Goal: Task Accomplishment & Management: Use online tool/utility

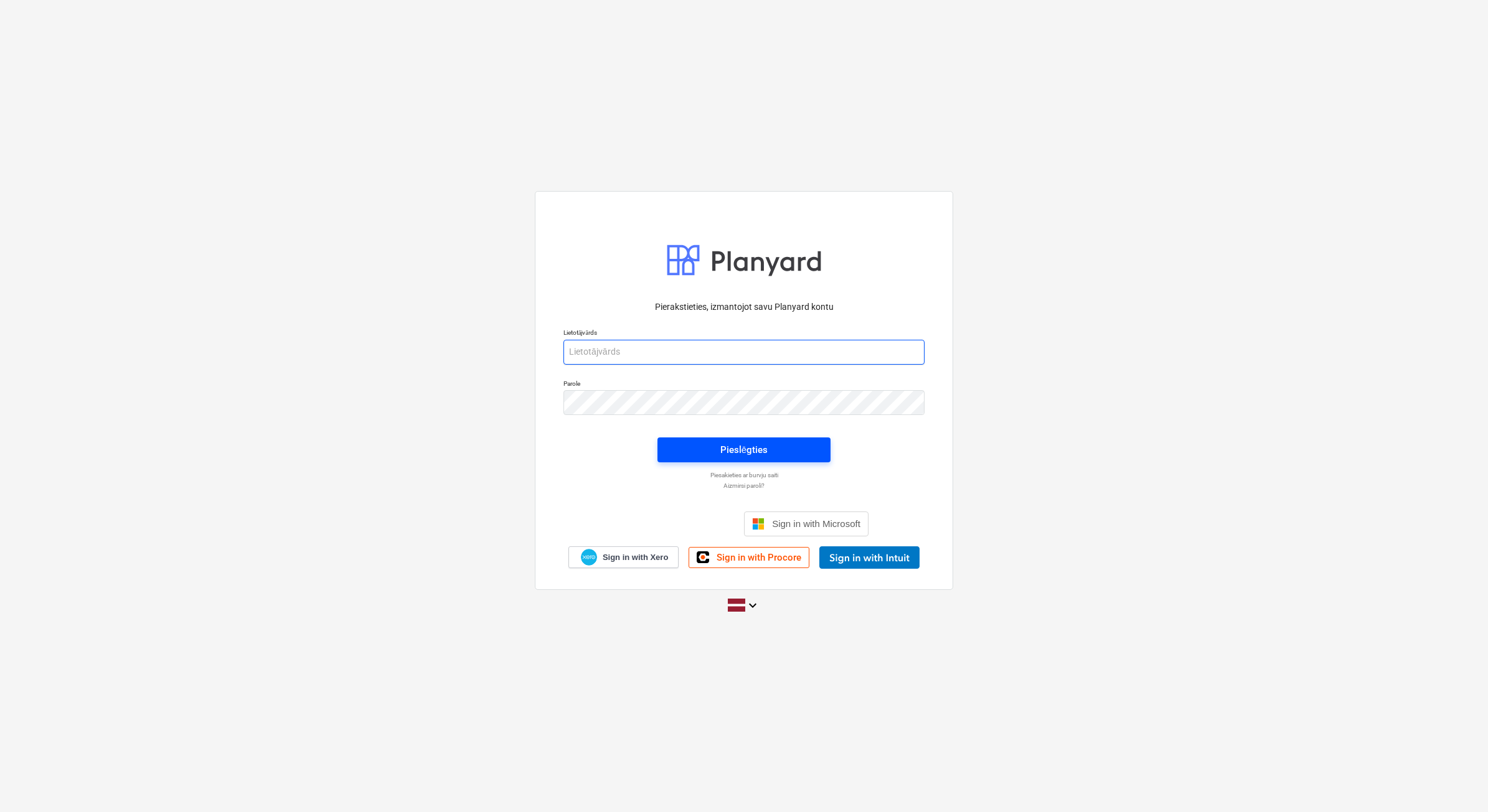
type input "[PERSON_NAME][EMAIL_ADDRESS][DOMAIN_NAME]"
click at [743, 446] on div "Pieslēgties" at bounding box center [744, 450] width 47 height 16
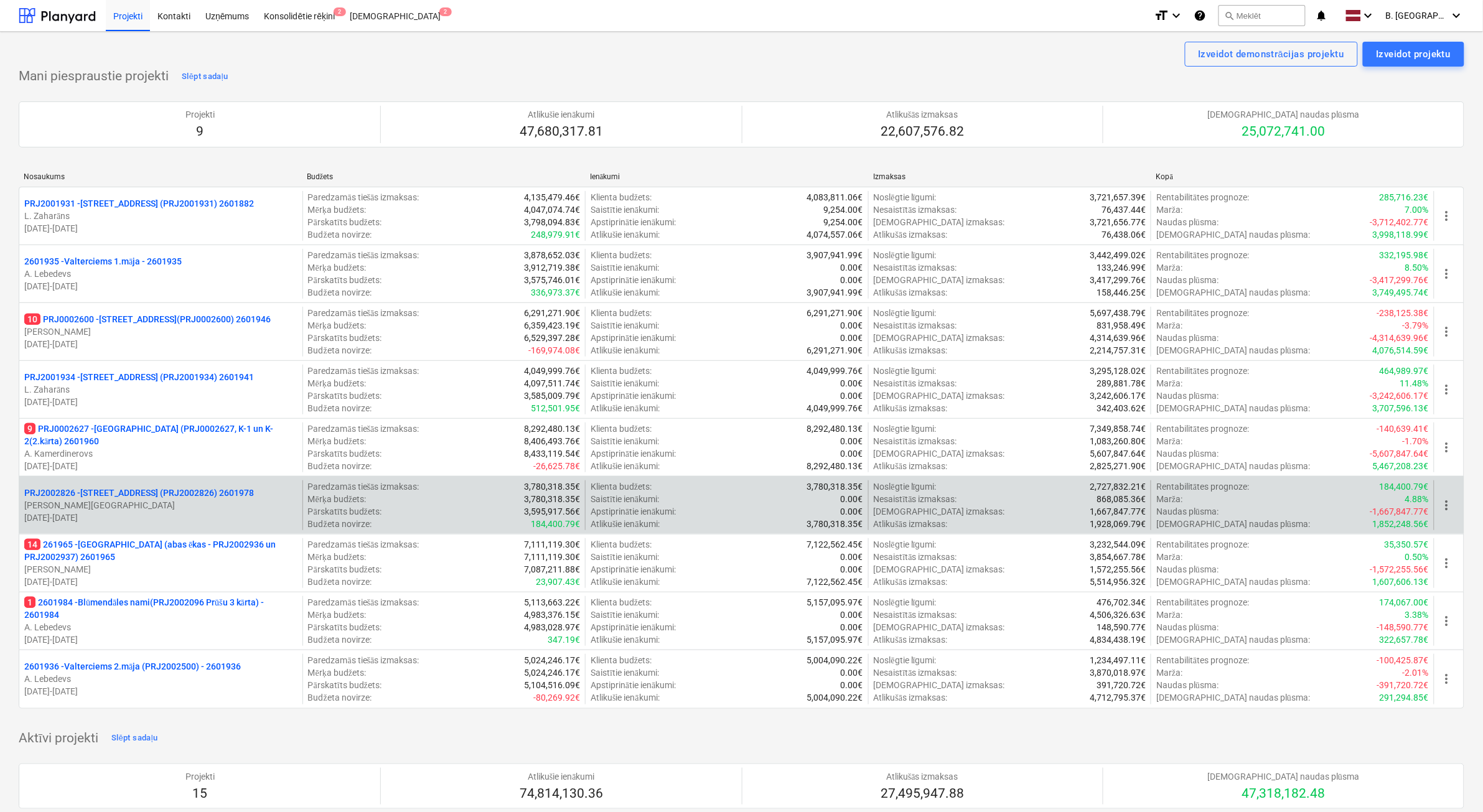
click at [212, 527] on div "PRJ2002826 - [STREET_ADDRESS] (PRJ2002826) 2601978 [PERSON_NAME] [DATE] - [DATE]" at bounding box center [161, 505] width 284 height 49
click at [221, 523] on p "[DATE] - [DATE]" at bounding box center [161, 518] width 273 height 12
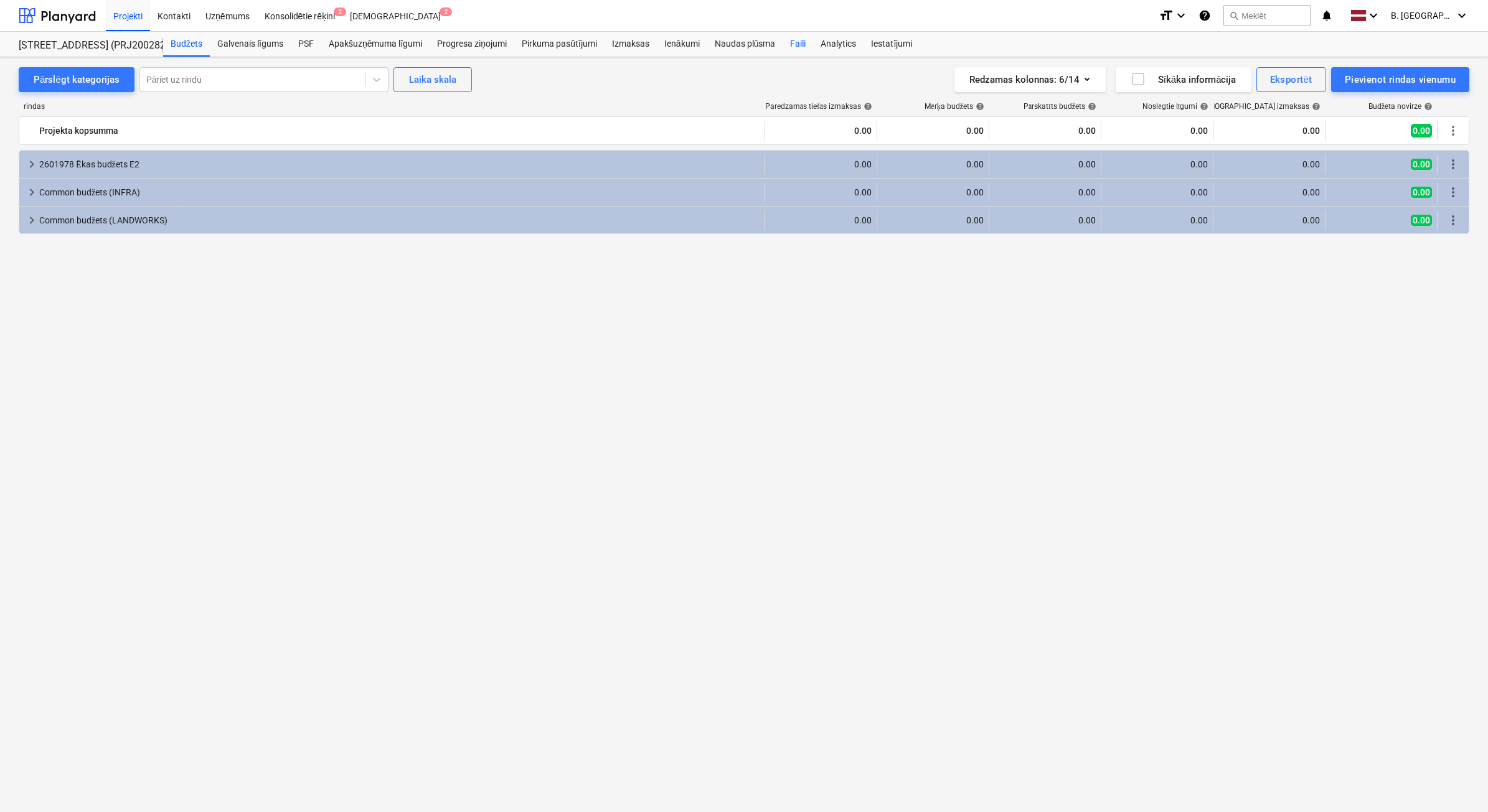
click at [794, 44] on div "Faili" at bounding box center [798, 44] width 31 height 25
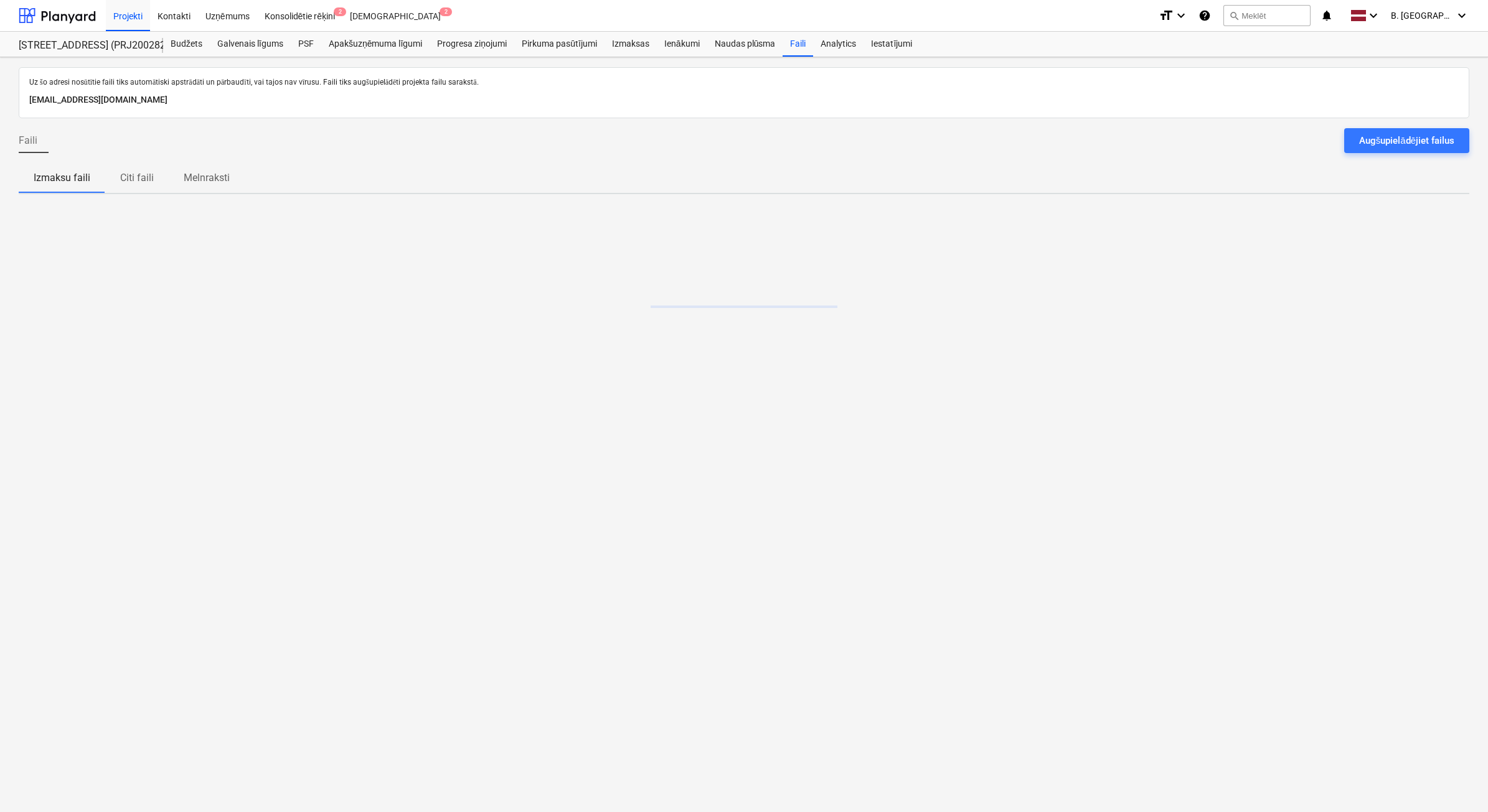
click at [1436, 135] on div "Augšupielādējiet failus" at bounding box center [1407, 140] width 95 height 16
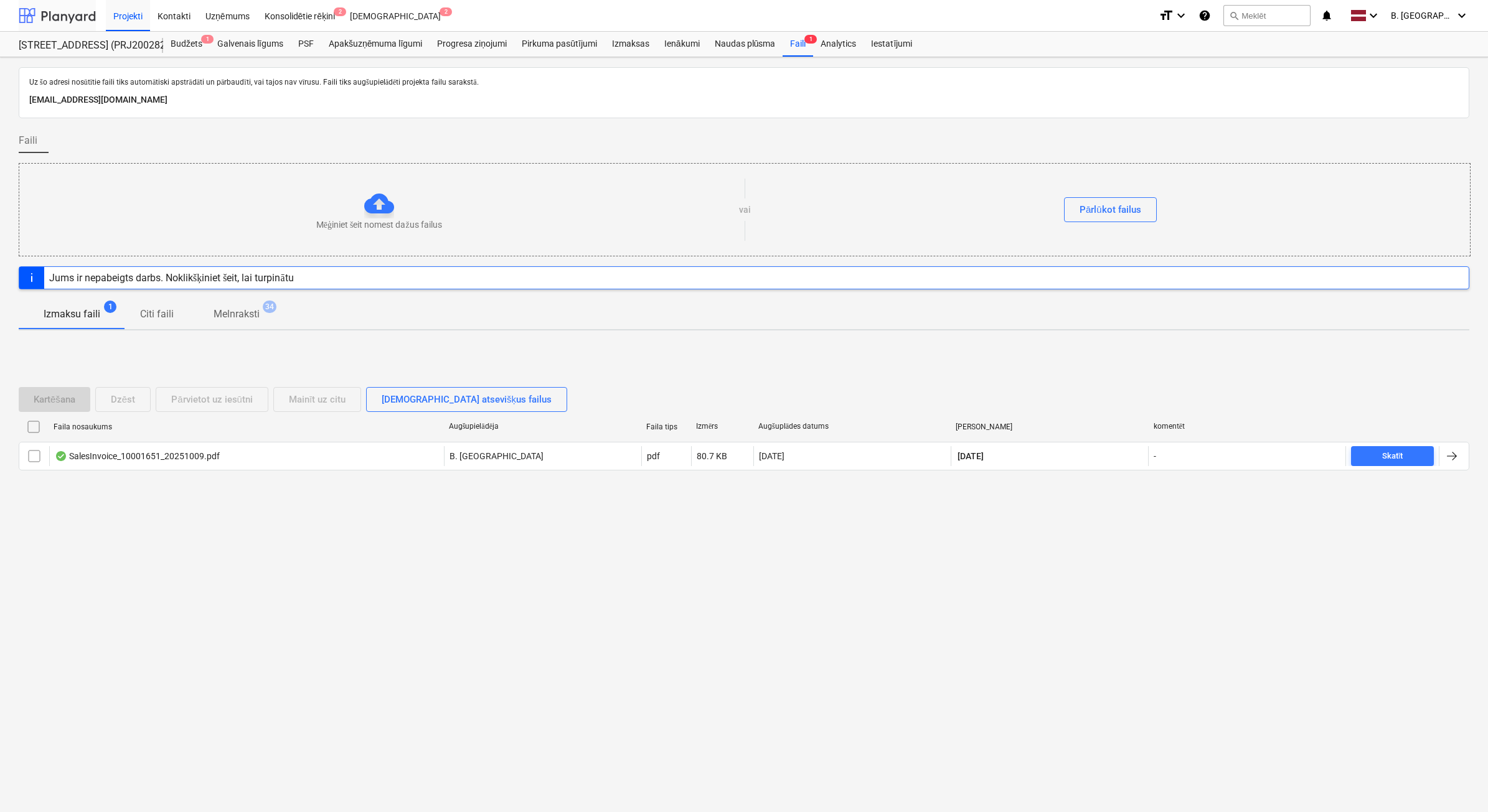
click at [28, 20] on div at bounding box center [57, 15] width 77 height 31
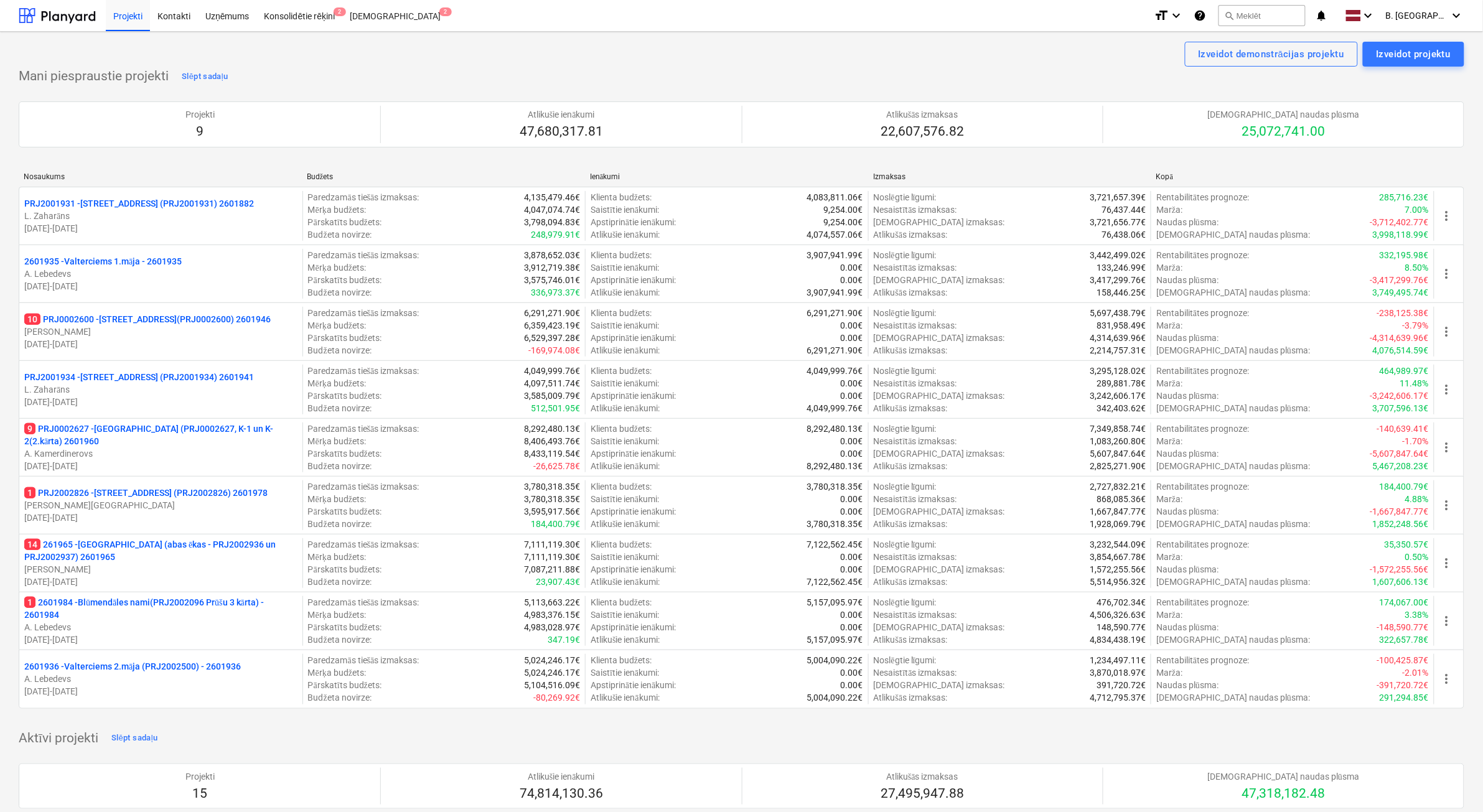
drag, startPoint x: 168, startPoint y: 340, endPoint x: 464, endPoint y: 278, distance: 302.4
click at [168, 341] on p "[DATE] - [DATE]" at bounding box center [161, 344] width 273 height 12
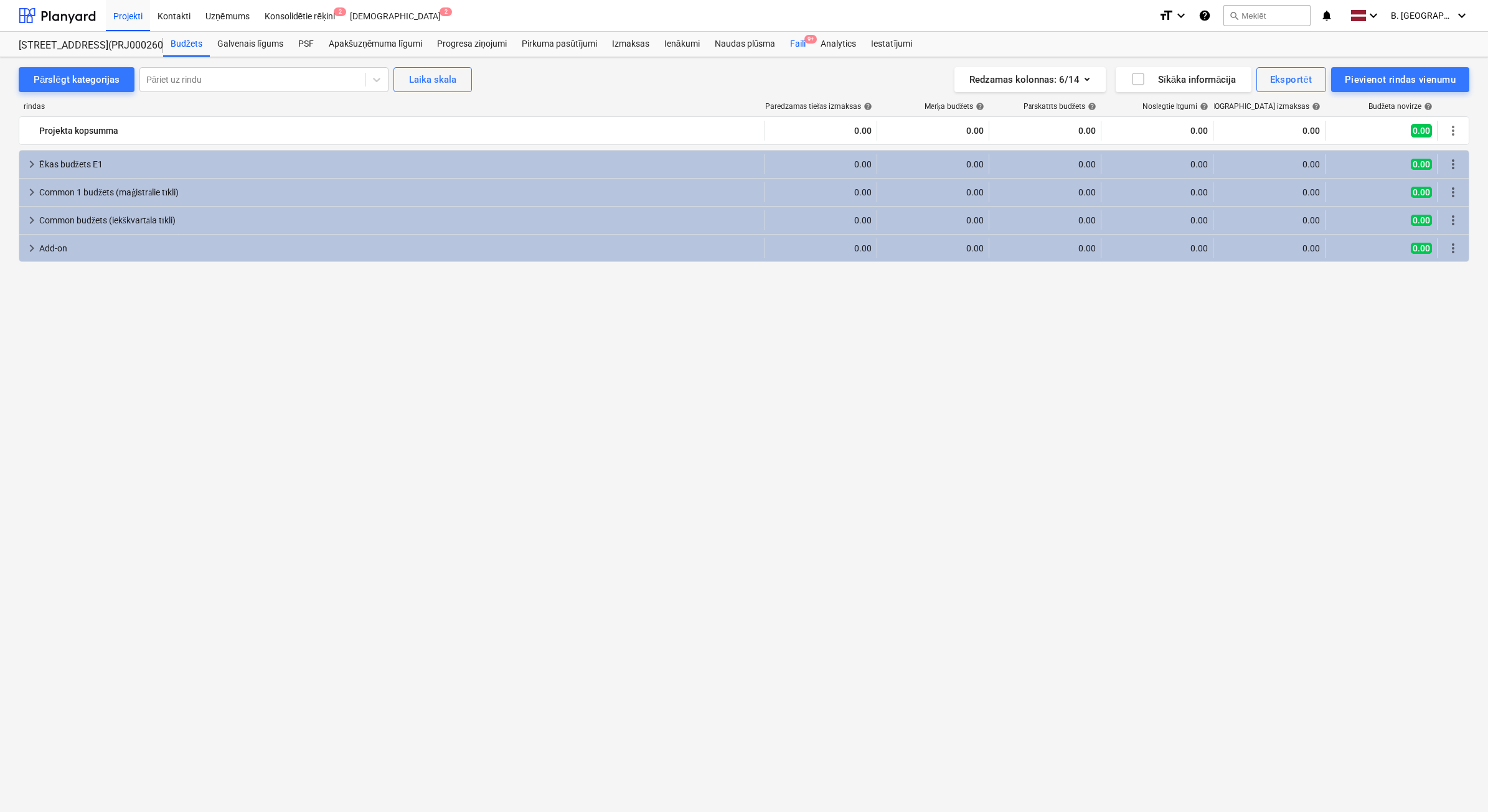
click at [796, 41] on div "Faili 9+" at bounding box center [798, 44] width 31 height 25
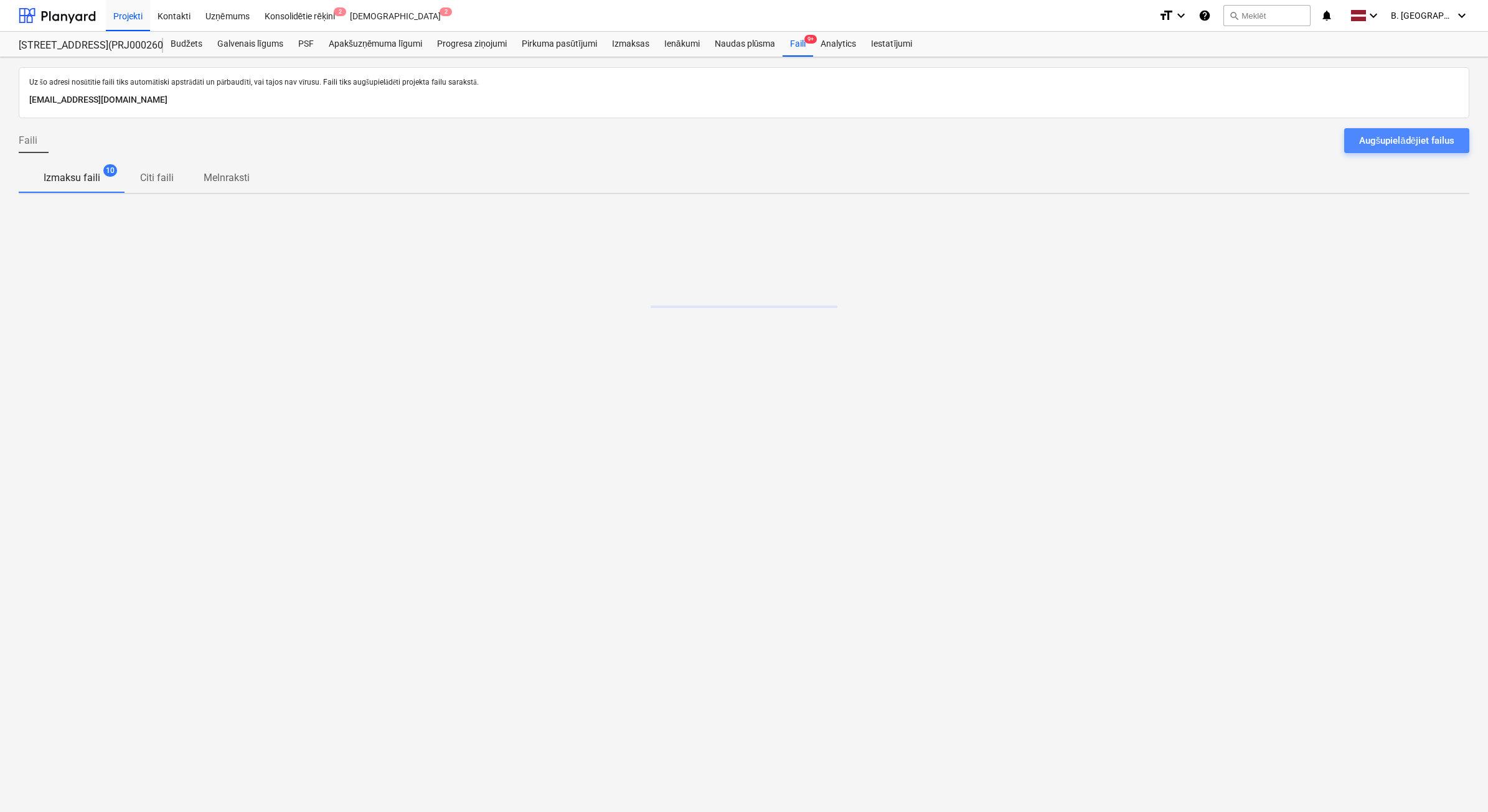
click at [1437, 147] on div "Augšupielādējiet failus" at bounding box center [1407, 140] width 95 height 16
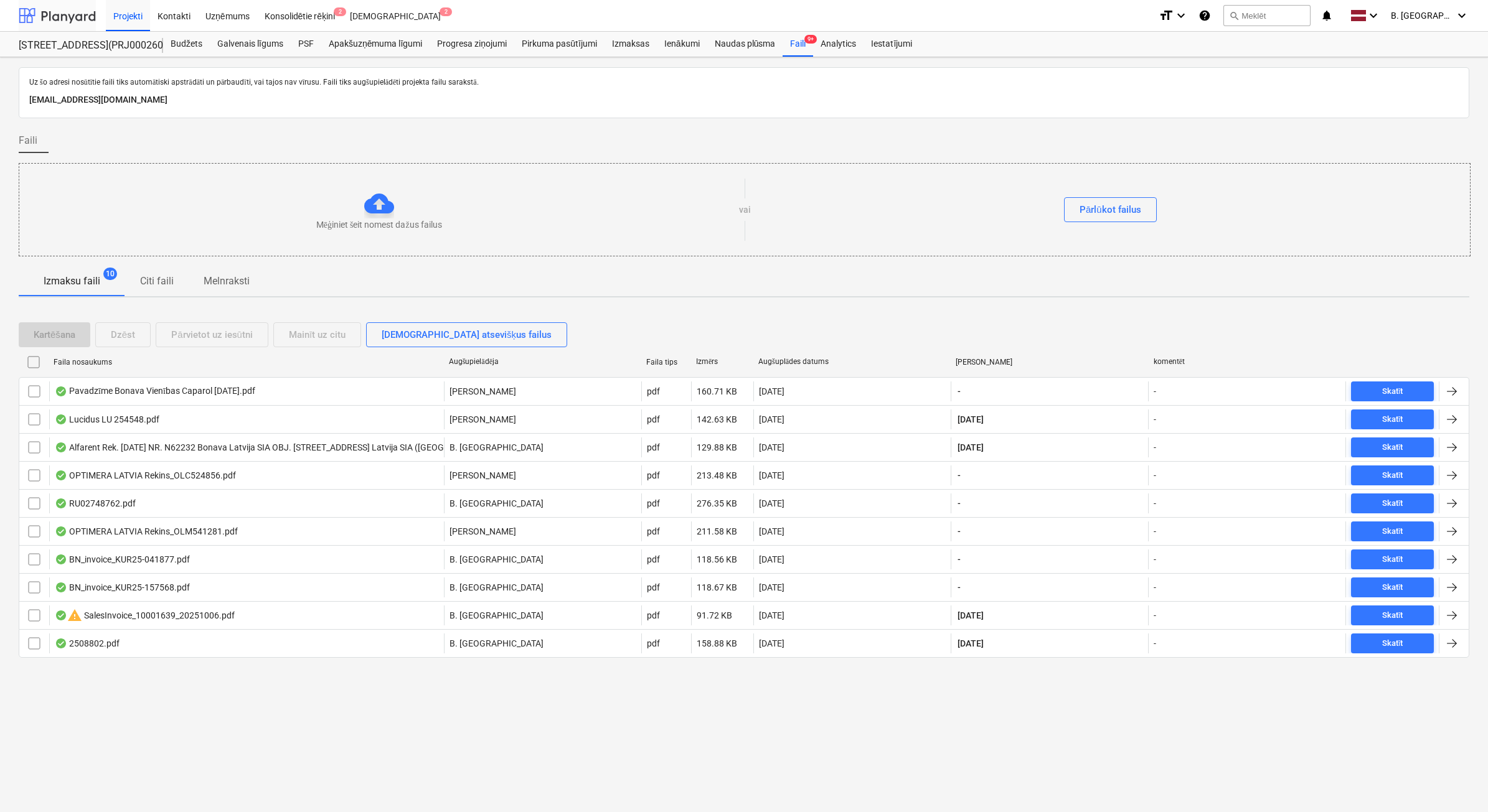
click at [44, 15] on div at bounding box center [57, 15] width 77 height 31
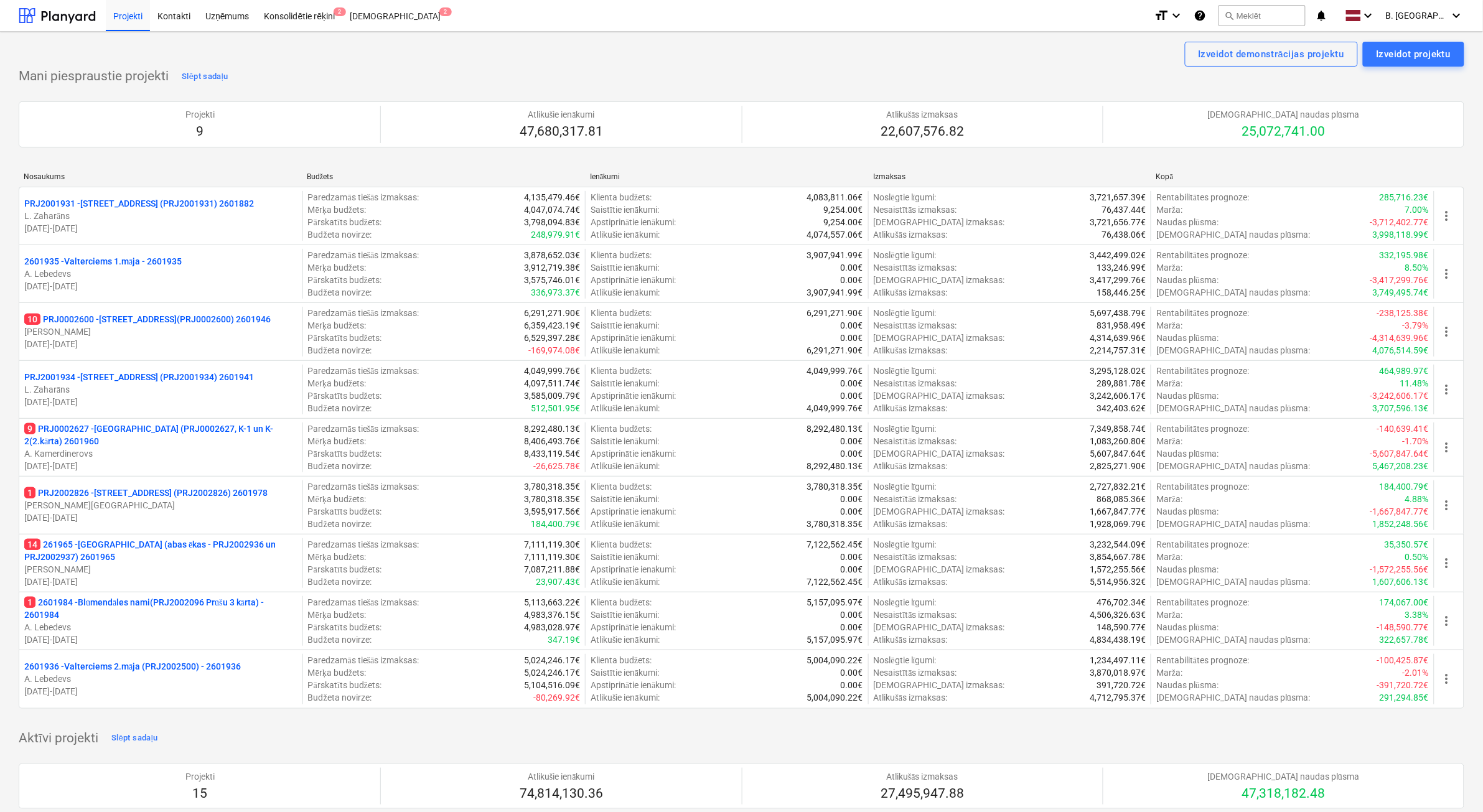
click at [253, 624] on p "A. Lebedevs" at bounding box center [161, 627] width 273 height 12
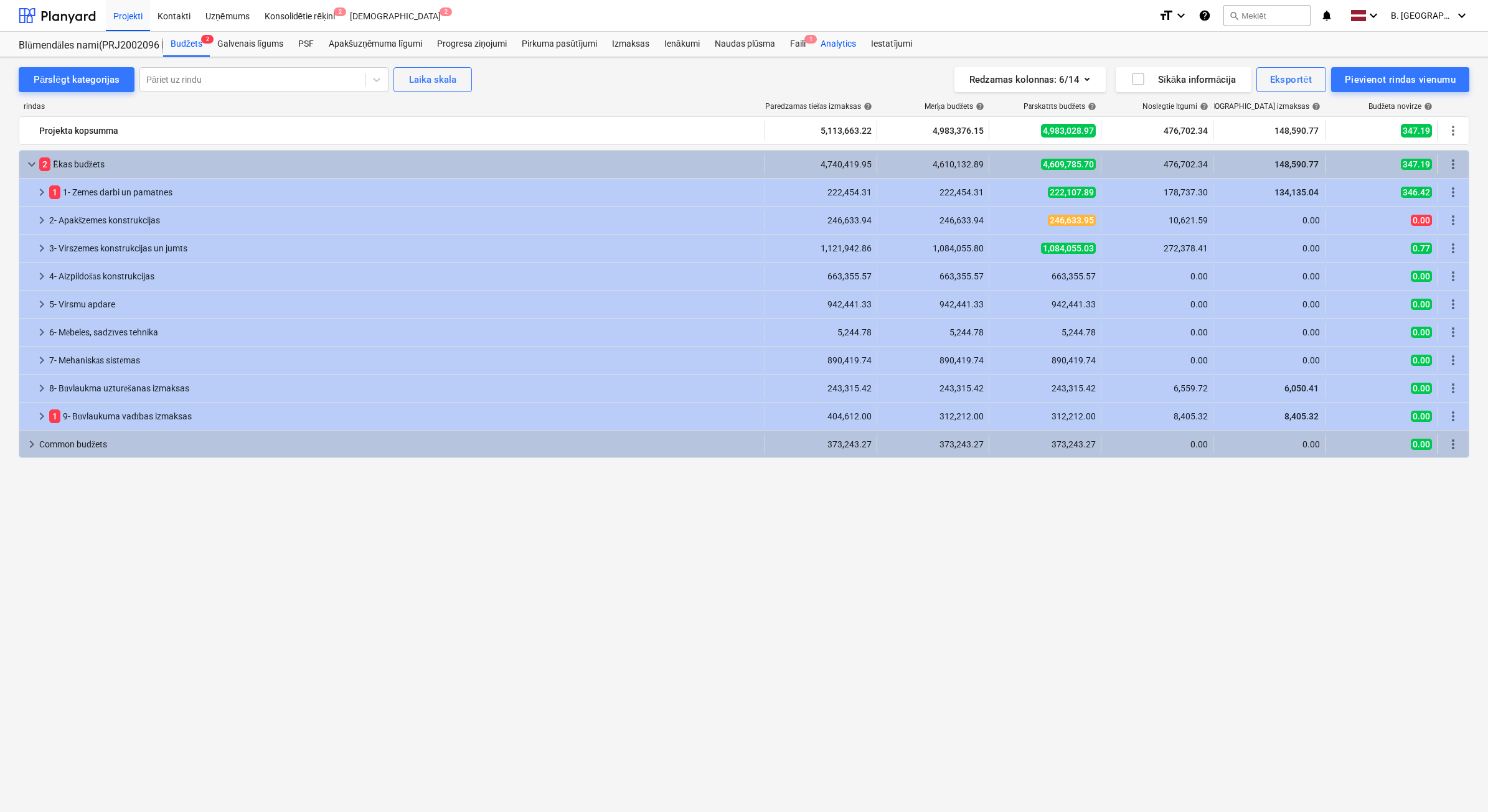
click at [792, 42] on div "Faili 1" at bounding box center [798, 44] width 31 height 25
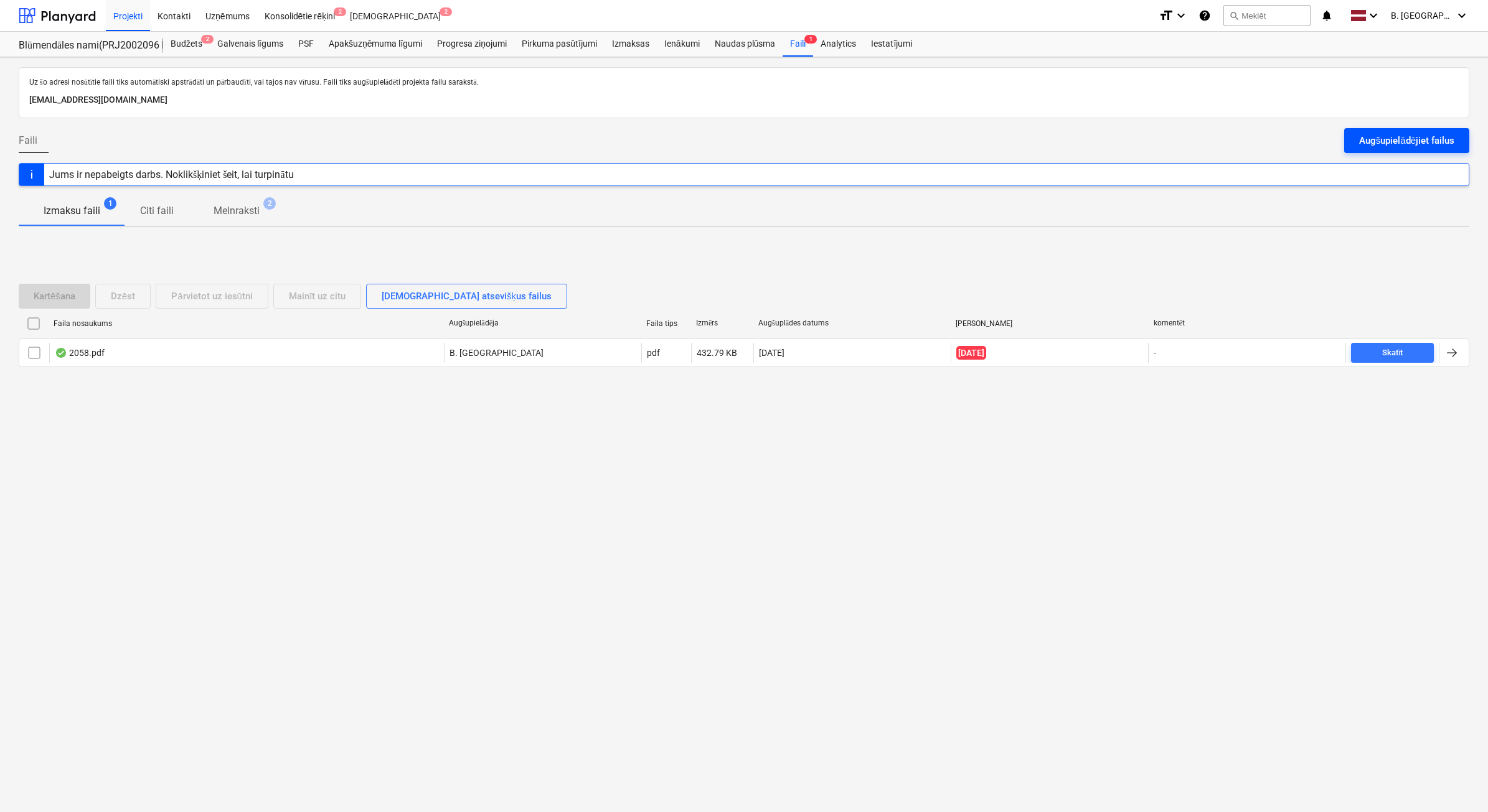
click at [1395, 137] on div "Augšupielādējiet failus" at bounding box center [1407, 140] width 95 height 16
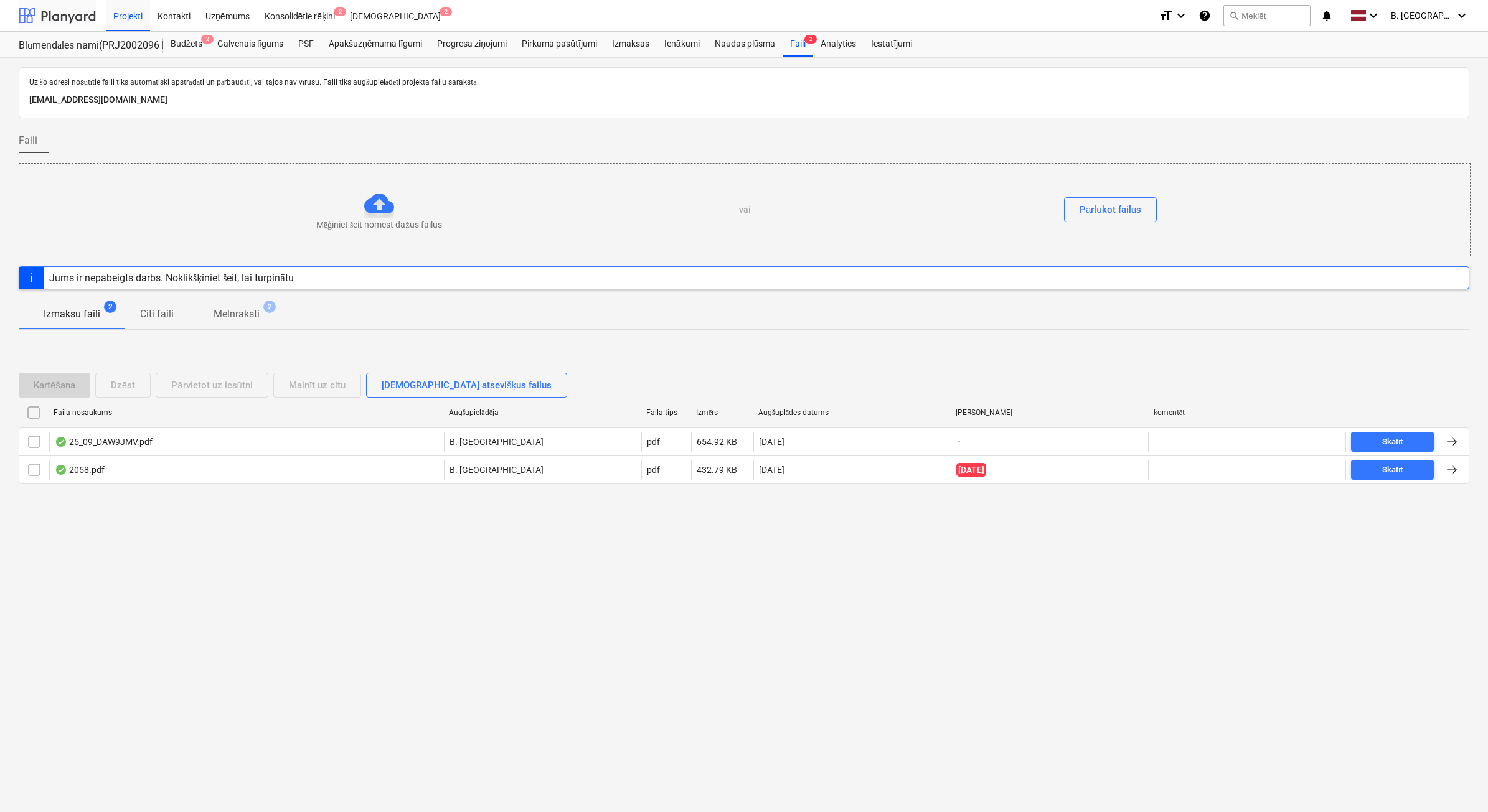
click at [89, 14] on div at bounding box center [57, 15] width 77 height 31
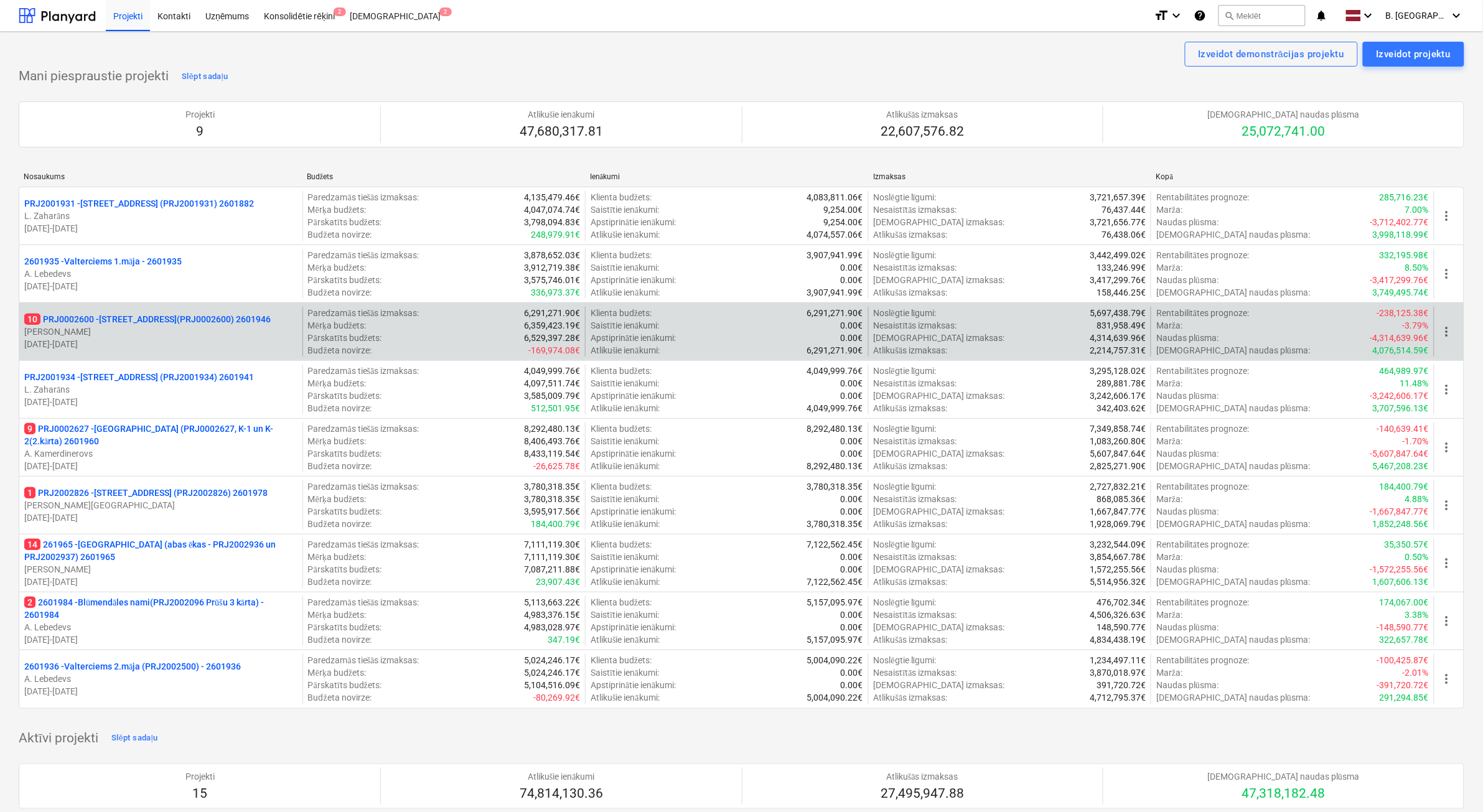
click at [200, 345] on p "[DATE] - [DATE]" at bounding box center [161, 344] width 273 height 12
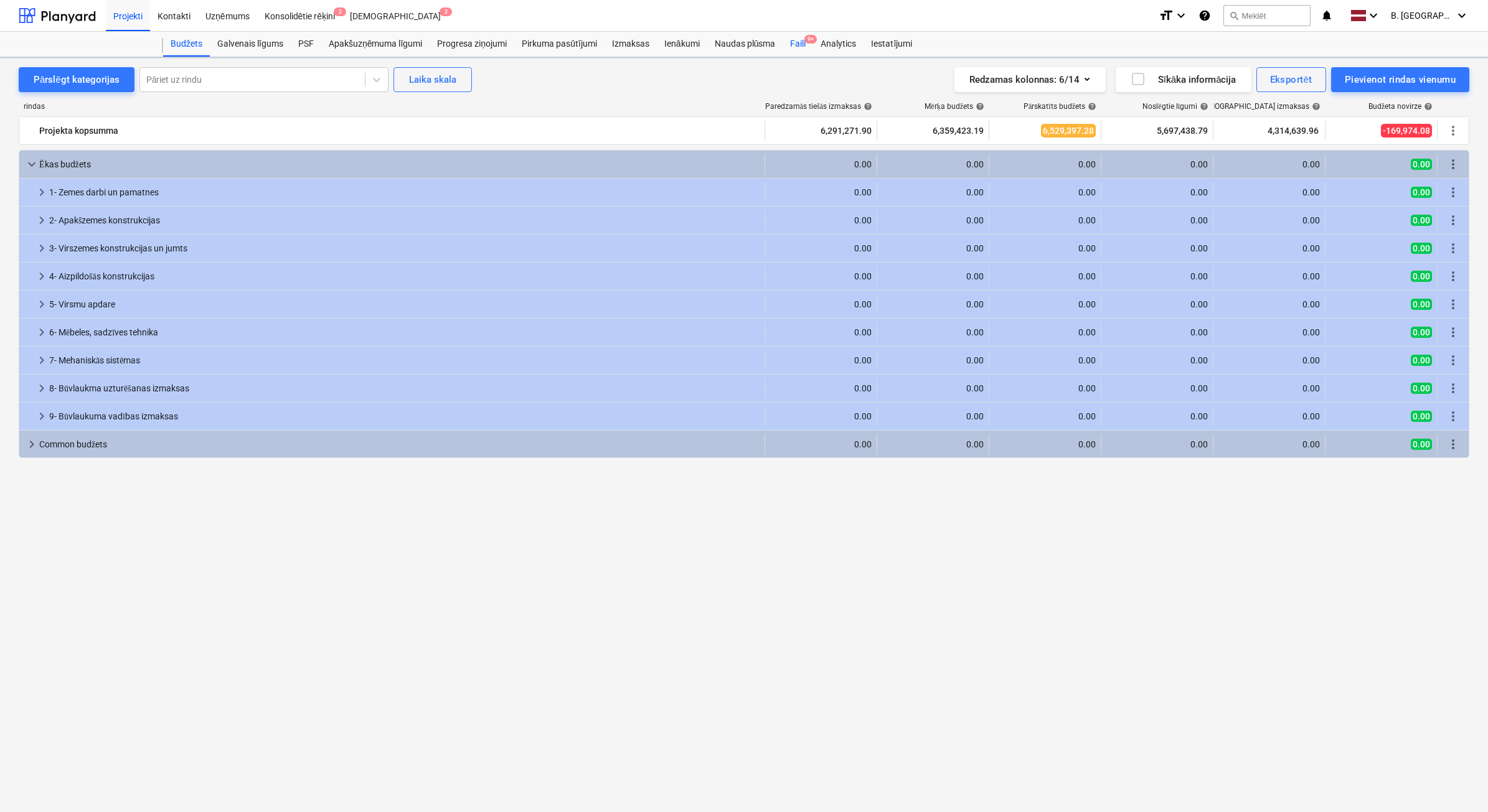
click at [793, 42] on div "Faili 9+" at bounding box center [798, 44] width 31 height 25
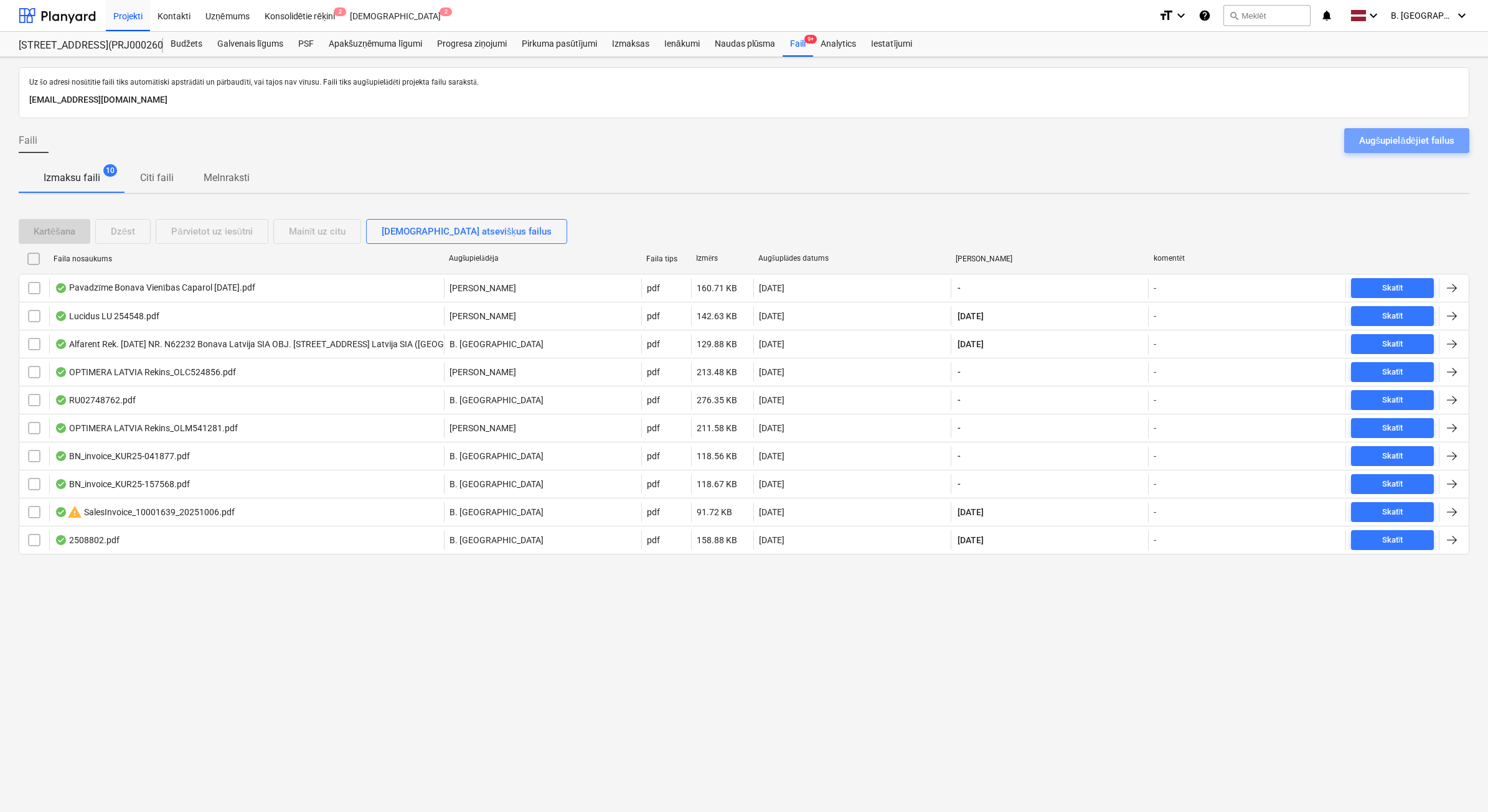
drag, startPoint x: 1391, startPoint y: 134, endPoint x: 1359, endPoint y: 134, distance: 32.0
click at [1391, 134] on div "Augšupielādējiet failus" at bounding box center [1407, 140] width 95 height 16
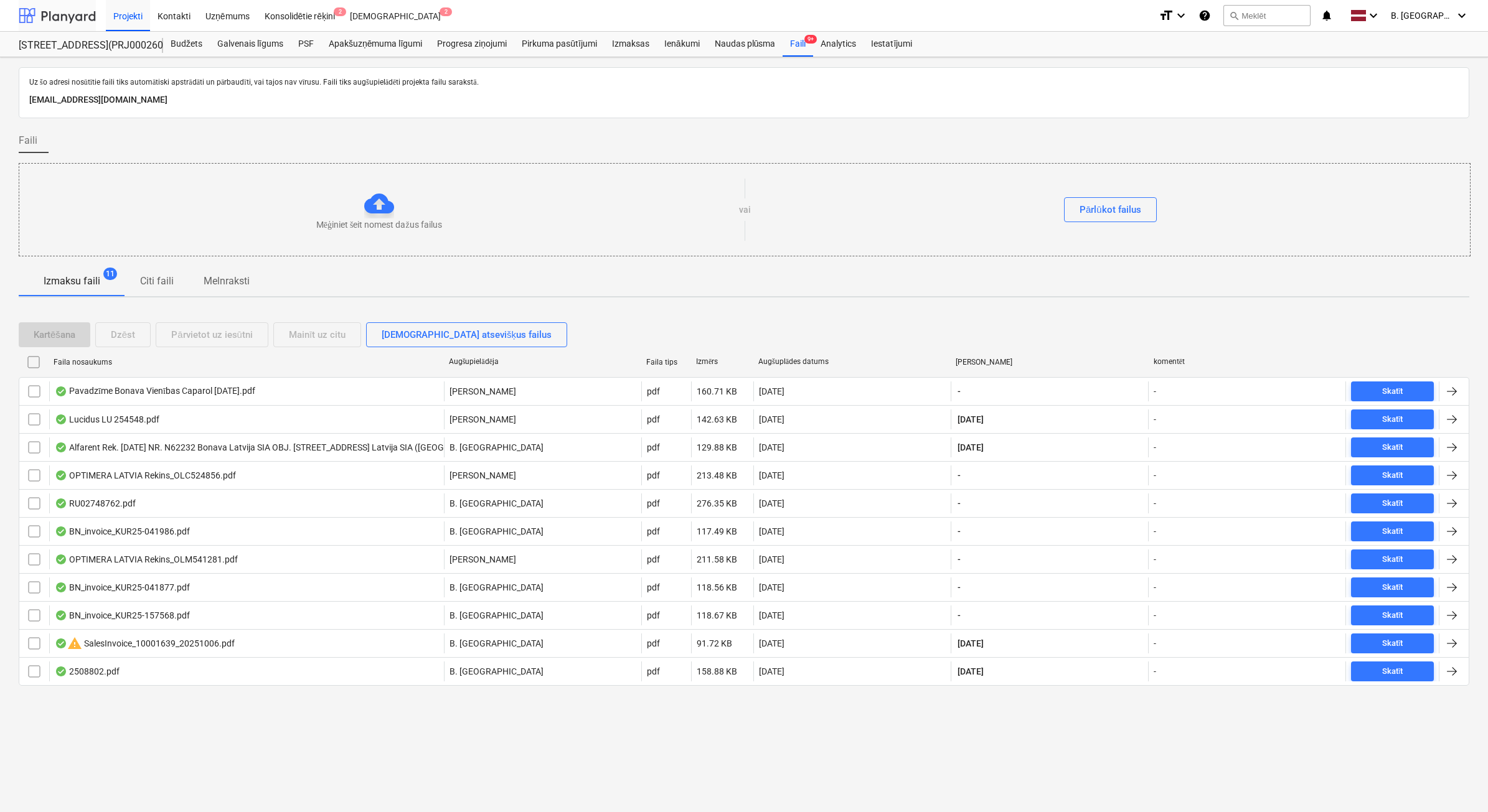
drag, startPoint x: 54, startPoint y: 4, endPoint x: 57, endPoint y: 24, distance: 20.2
click at [54, 4] on div at bounding box center [57, 15] width 77 height 31
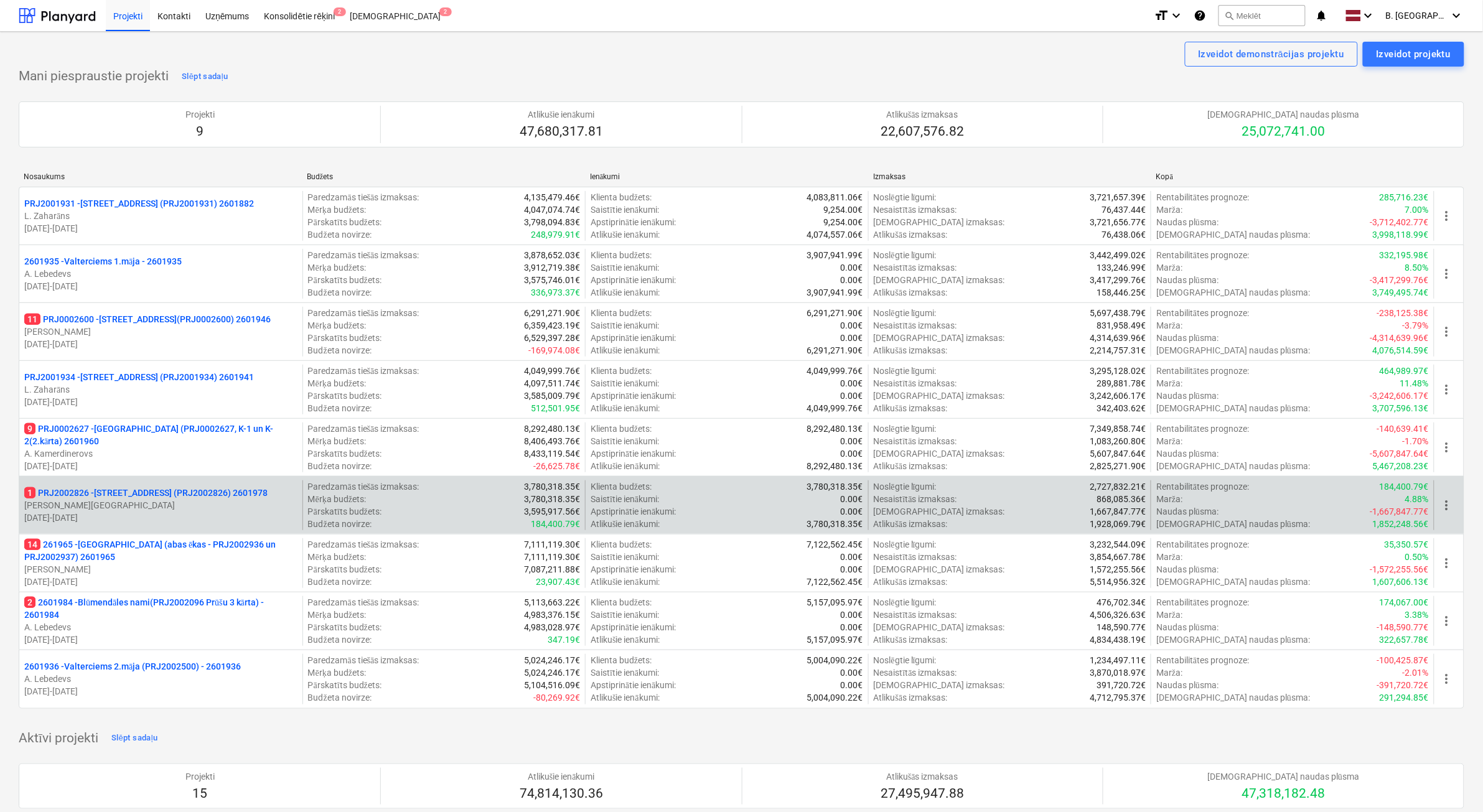
click at [188, 499] on p "1 PRJ2002826 - [STREET_ADDRESS] (PRJ2002826) 2601978" at bounding box center [145, 493] width 244 height 12
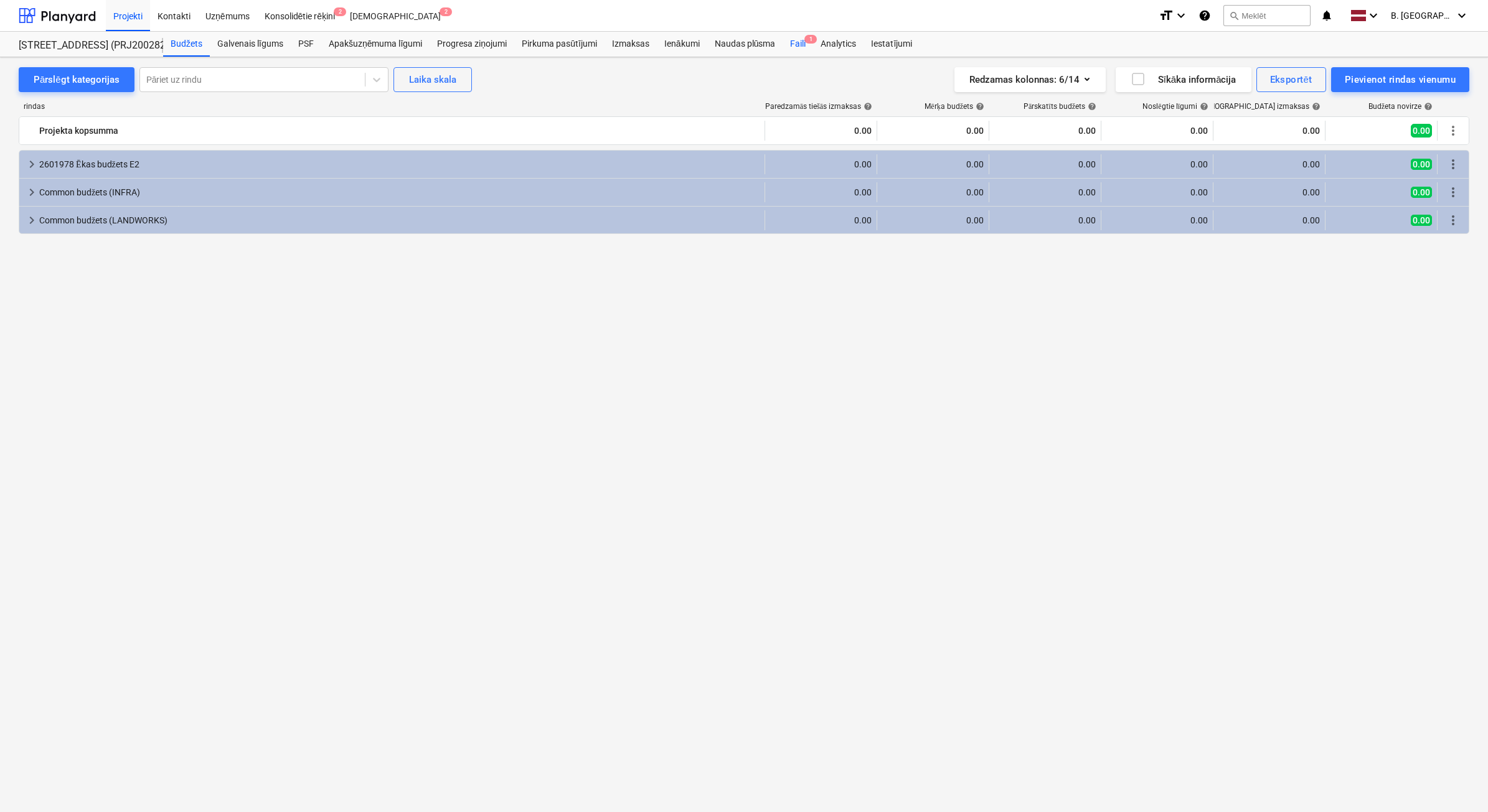
click at [807, 54] on div "Faili 1" at bounding box center [798, 44] width 31 height 25
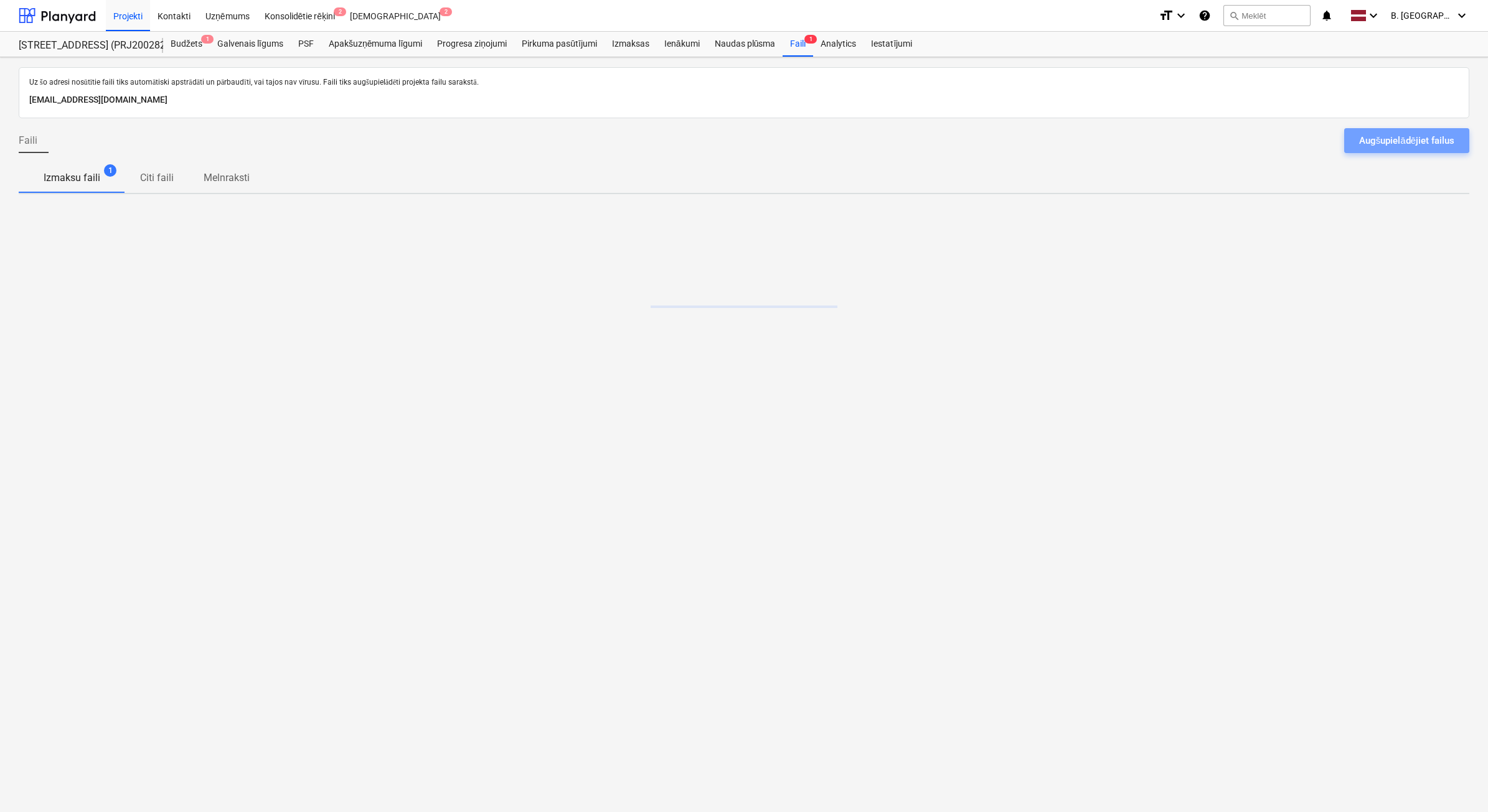
click at [1429, 134] on div "Augšupielādējiet failus" at bounding box center [1407, 140] width 95 height 16
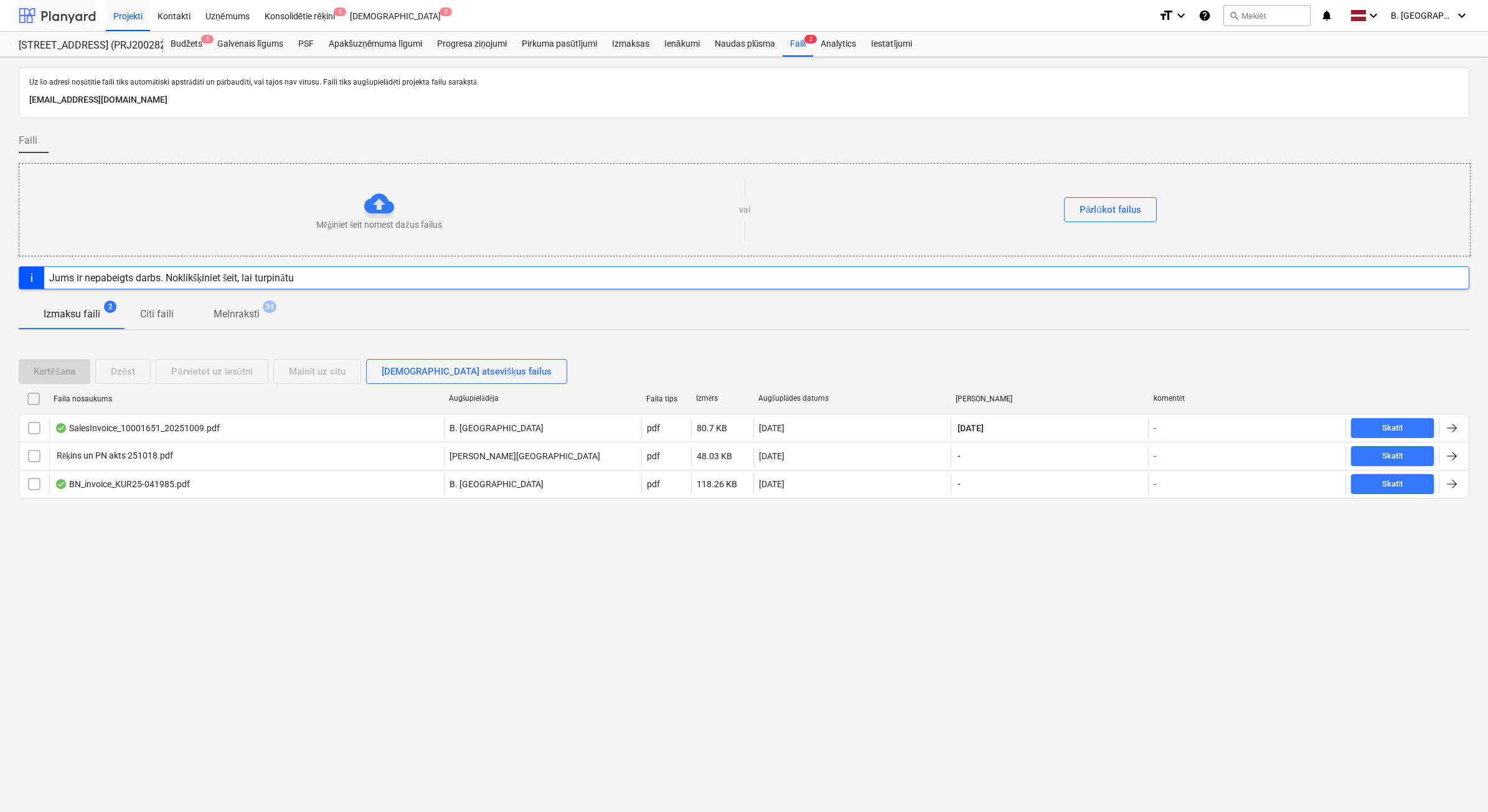
click at [60, 17] on div at bounding box center [57, 15] width 77 height 31
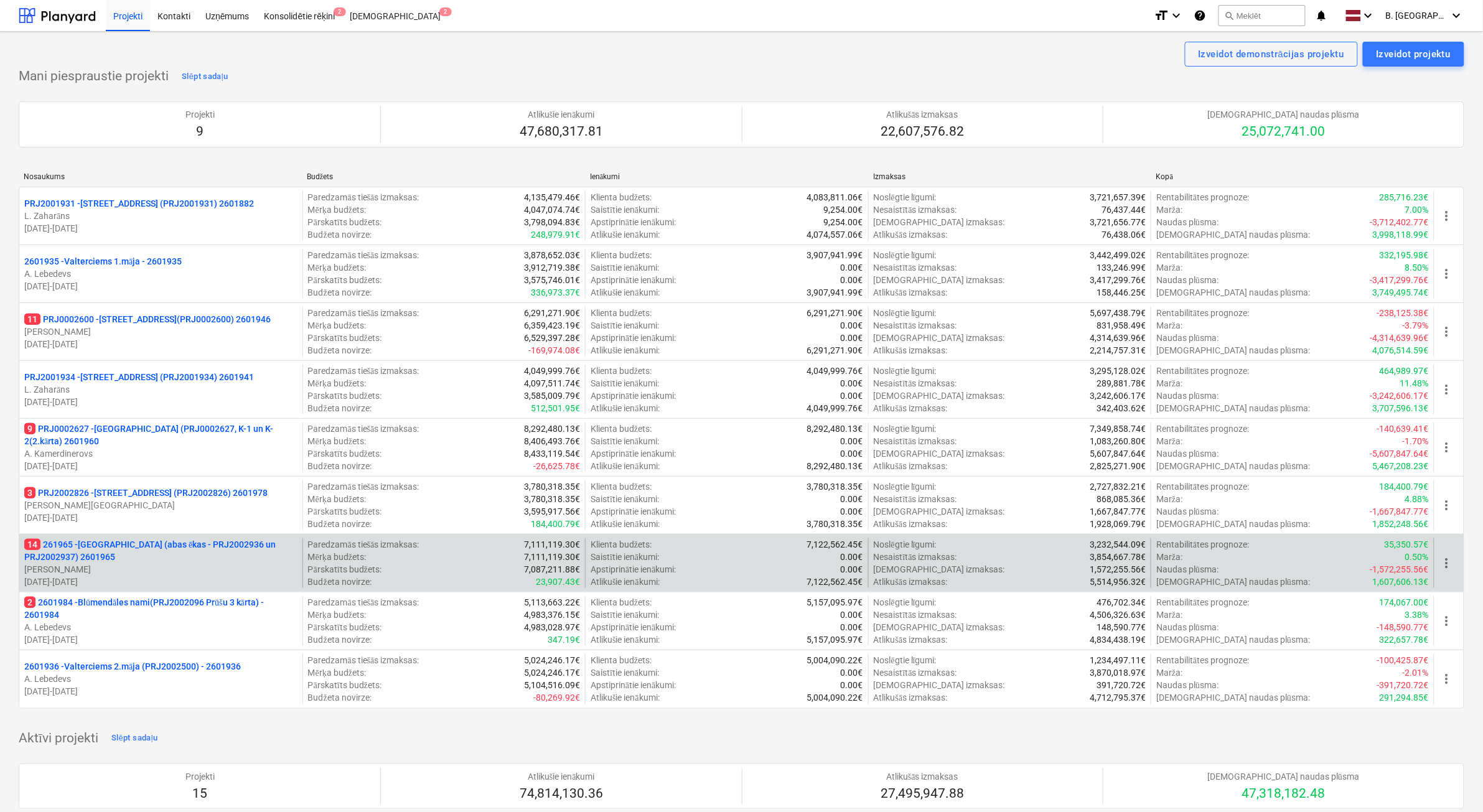
click at [173, 576] on p "[DATE] - [DATE]" at bounding box center [161, 582] width 273 height 12
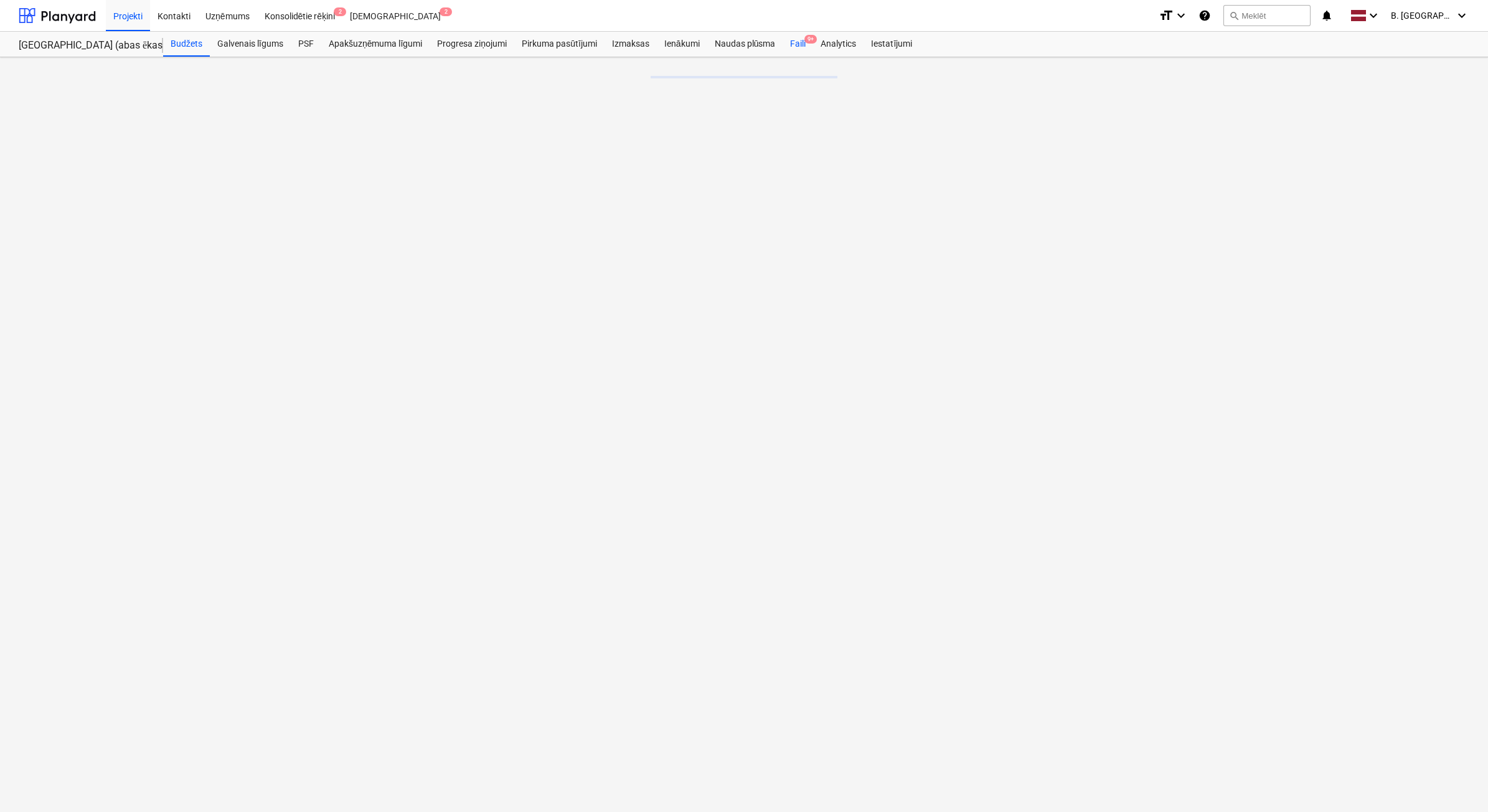
click at [804, 45] on div "Faili 9+" at bounding box center [798, 44] width 31 height 25
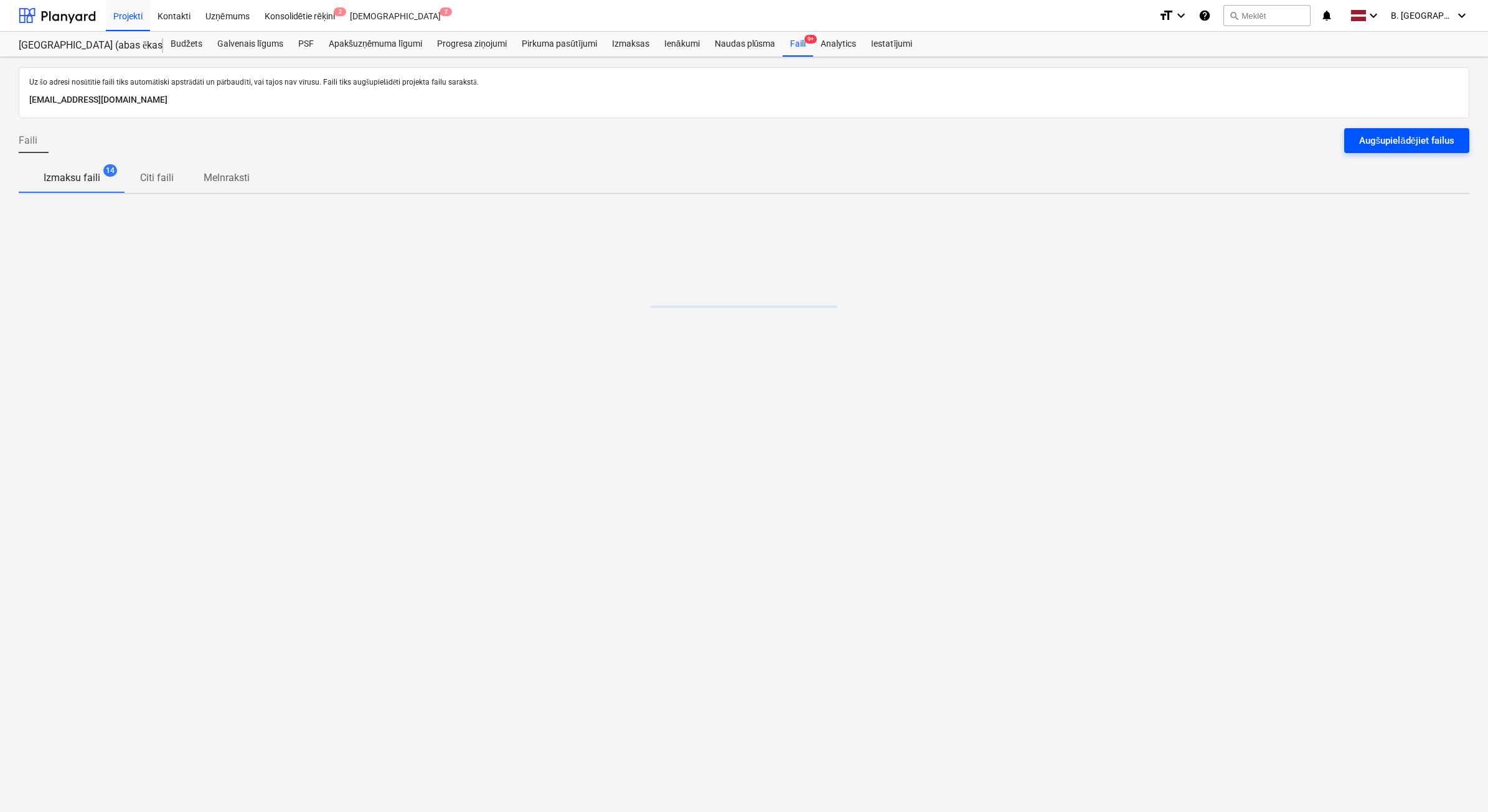
click at [1455, 129] on button "Augšupielādējiet failus" at bounding box center [1407, 140] width 125 height 25
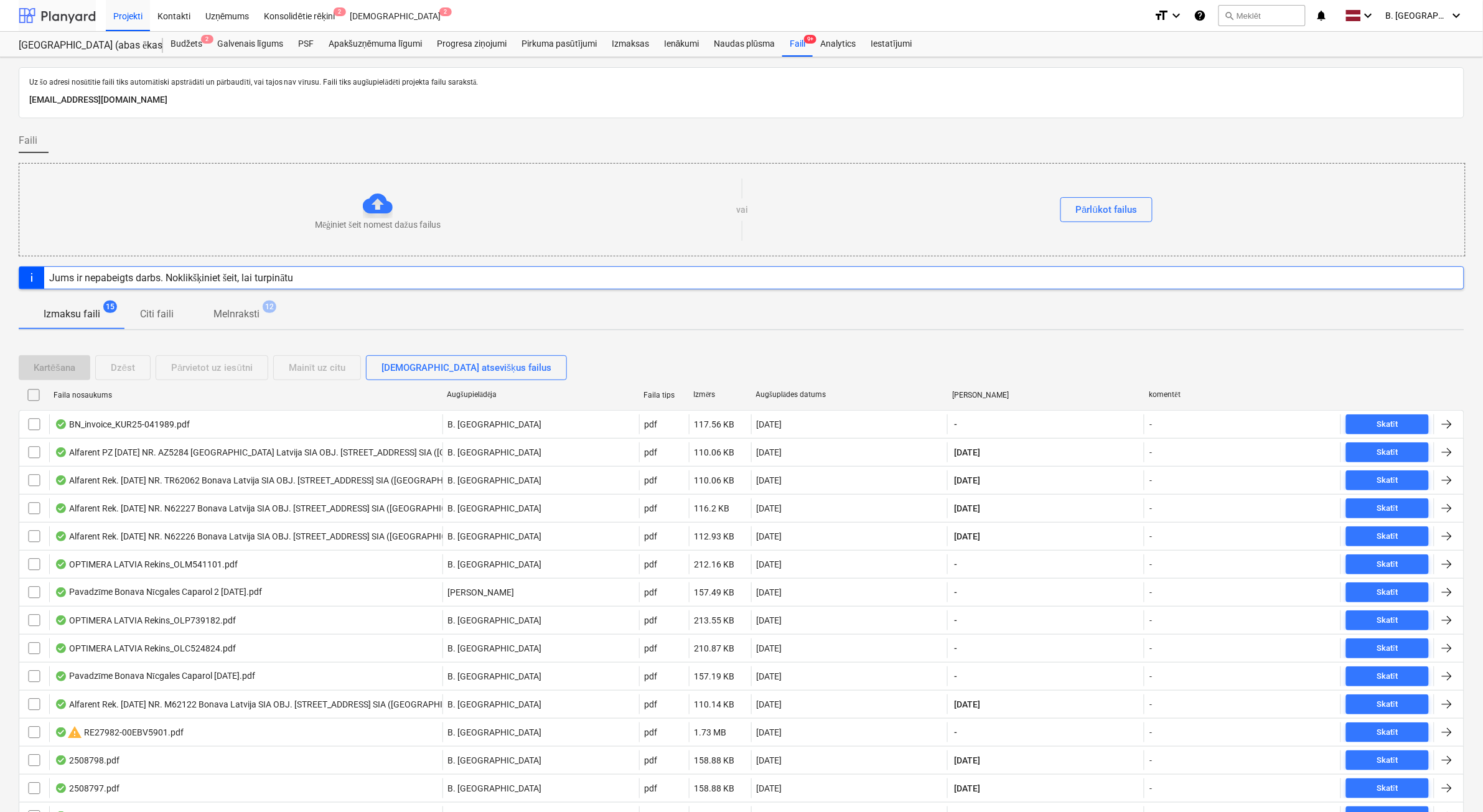
click at [82, 15] on div at bounding box center [57, 15] width 77 height 31
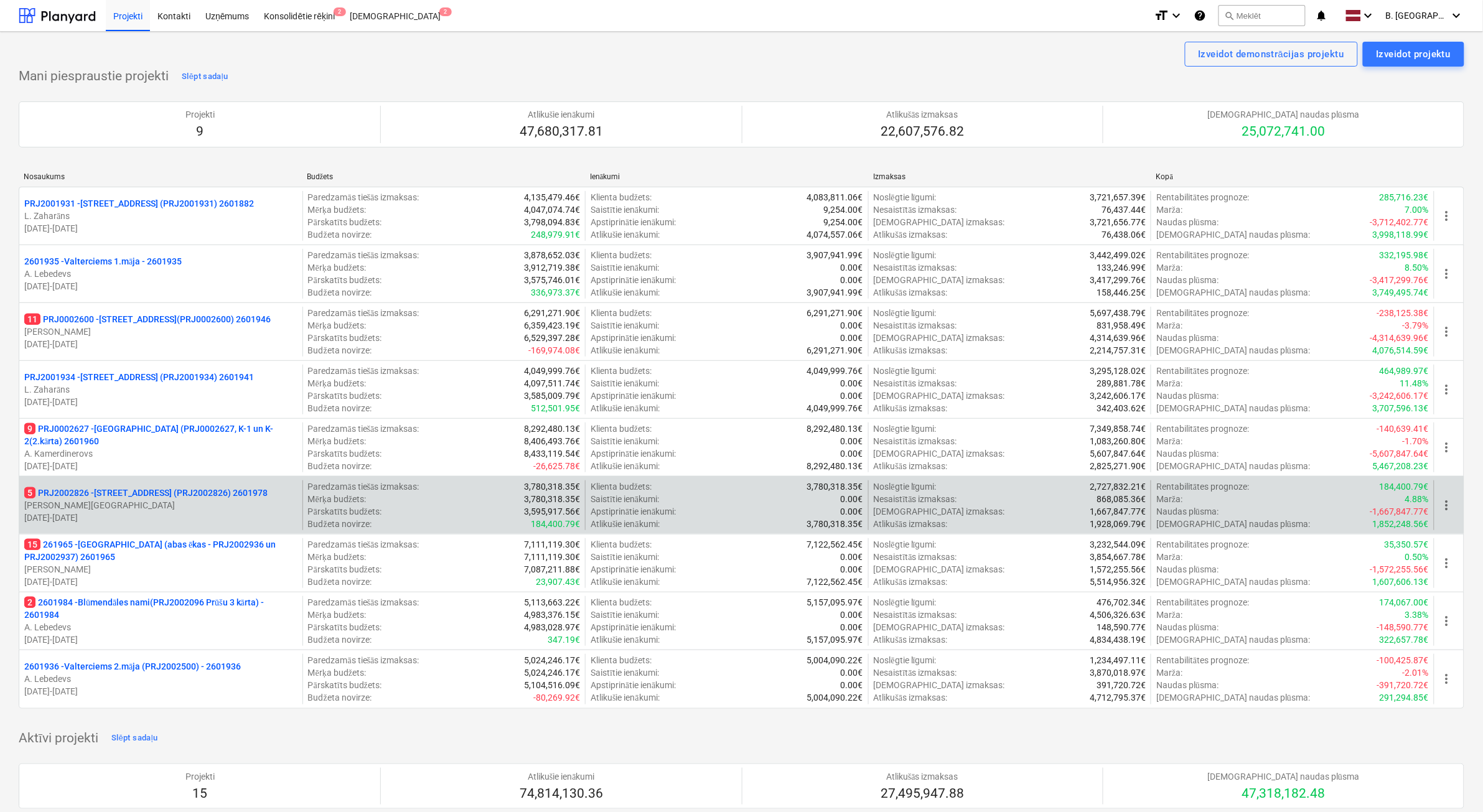
click at [246, 508] on p "[PERSON_NAME][GEOGRAPHIC_DATA]" at bounding box center [161, 505] width 273 height 12
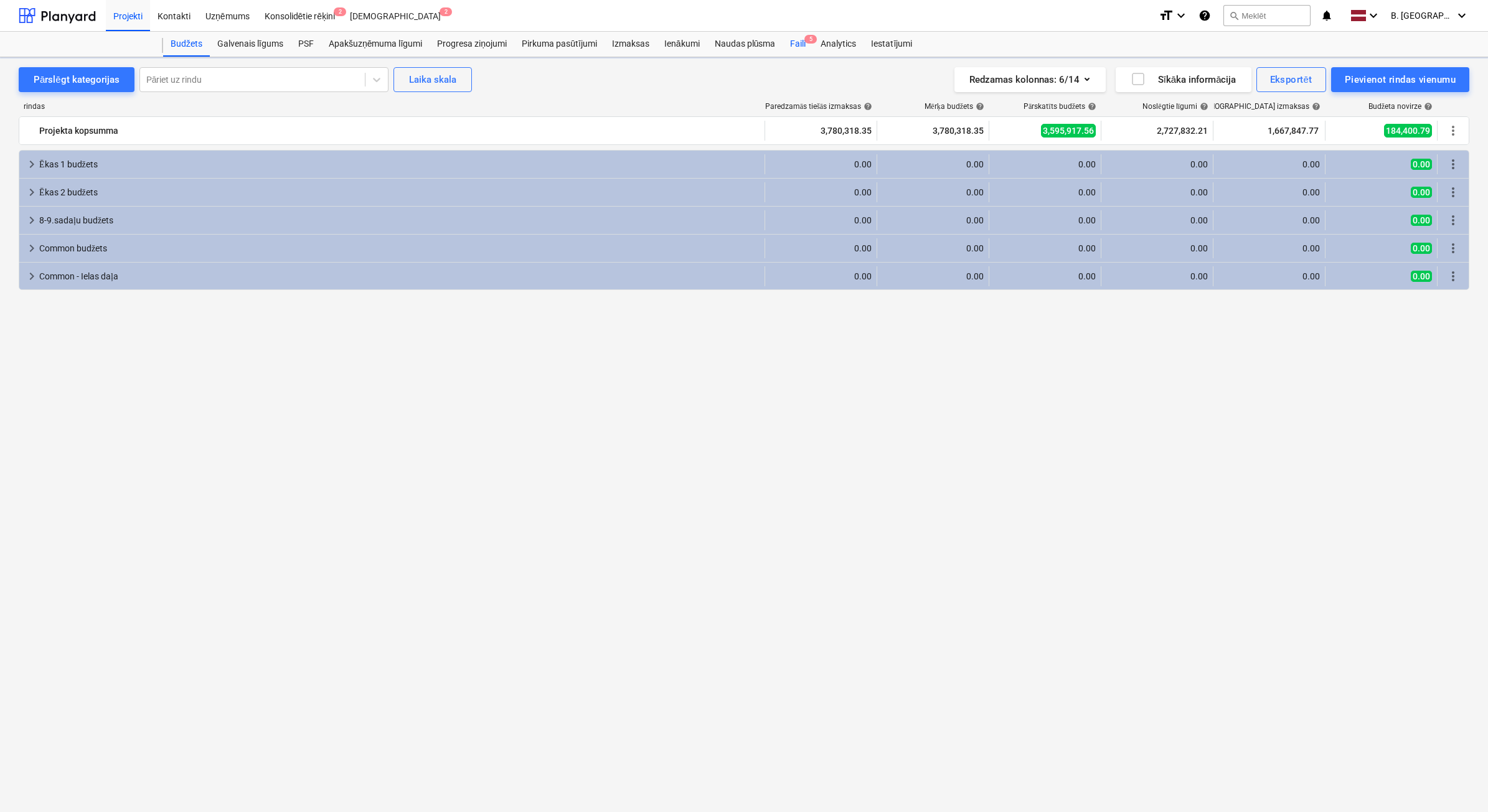
click at [797, 51] on div "Faili 5" at bounding box center [798, 44] width 31 height 25
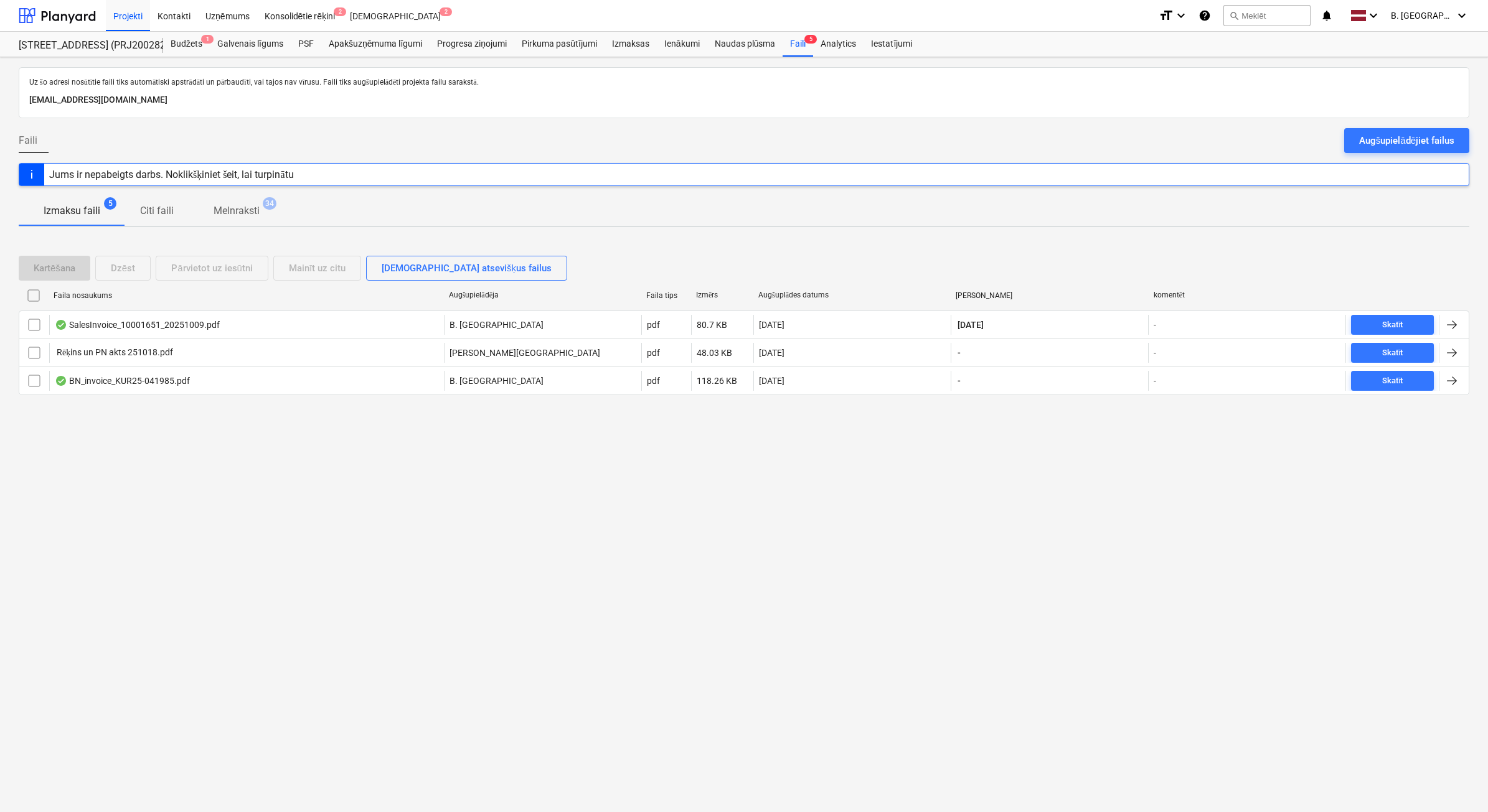
click at [1389, 137] on div "Augšupielādējiet failus" at bounding box center [1407, 140] width 95 height 16
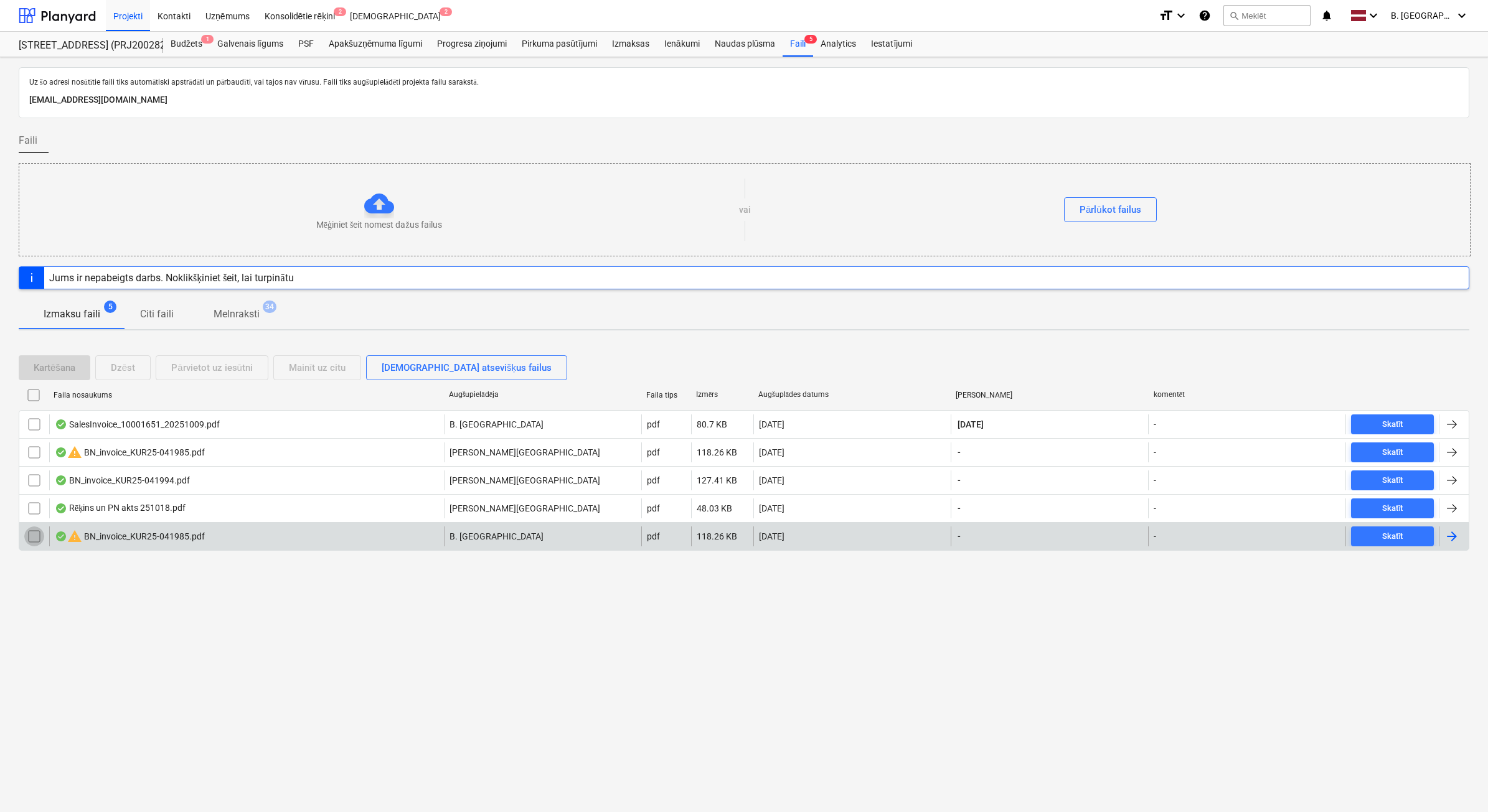
click at [33, 536] on input "checkbox" at bounding box center [33, 536] width 20 height 20
click at [124, 369] on div "Dzēst" at bounding box center [122, 368] width 24 height 16
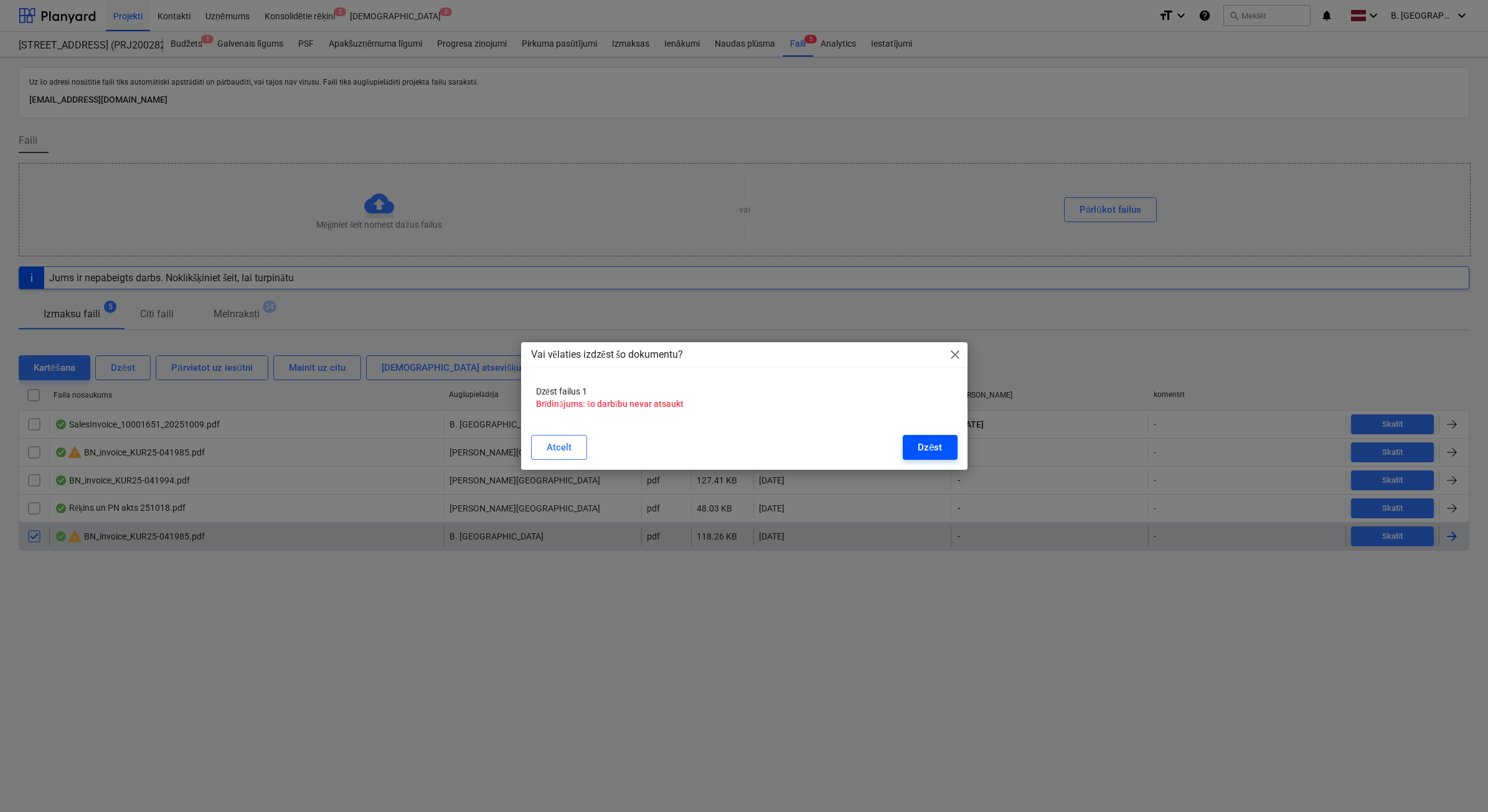
click at [916, 439] on button "Dzēst" at bounding box center [929, 447] width 54 height 25
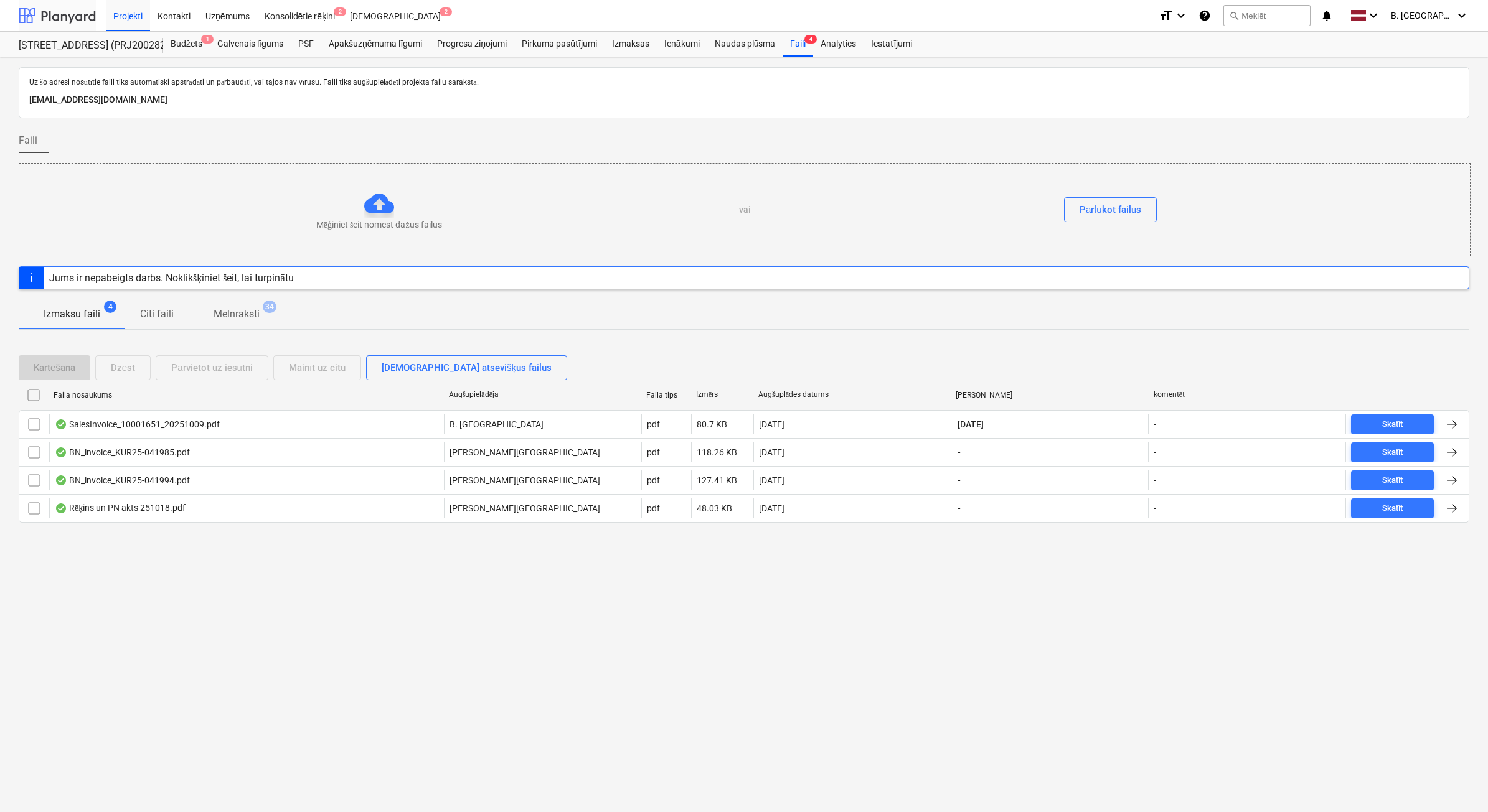
click at [60, 11] on div at bounding box center [57, 15] width 77 height 31
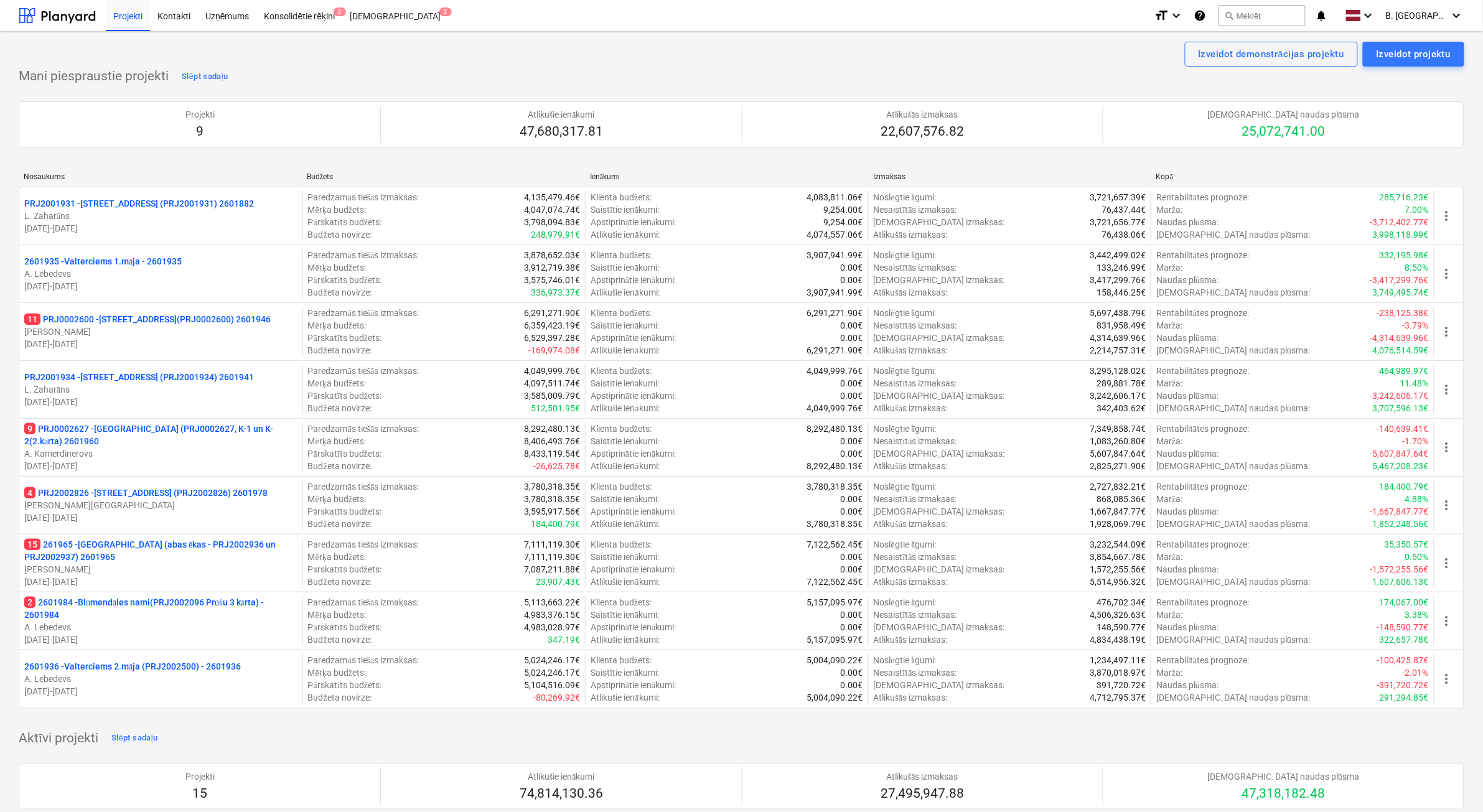
click at [222, 686] on p "[DATE] - [DATE]" at bounding box center [161, 691] width 273 height 12
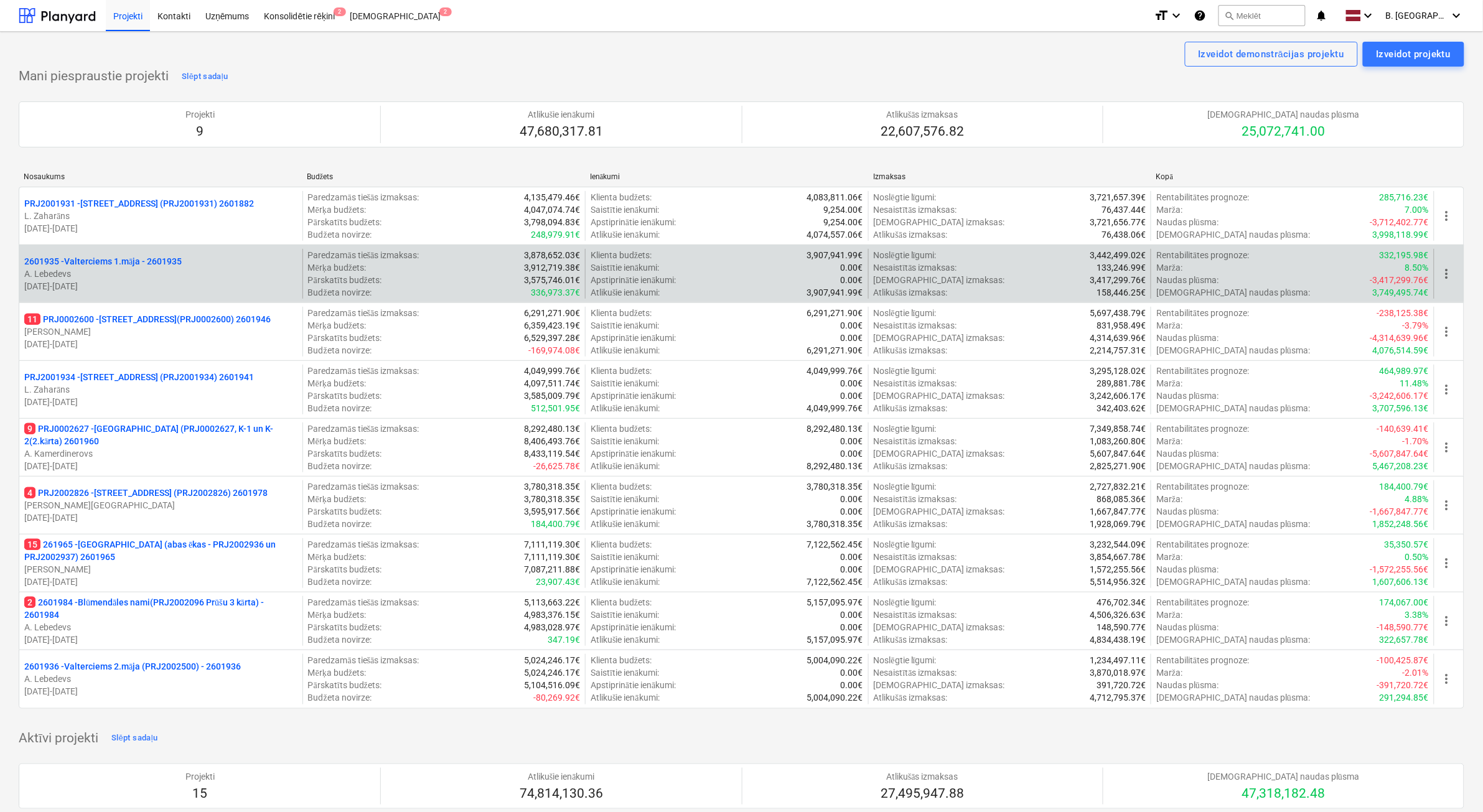
click at [235, 270] on p "A. Lebedevs" at bounding box center [161, 273] width 273 height 12
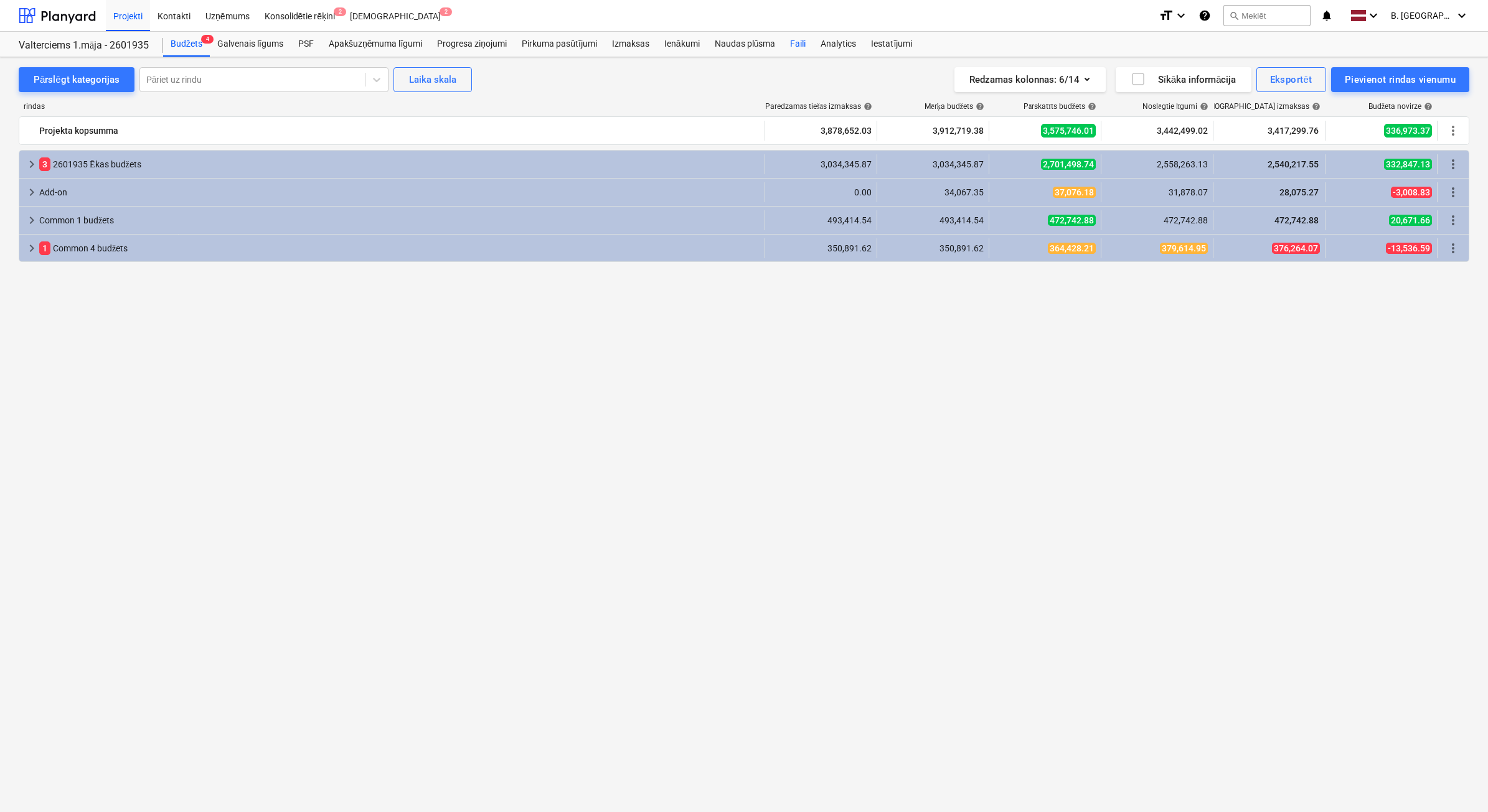
click at [808, 41] on div "Faili" at bounding box center [798, 44] width 31 height 25
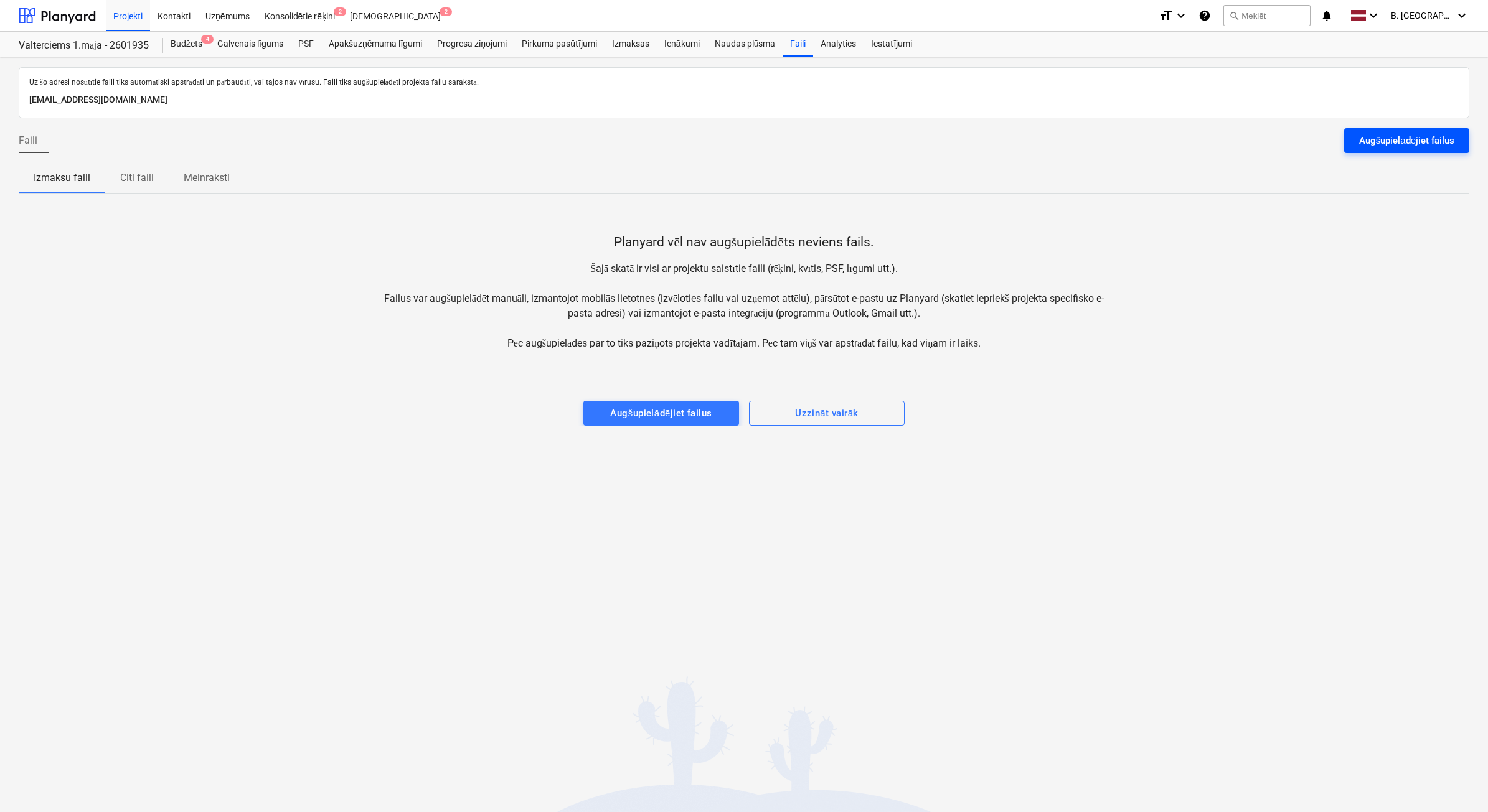
click at [1399, 129] on button "Augšupielādējiet failus" at bounding box center [1407, 140] width 125 height 25
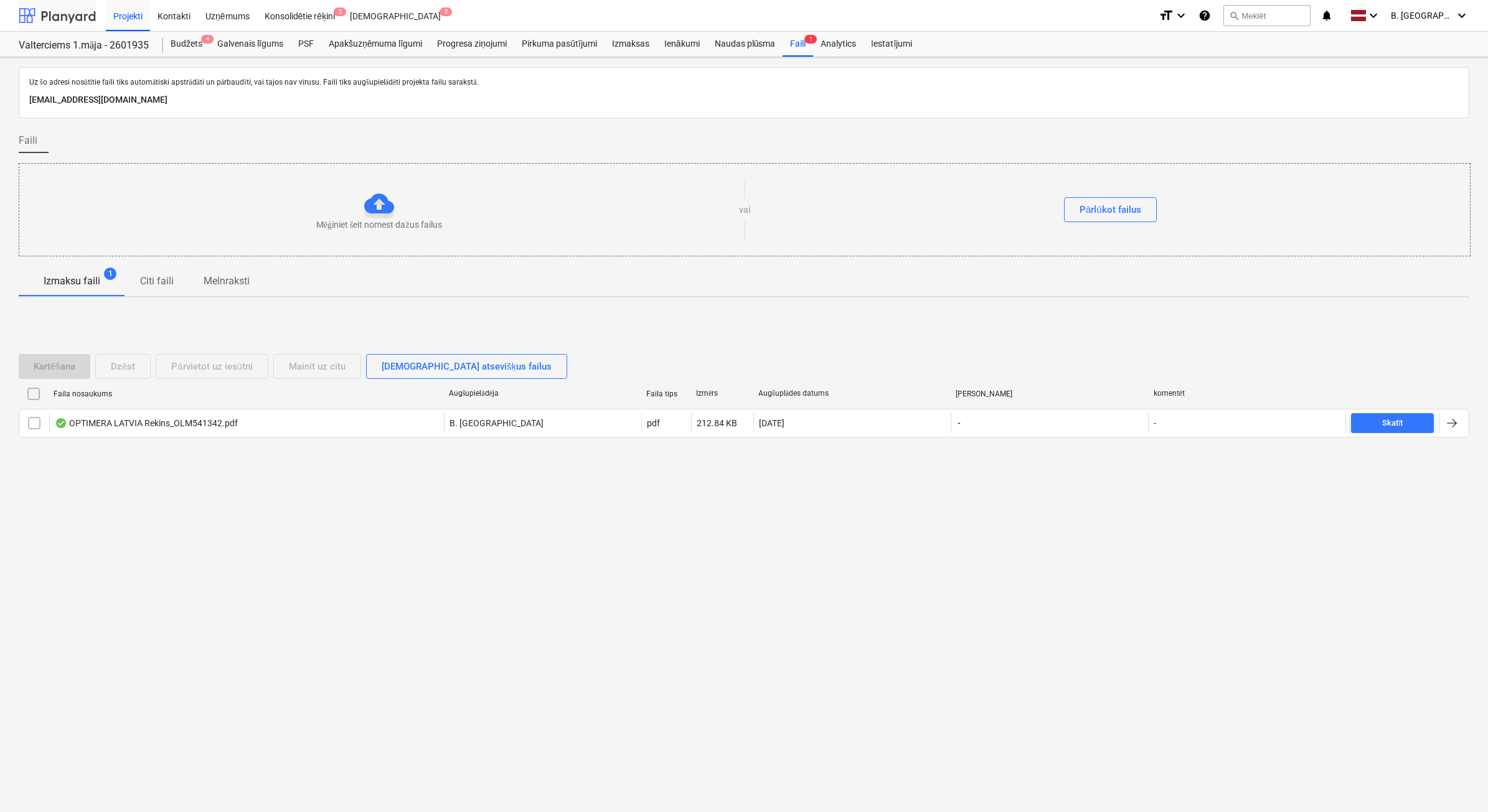
click at [38, 11] on div at bounding box center [57, 15] width 77 height 31
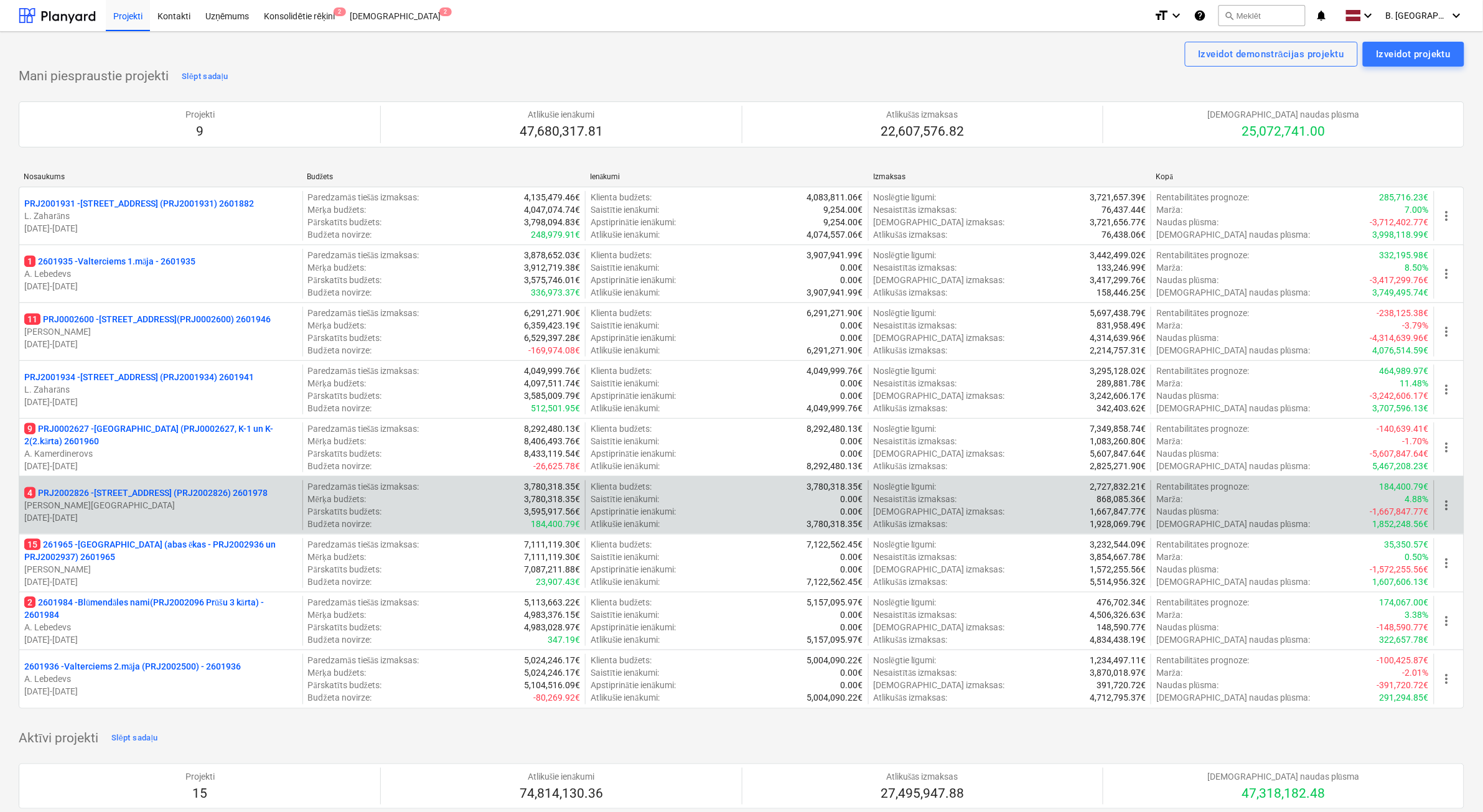
click at [244, 523] on p "[DATE] - [DATE]" at bounding box center [161, 518] width 273 height 12
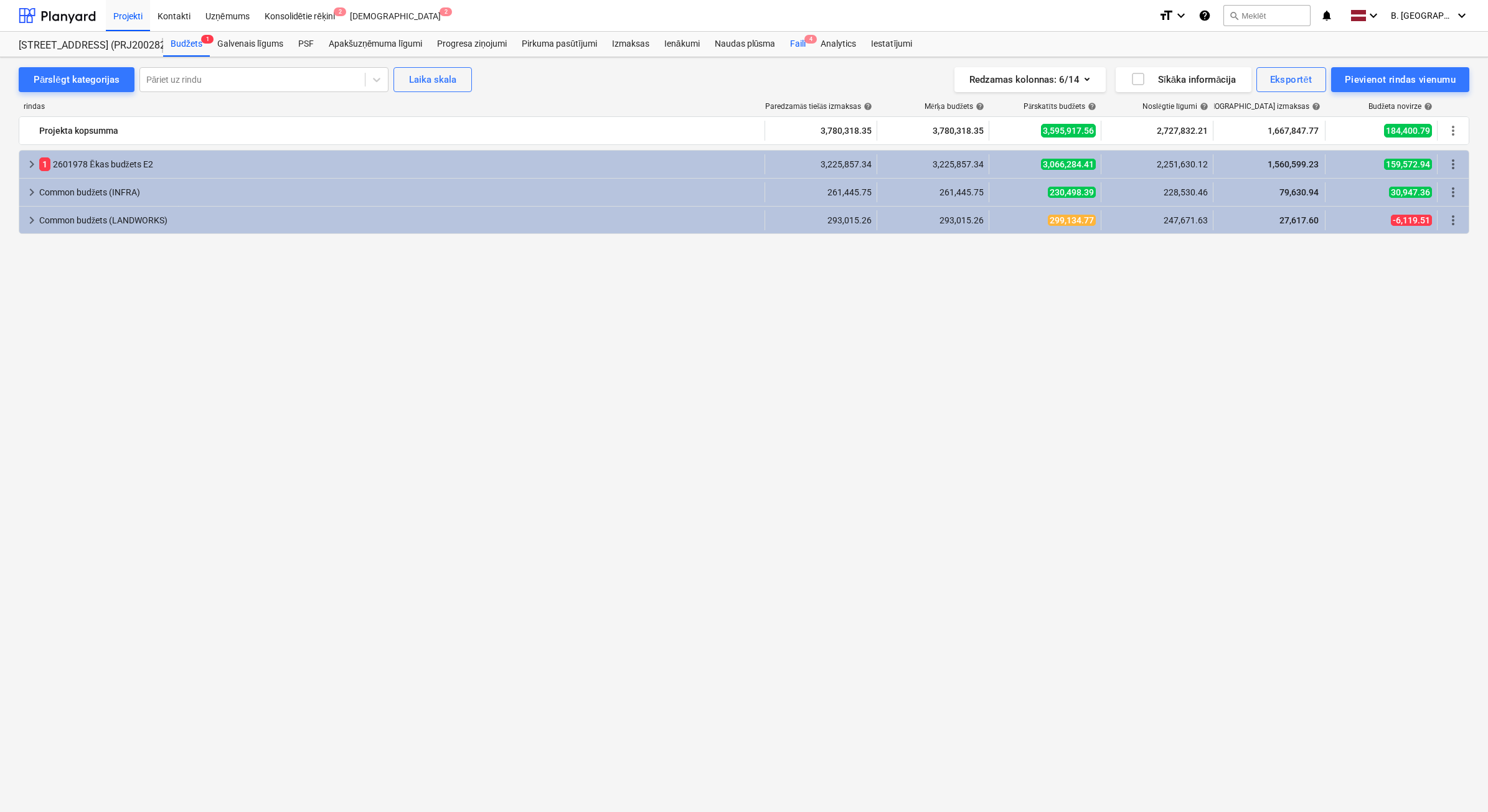
click at [802, 44] on div "Faili 4" at bounding box center [798, 44] width 31 height 25
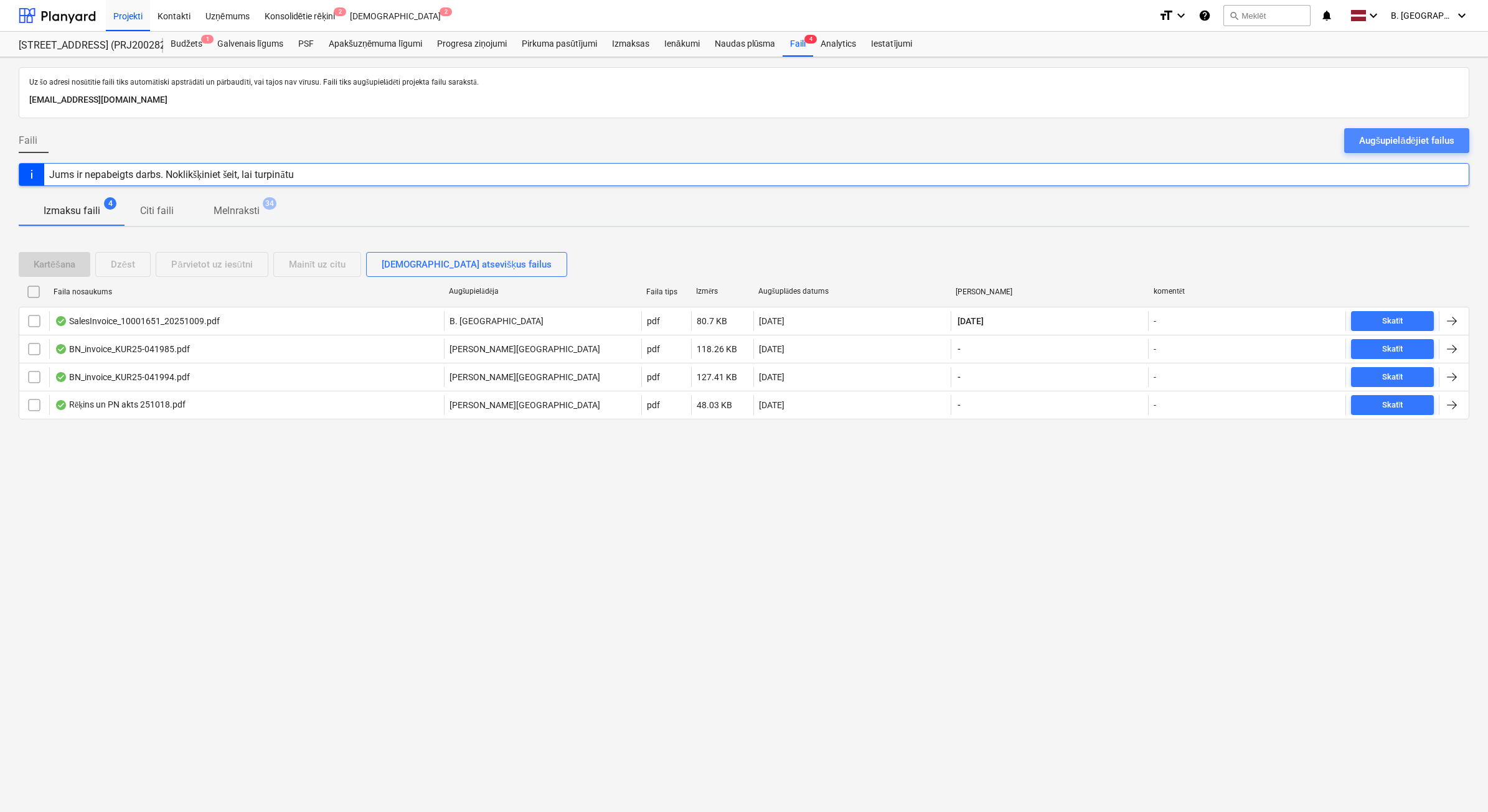
click at [1395, 137] on div "Augšupielādējiet failus" at bounding box center [1407, 140] width 95 height 16
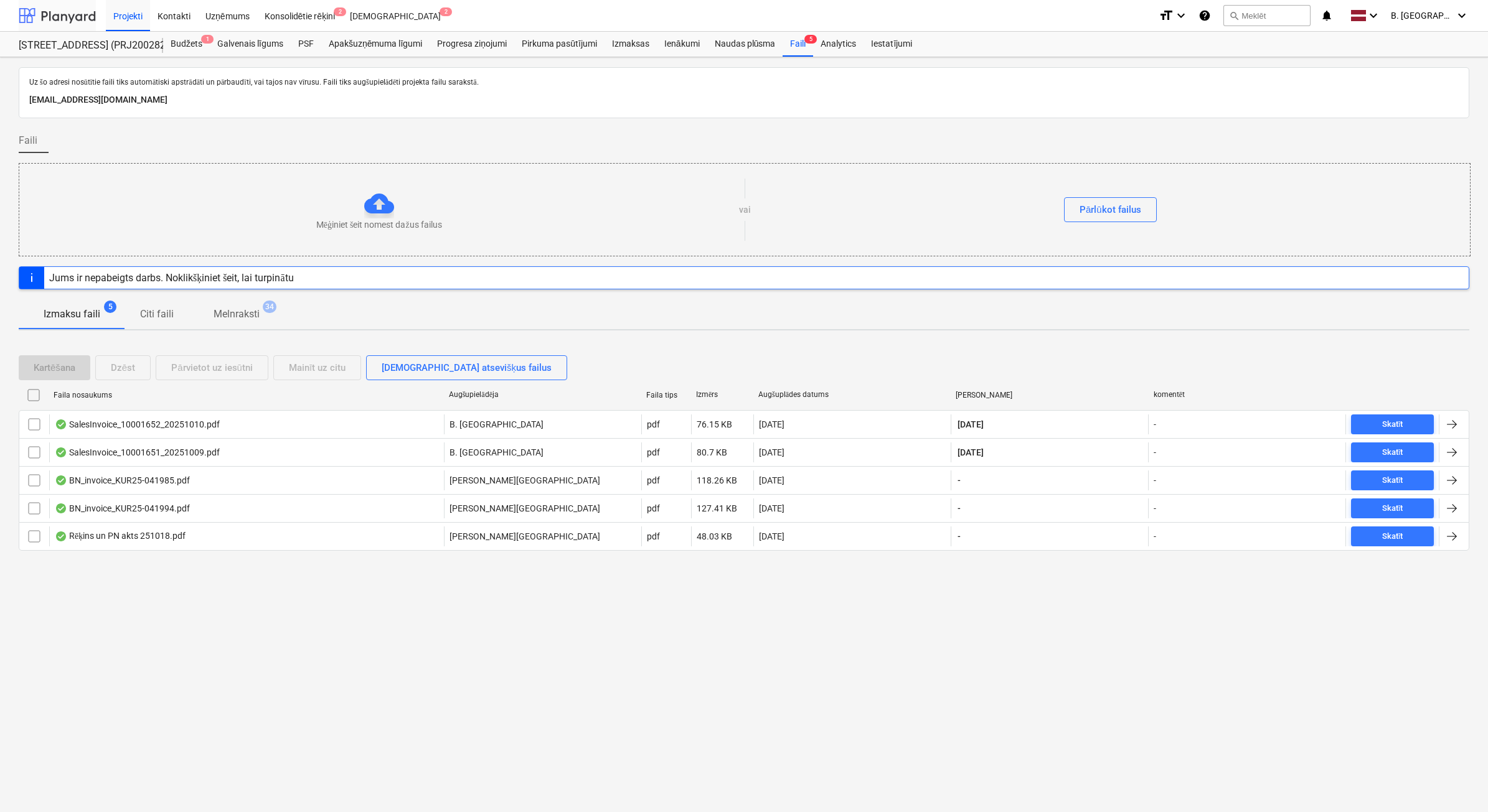
click at [58, 5] on div at bounding box center [57, 15] width 77 height 31
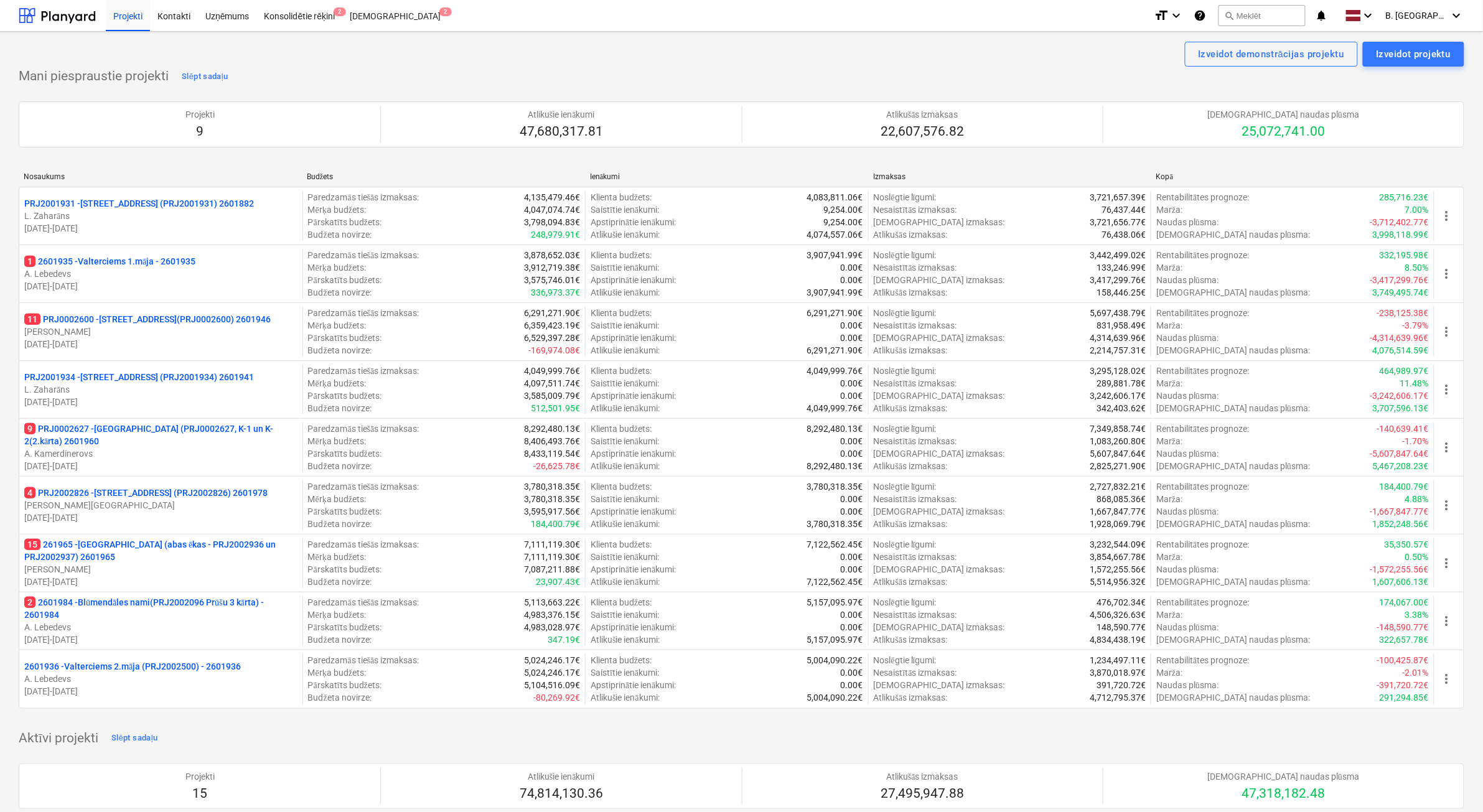
click at [135, 505] on p "[PERSON_NAME][GEOGRAPHIC_DATA]" at bounding box center [161, 505] width 273 height 12
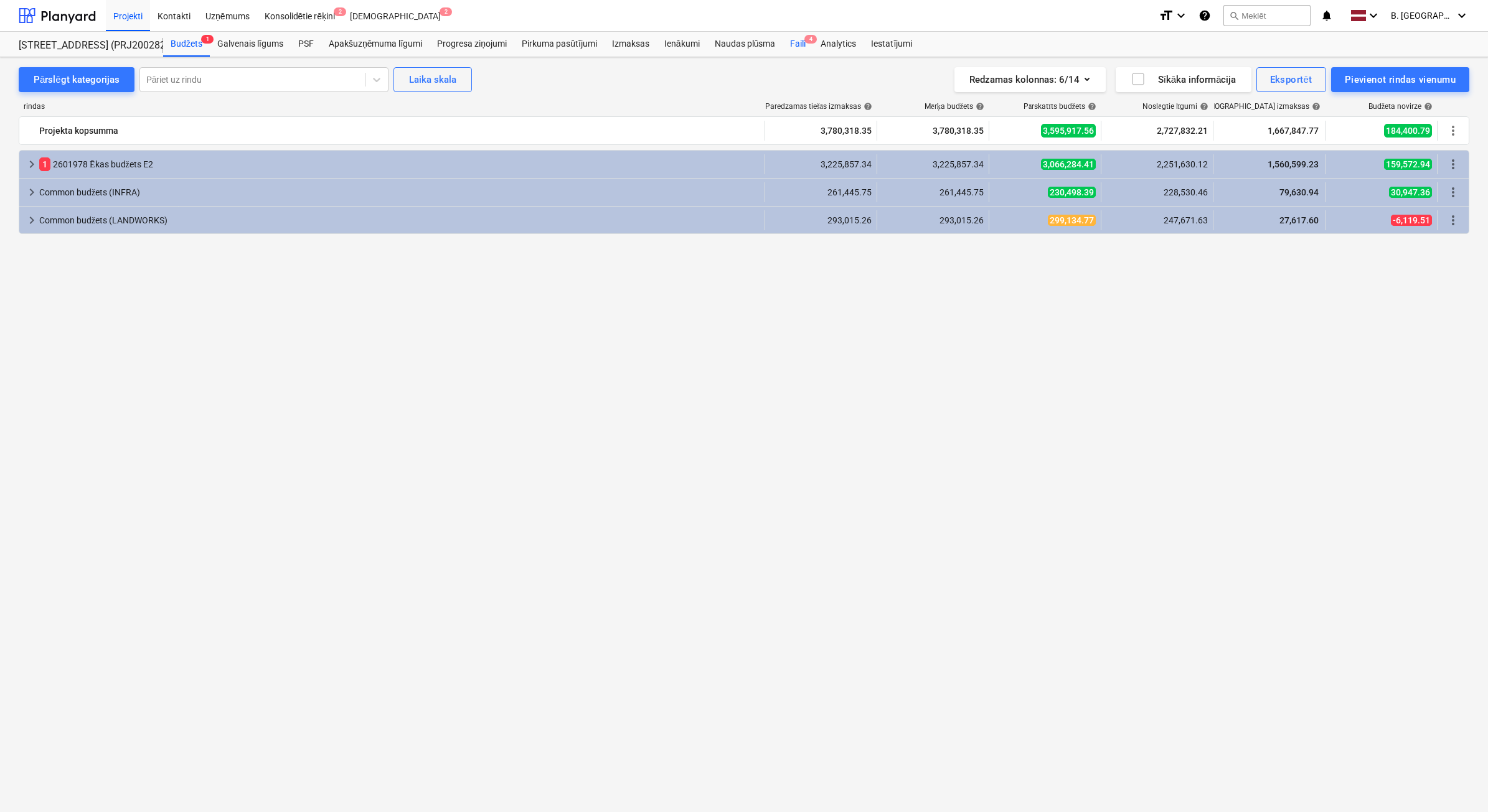
click at [795, 45] on div "Faili 4" at bounding box center [798, 44] width 31 height 25
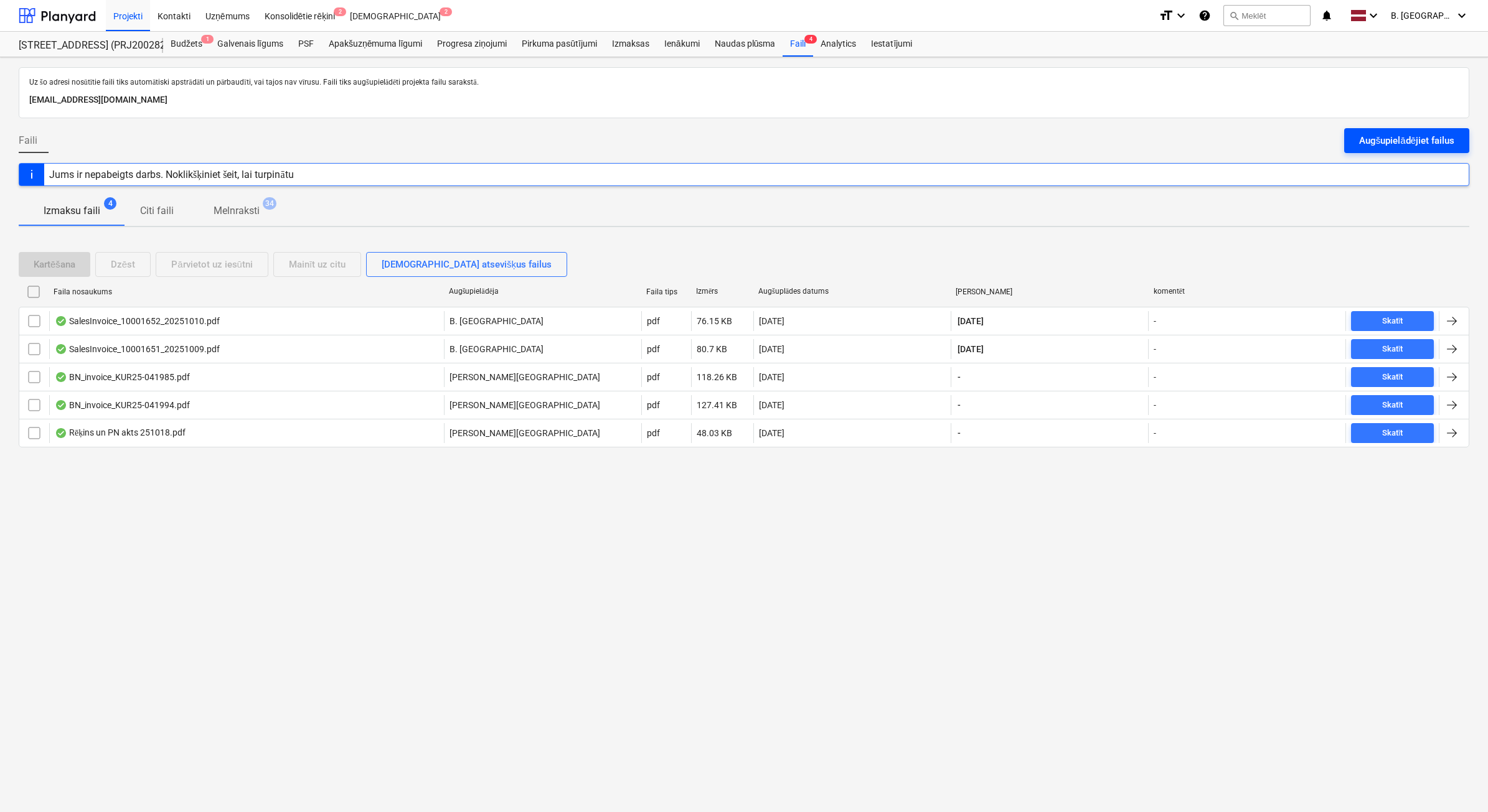
click at [1381, 134] on div "Augšupielādējiet failus" at bounding box center [1407, 140] width 95 height 16
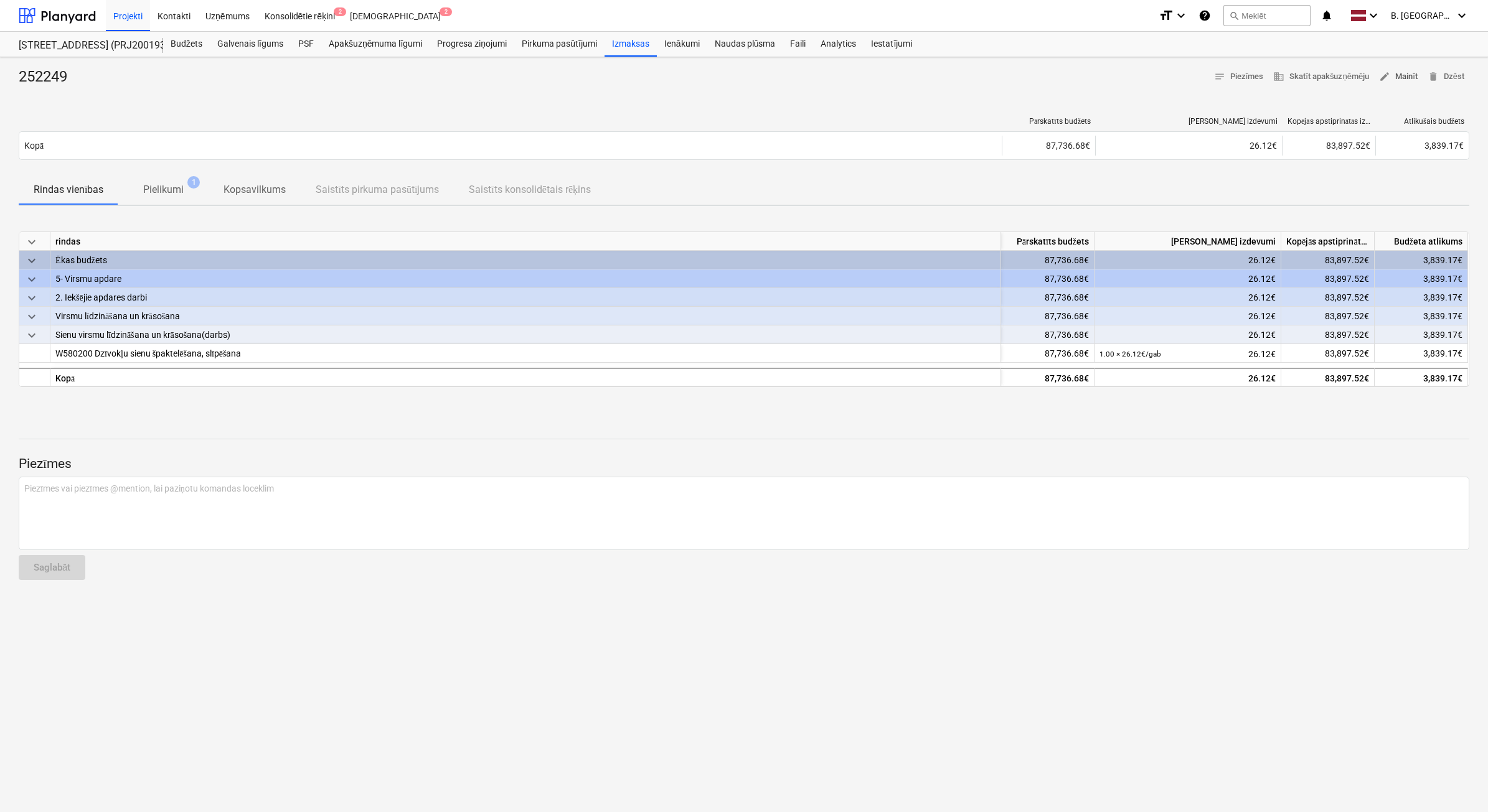
click at [1388, 81] on span "edit" at bounding box center [1384, 76] width 11 height 11
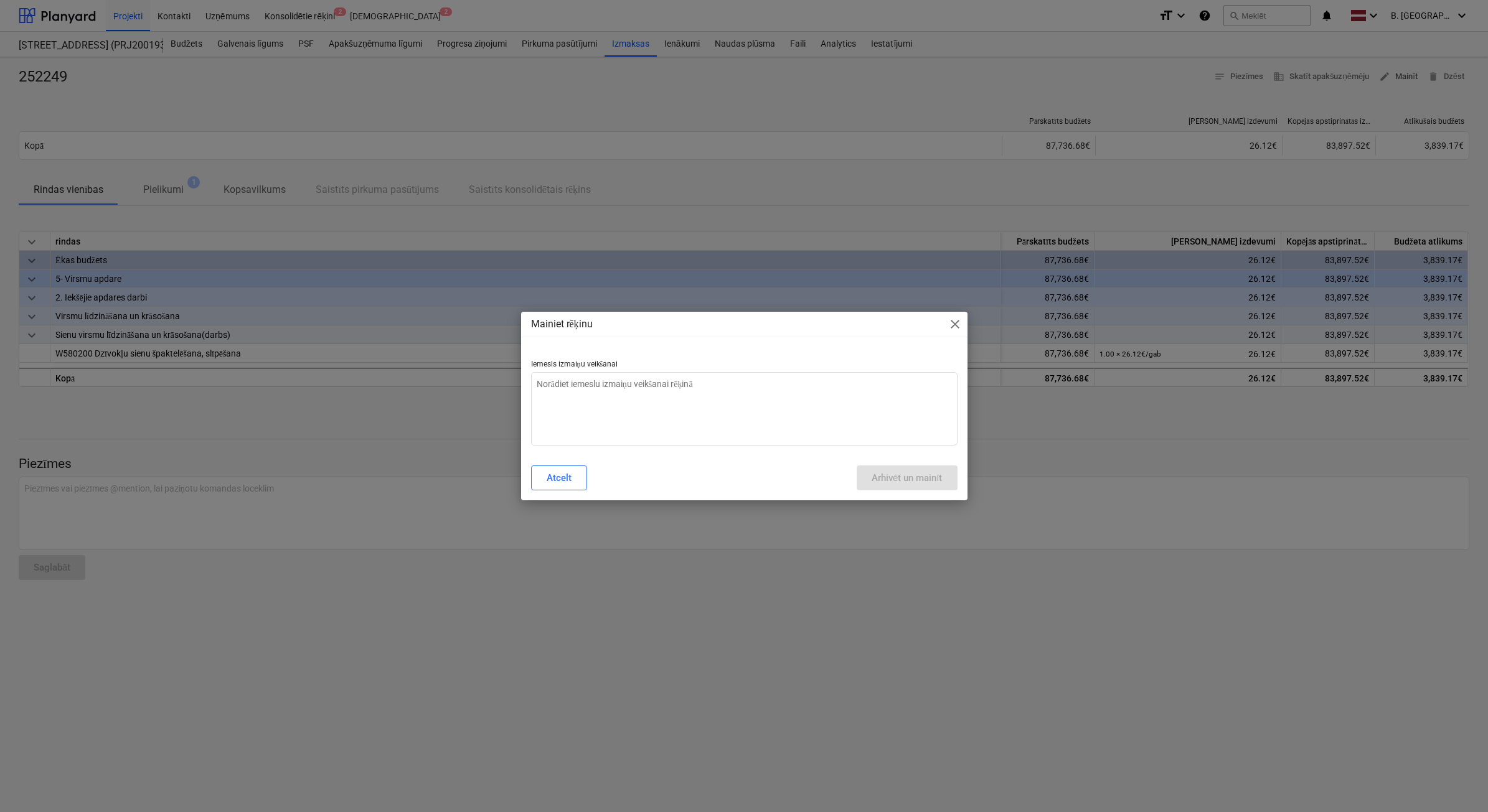
type textarea "x"
click at [657, 427] on textarea at bounding box center [744, 409] width 426 height 73
type textarea "n"
type textarea "x"
type textarea "ne"
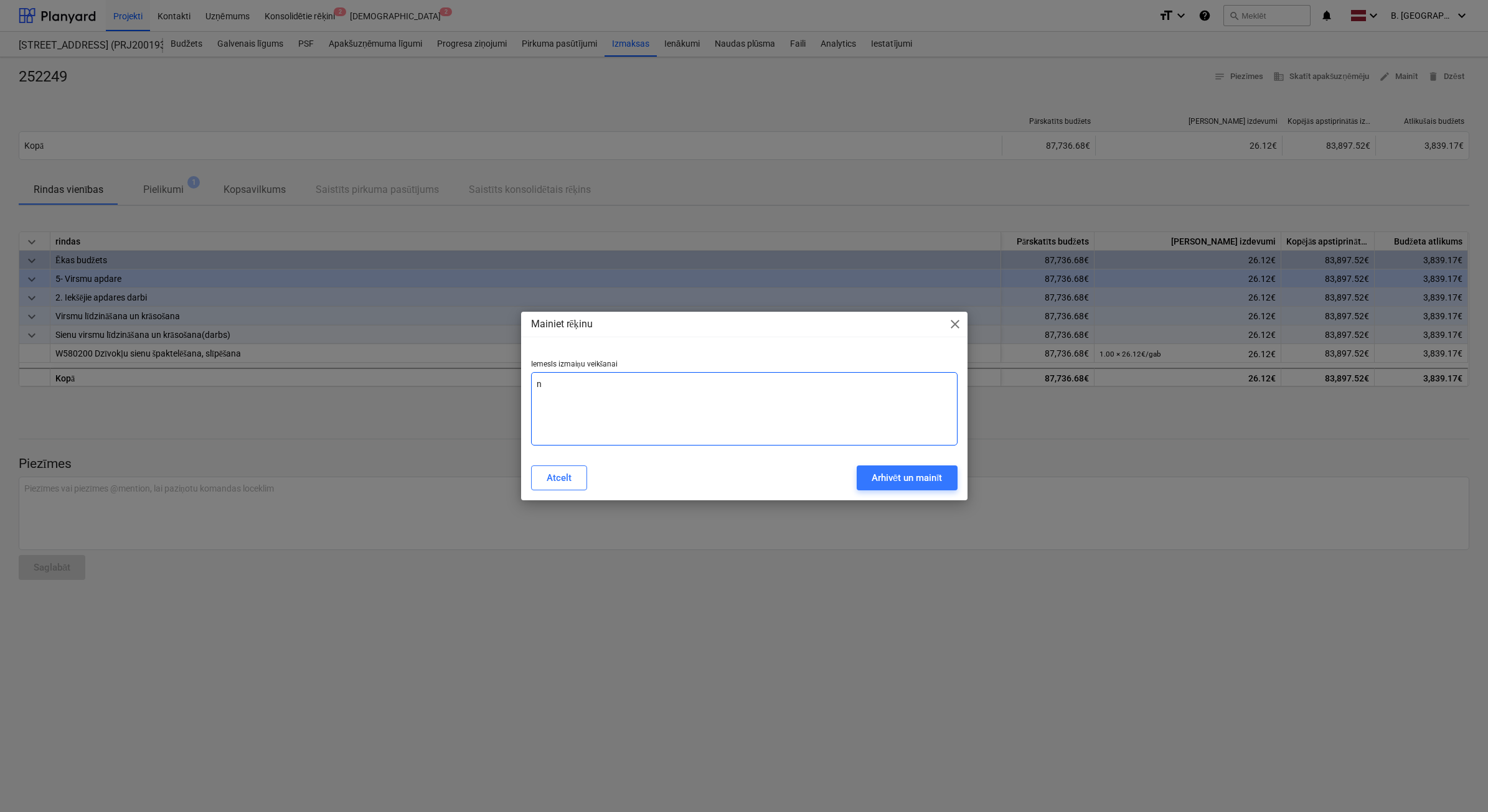
type textarea "x"
type textarea "nep"
type textarea "x"
type textarea "nepa"
type textarea "x"
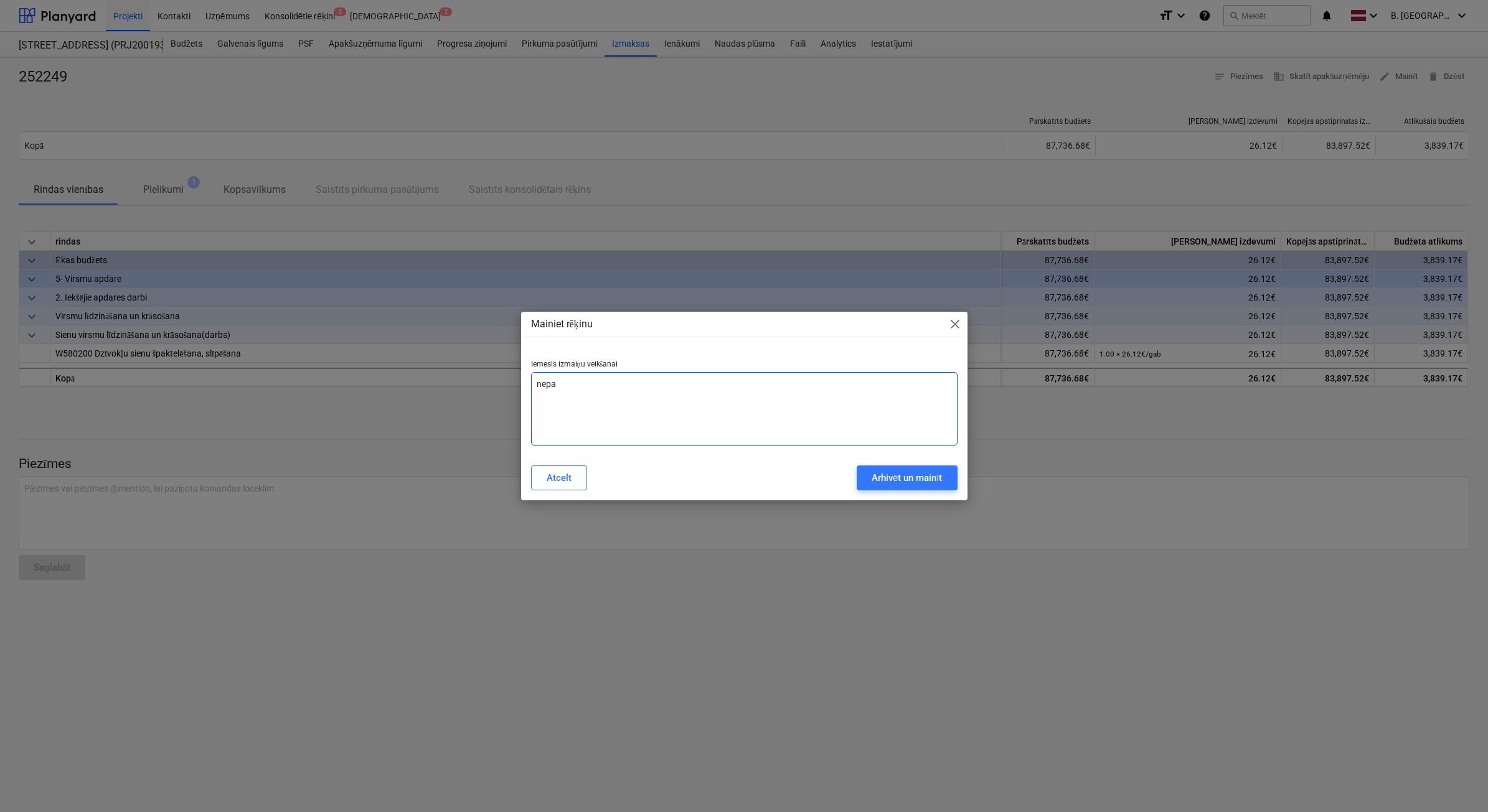
type textarea "nepar"
type textarea "x"
type textarea "nepare"
type textarea "x"
type textarea "neparei"
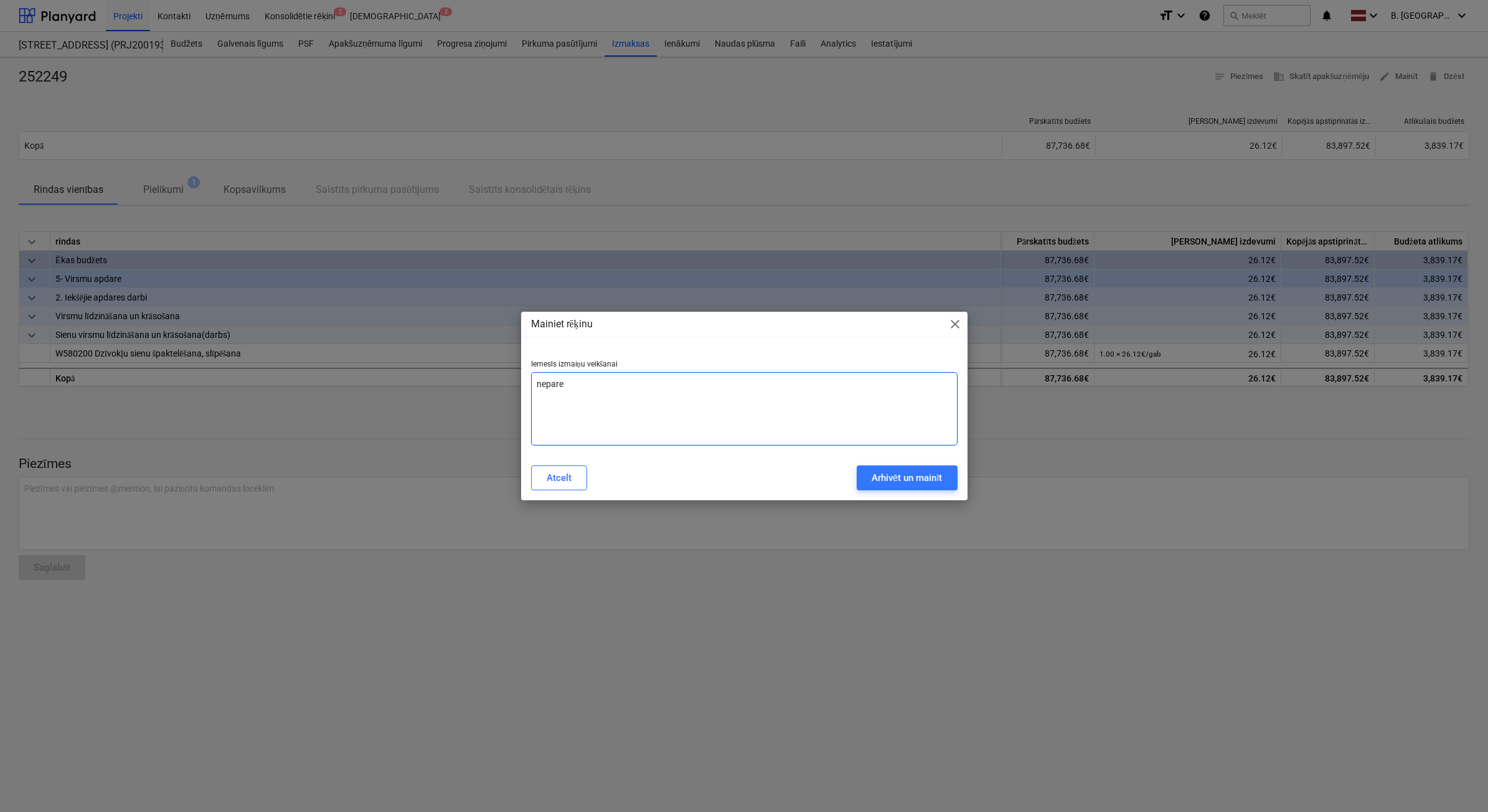
type textarea "x"
type textarea "nepareiz"
type textarea "x"
type textarea "nepareiza"
type textarea "x"
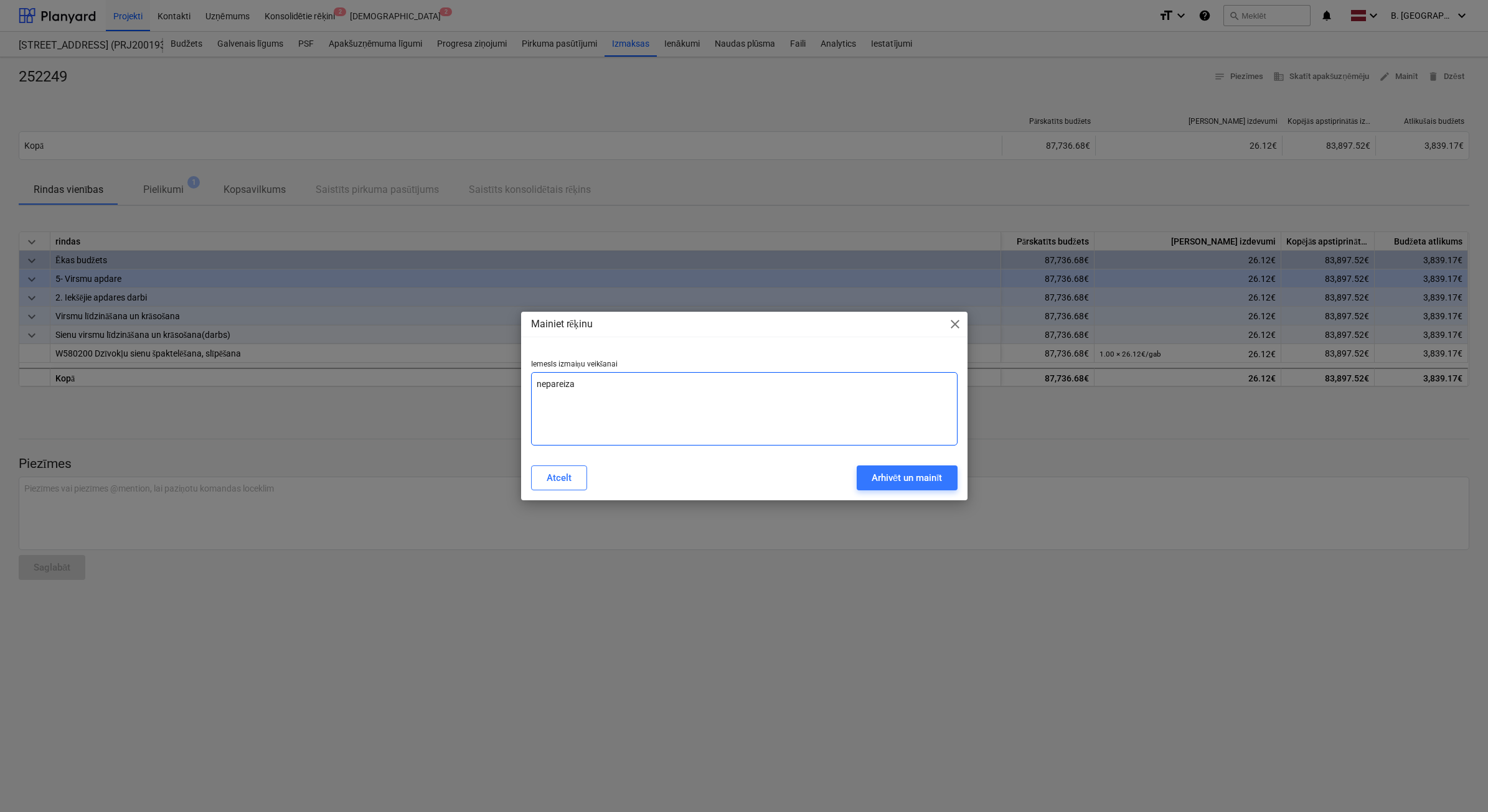
type textarea "nepareiza"
type textarea "x"
type textarea "nepareiza n"
type textarea "x"
type textarea "nepareiza ne"
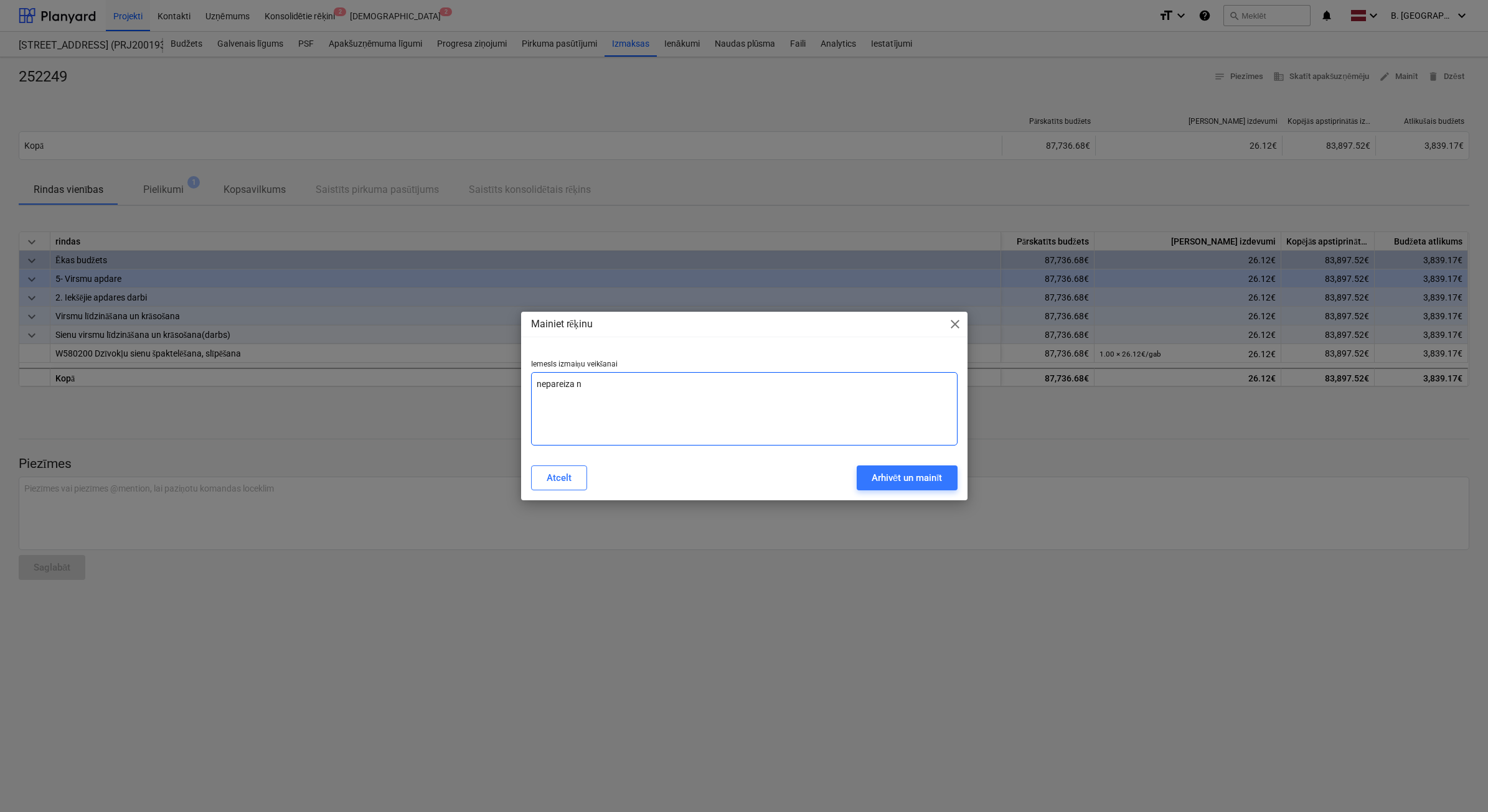
type textarea "x"
type textarea "nepareiza net"
type textarea "x"
type textarea "nepareiza net"
type textarea "x"
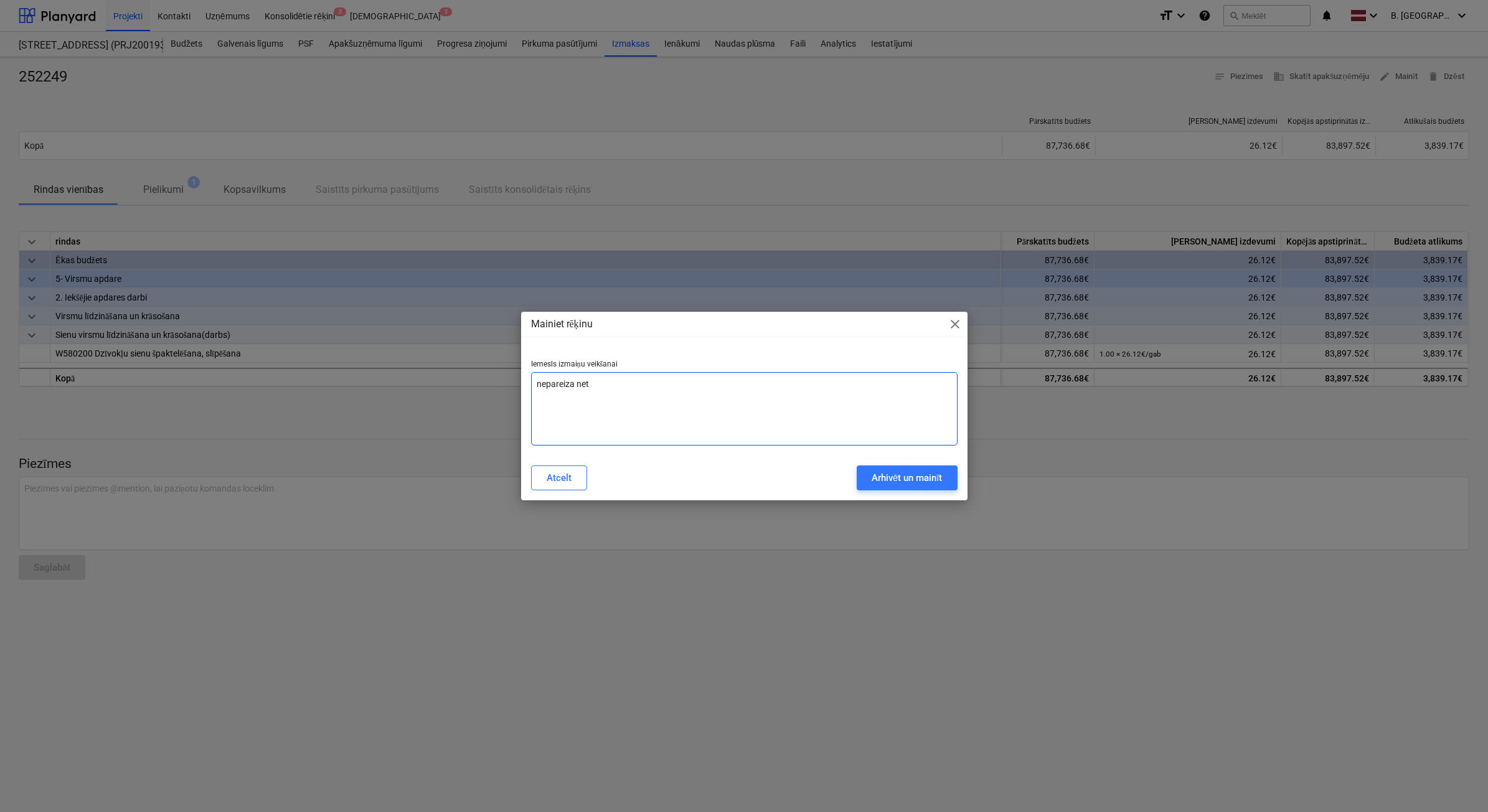
type textarea "nepareiza net s"
type textarea "x"
type textarea "nepareiza net su"
type textarea "x"
type textarea "nepareiza net sum"
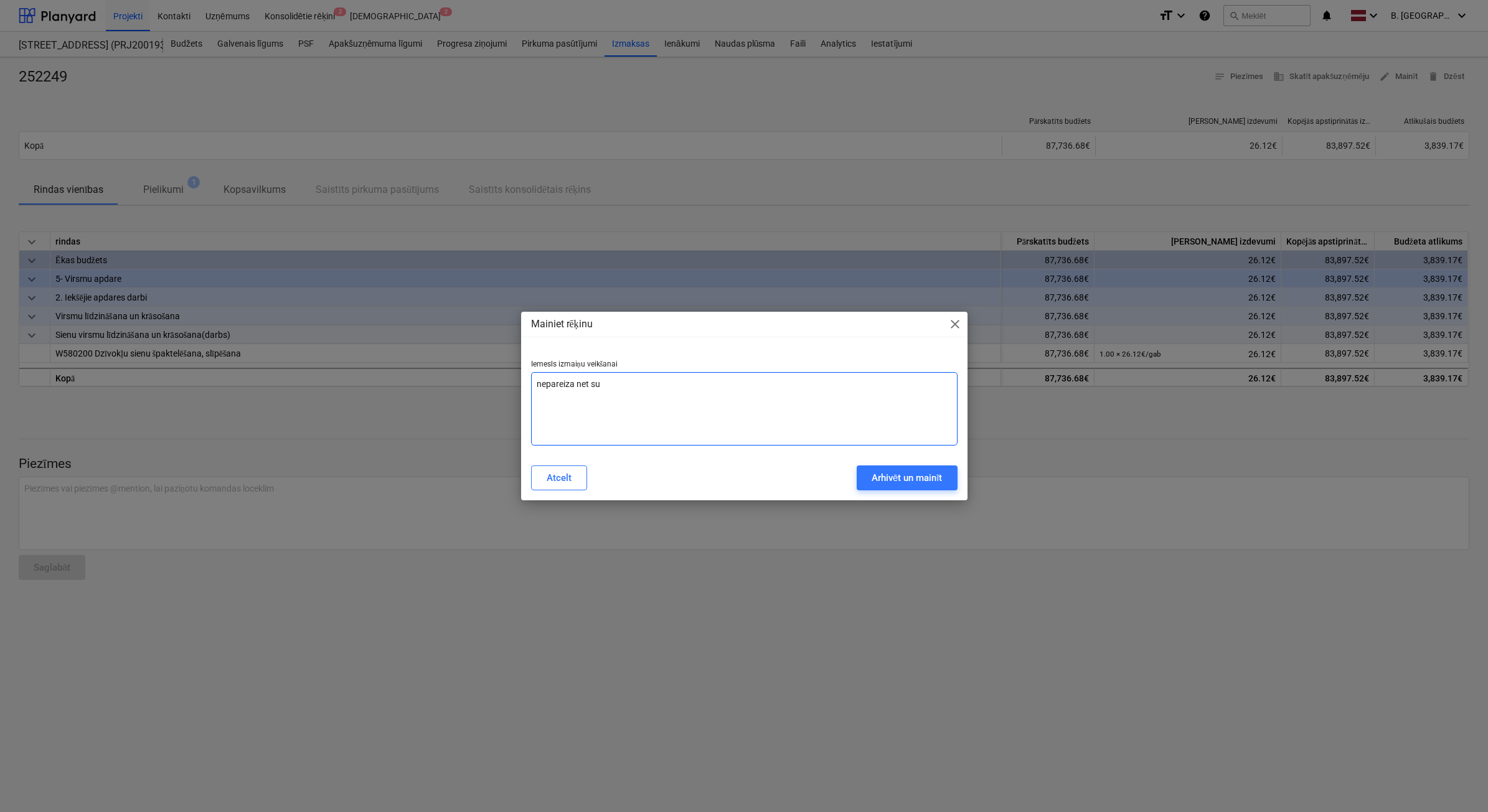
type textarea "x"
type textarea "nepareiza net summ"
type textarea "x"
type textarea "nepareiza net summa"
type textarea "x"
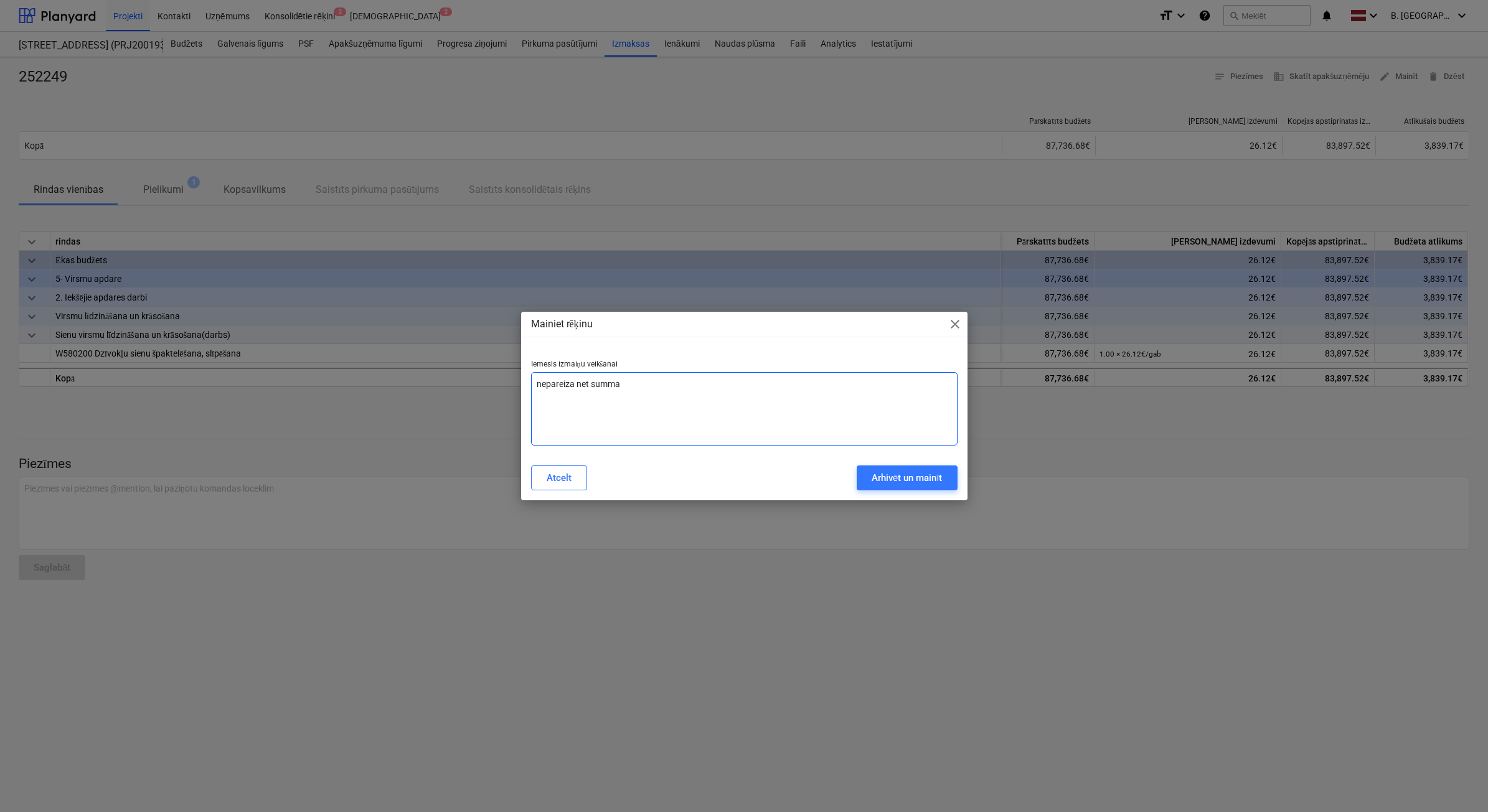
type textarea "nepareiza net summa"
click at [892, 498] on div "Mainiet rēķinu close Iemesls izmaiņu veikšanai nepareiza net summa Atcelt Arhiv…" at bounding box center [745, 406] width 447 height 188
click at [897, 486] on div "Arhivēt un mainīt" at bounding box center [908, 478] width 71 height 16
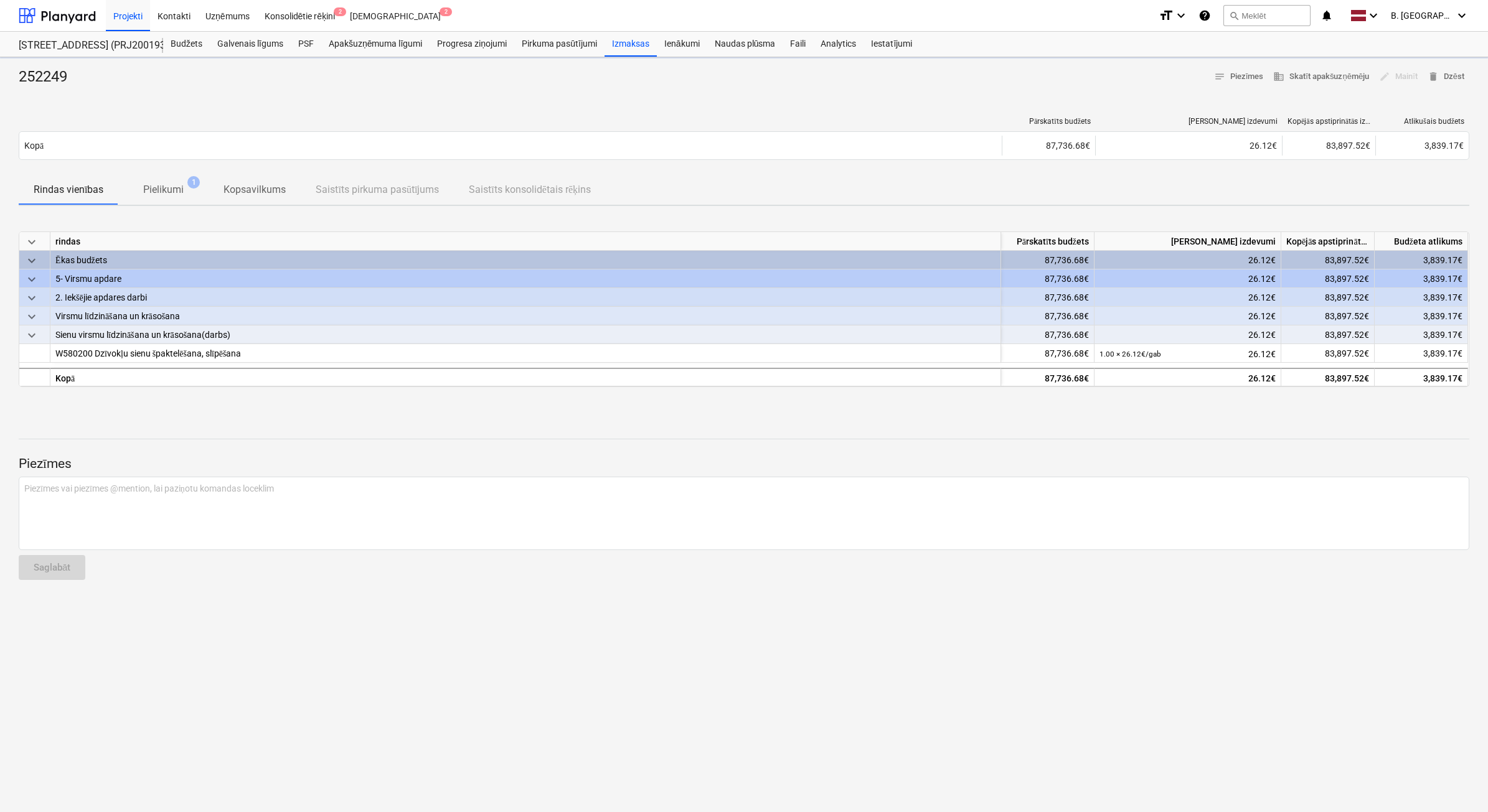
type textarea "x"
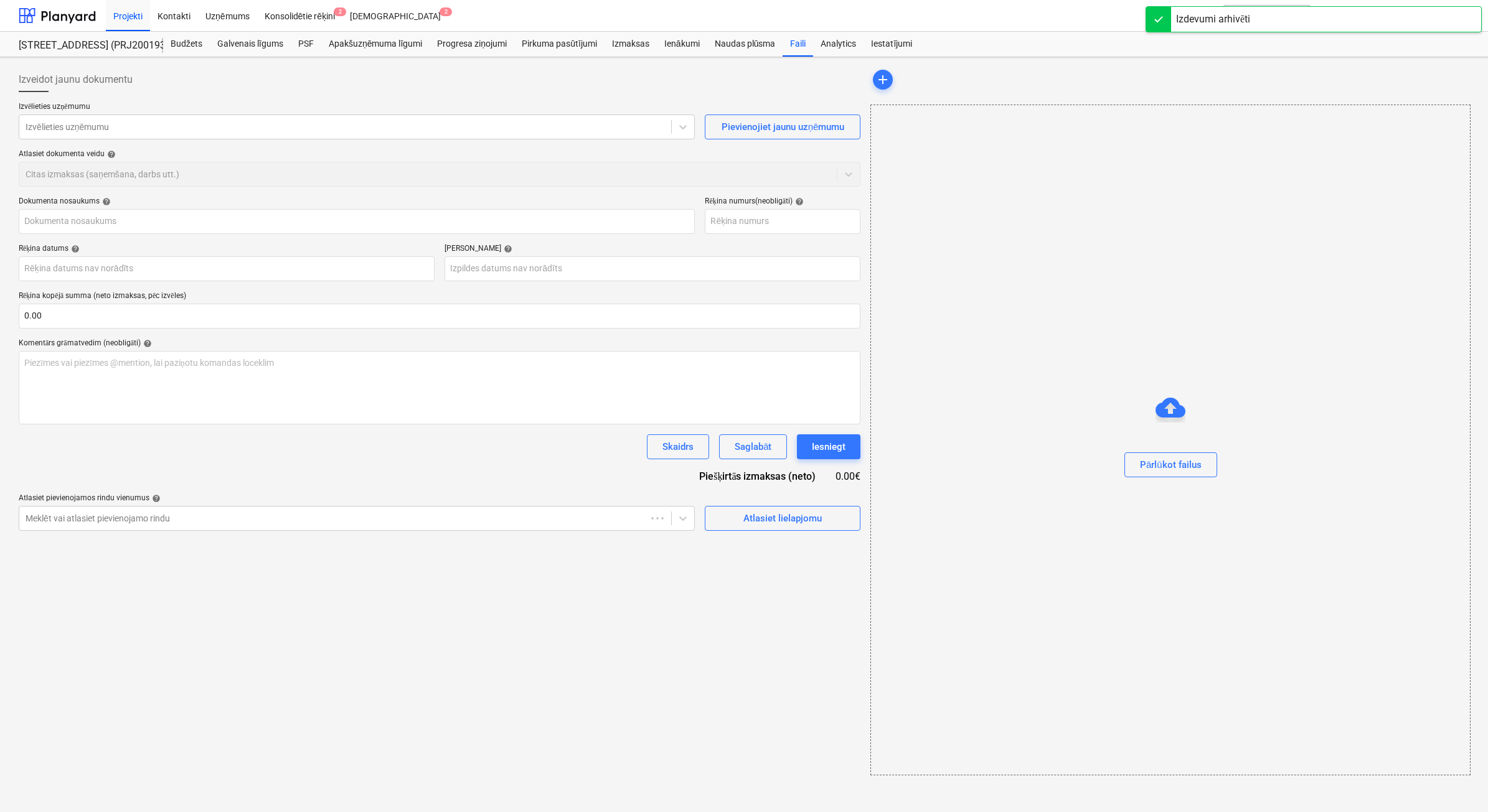
type input "252249"
type input "03 Oct 2025"
type input "13 Oct 2025"
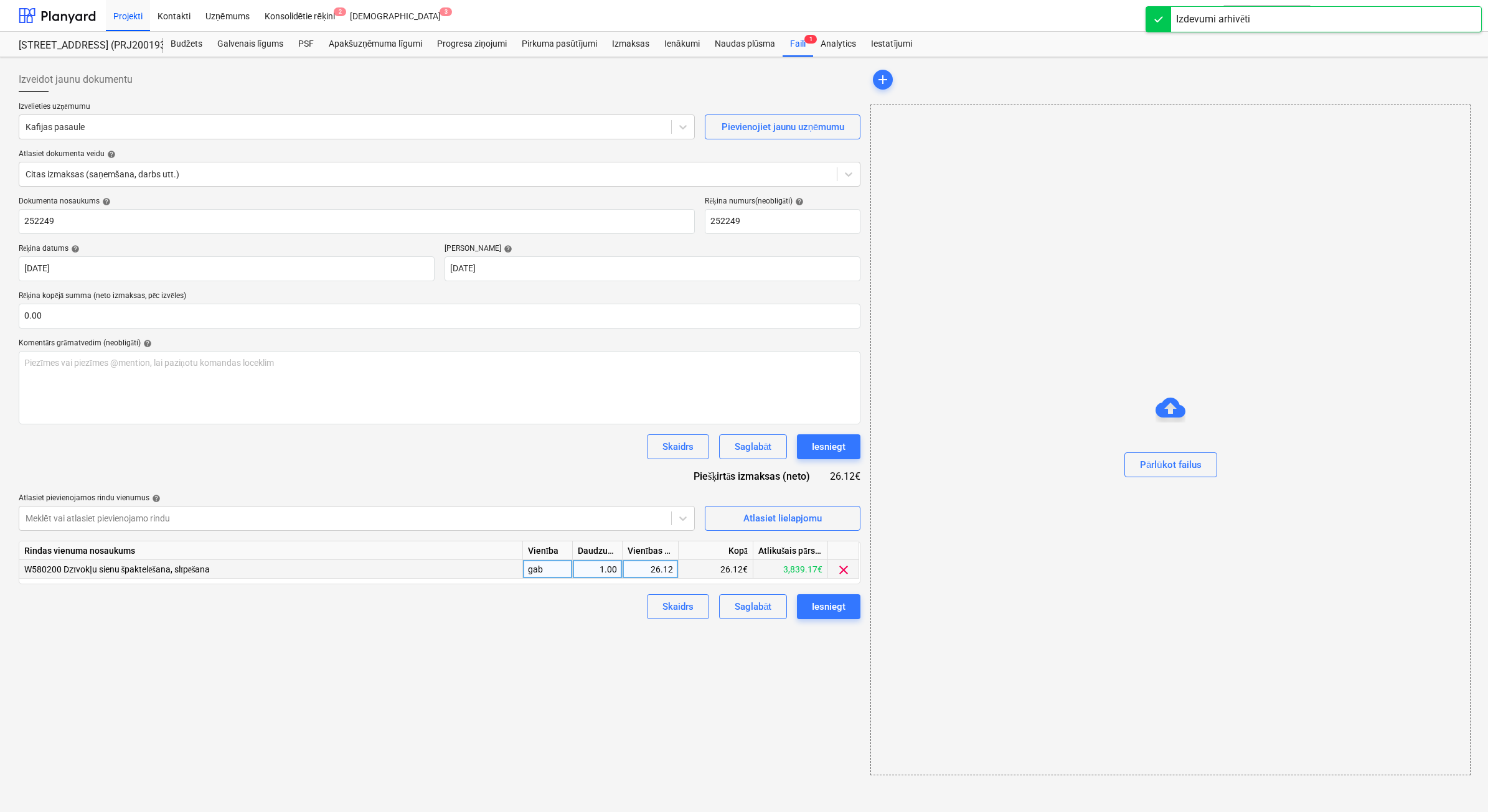
click at [647, 576] on div "26.12" at bounding box center [650, 570] width 45 height 19
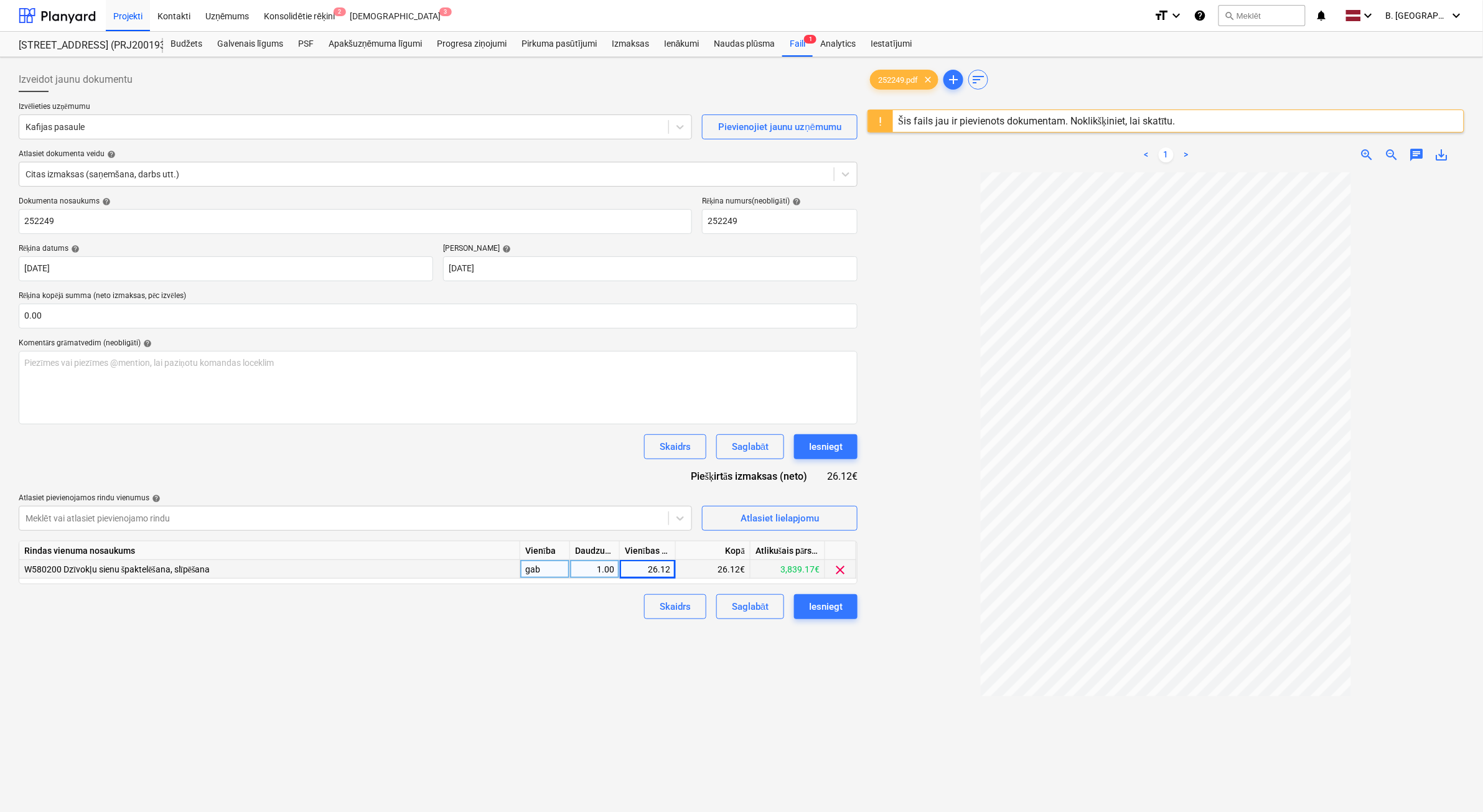
click at [645, 571] on div "26.12" at bounding box center [648, 570] width 45 height 19
click at [645, 571] on input "26.12" at bounding box center [648, 569] width 55 height 18
type input "29.42"
click at [824, 615] on button "Iesniegt" at bounding box center [825, 607] width 63 height 25
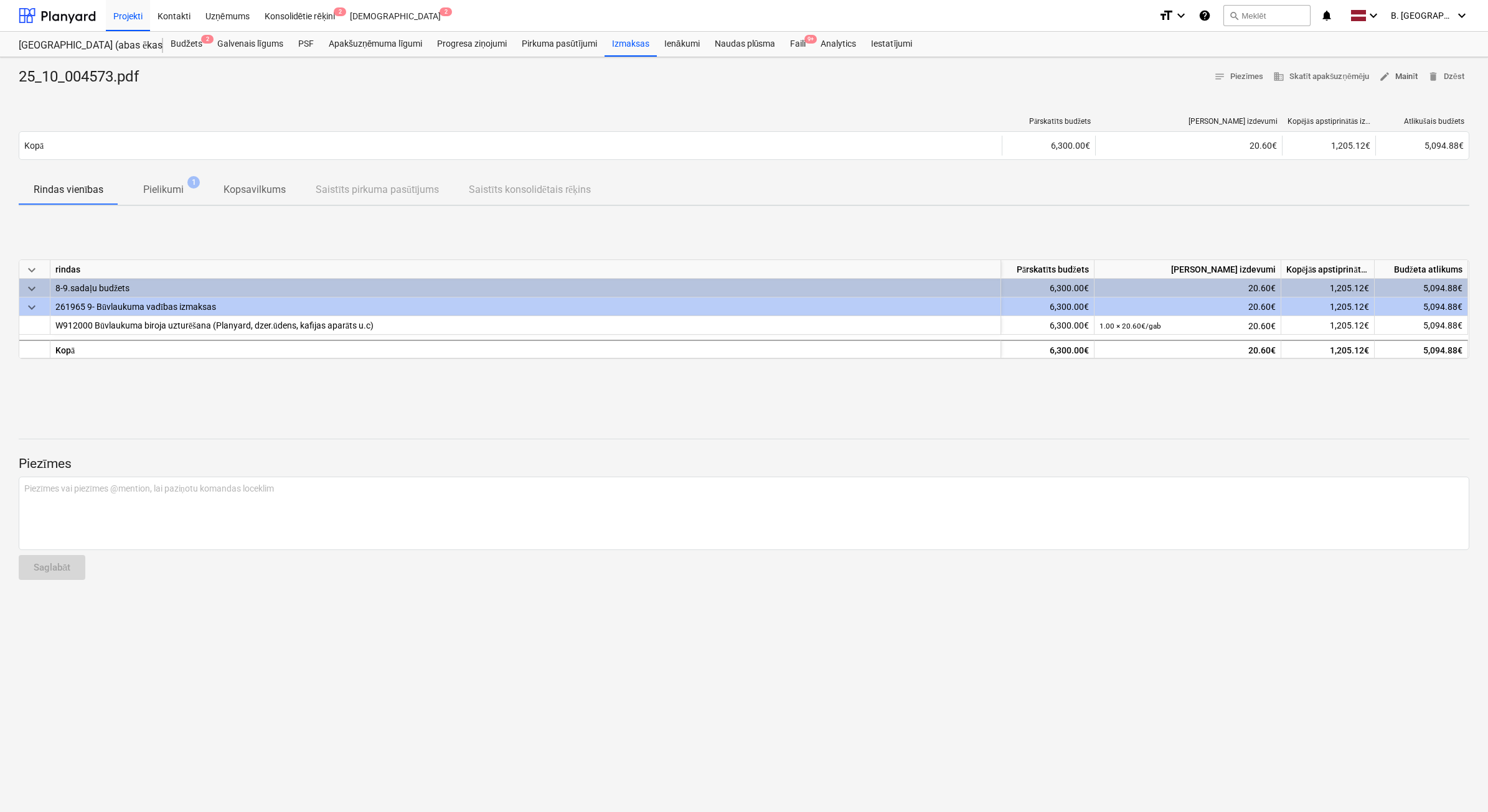
click at [777, 76] on span "edit" at bounding box center [1384, 76] width 11 height 11
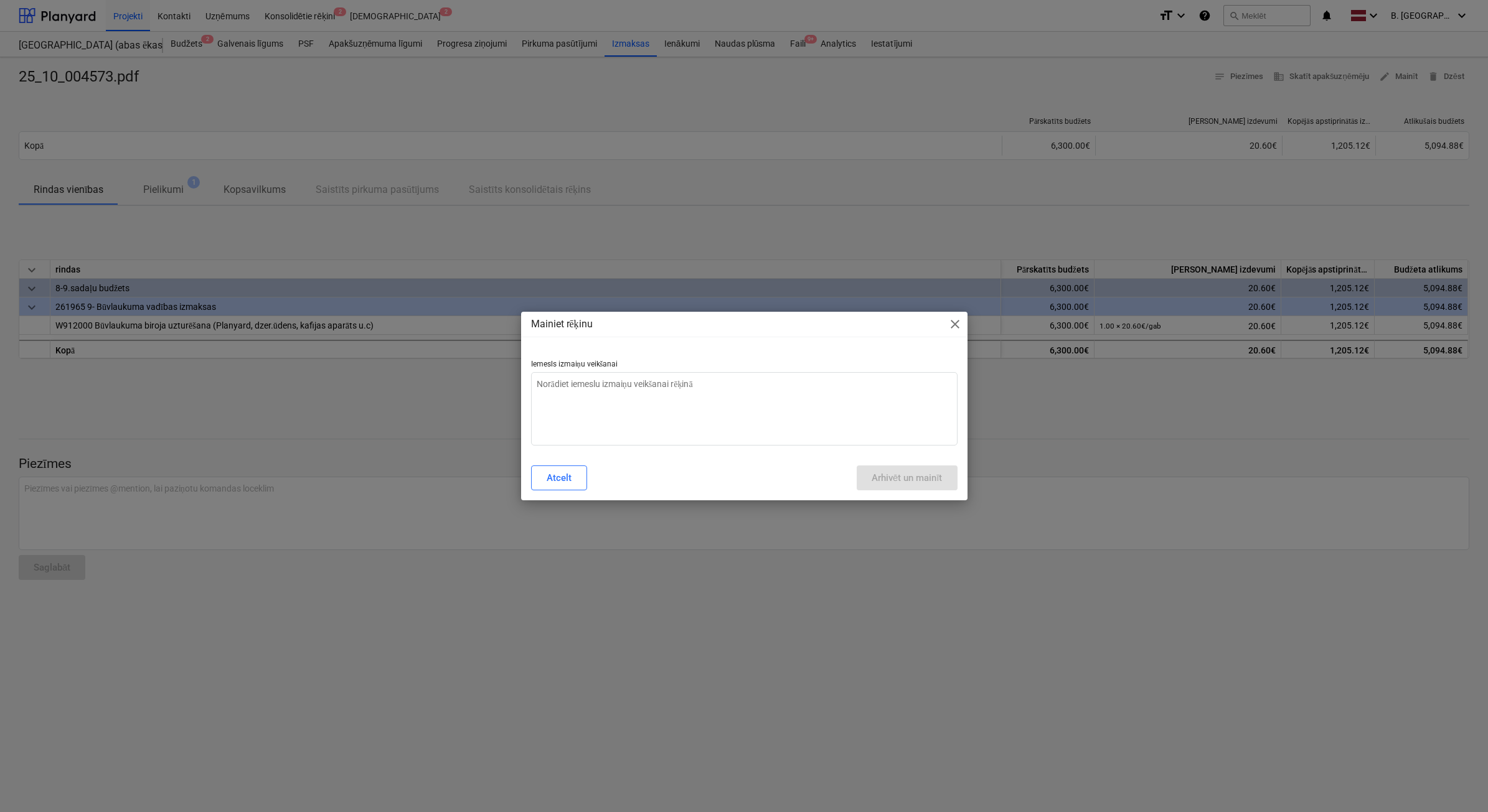
type textarea "x"
click at [777, 404] on textarea at bounding box center [744, 409] width 426 height 73
type textarea "N"
type textarea "x"
type textarea "Ne"
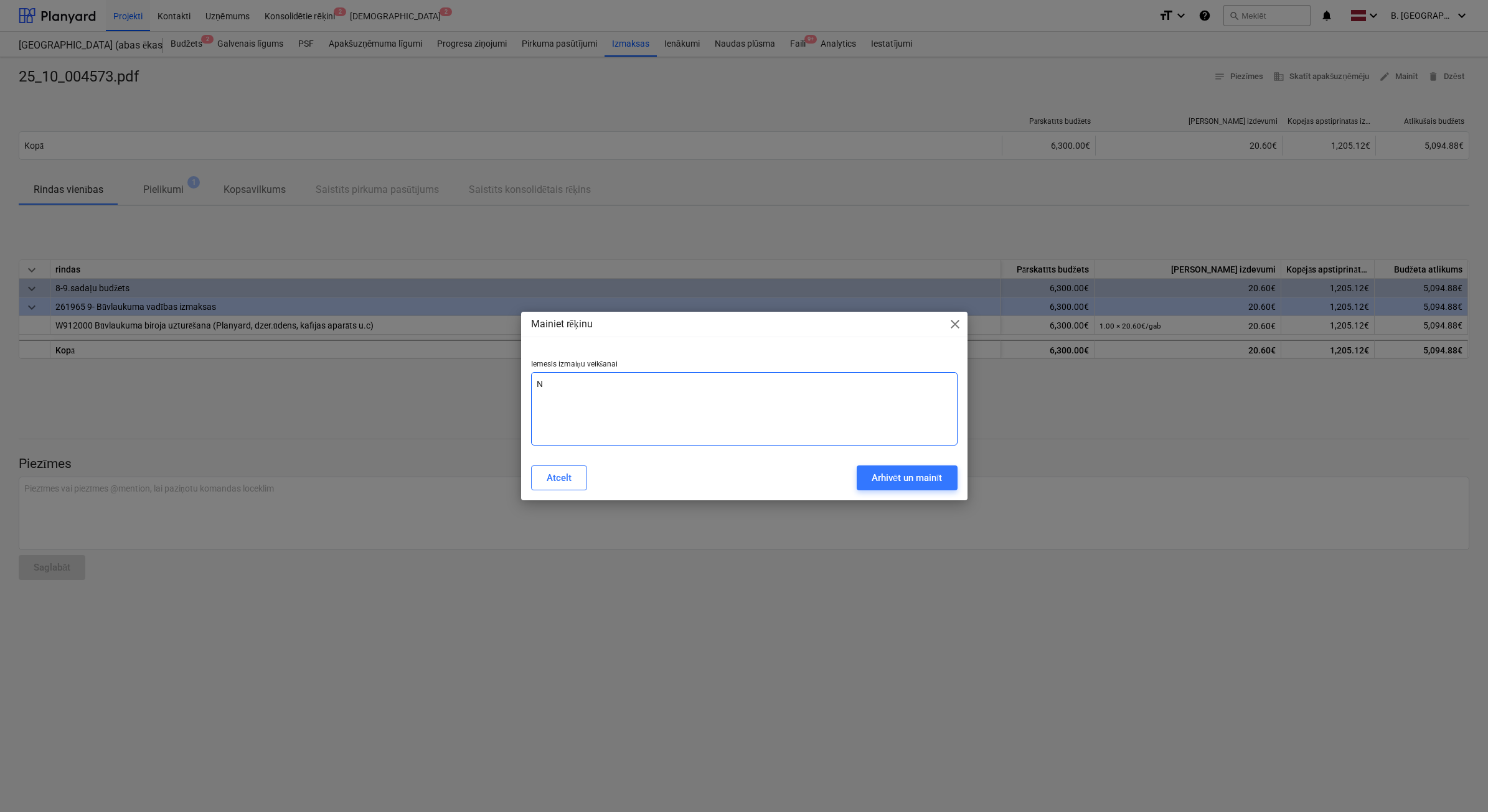
type textarea "x"
type textarea "Nep"
type textarea "x"
type textarea "Nepa"
type textarea "x"
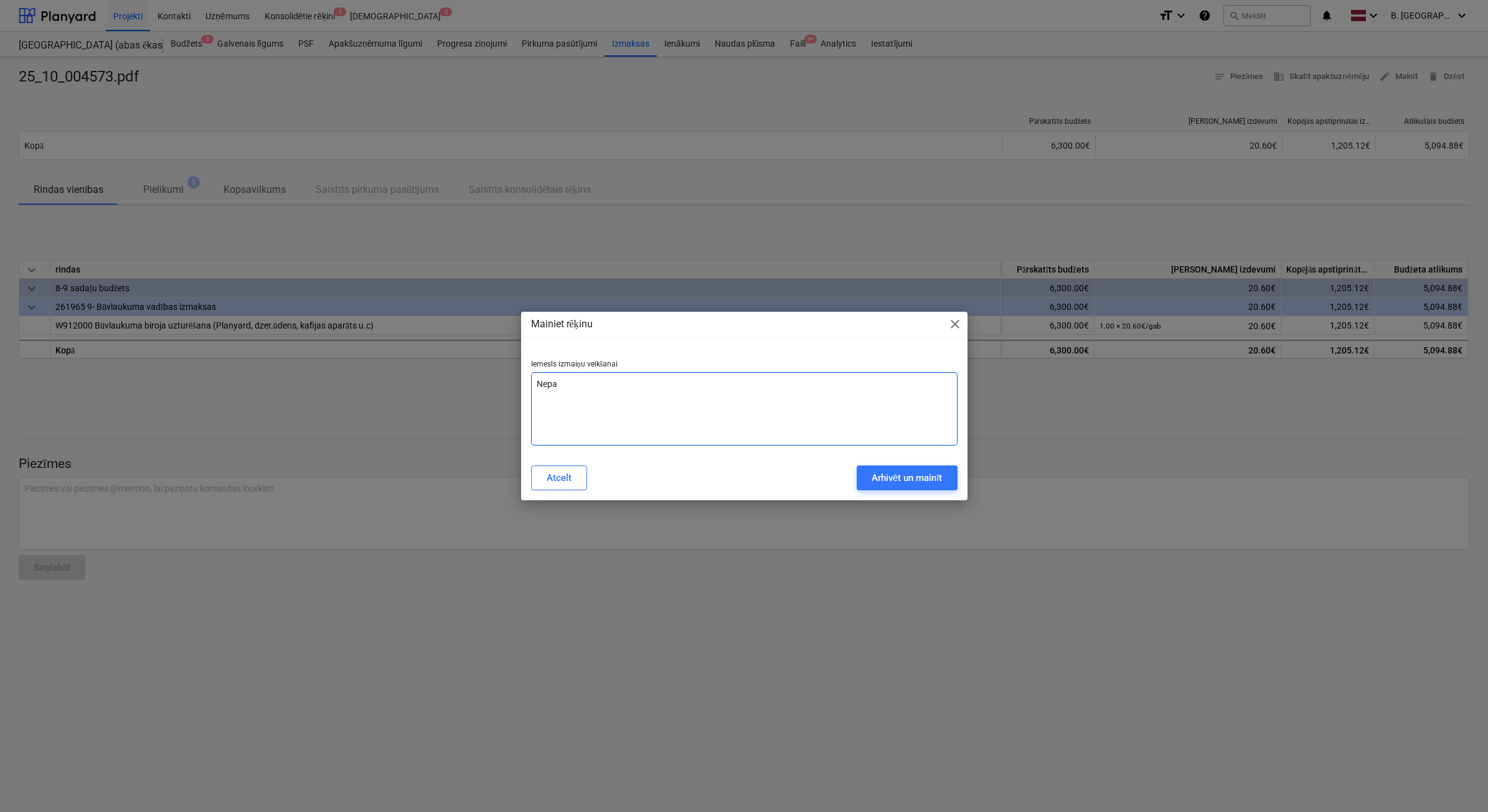
type textarea "Nepar"
type textarea "x"
type textarea "Nepare"
type textarea "x"
type textarea "Neparei"
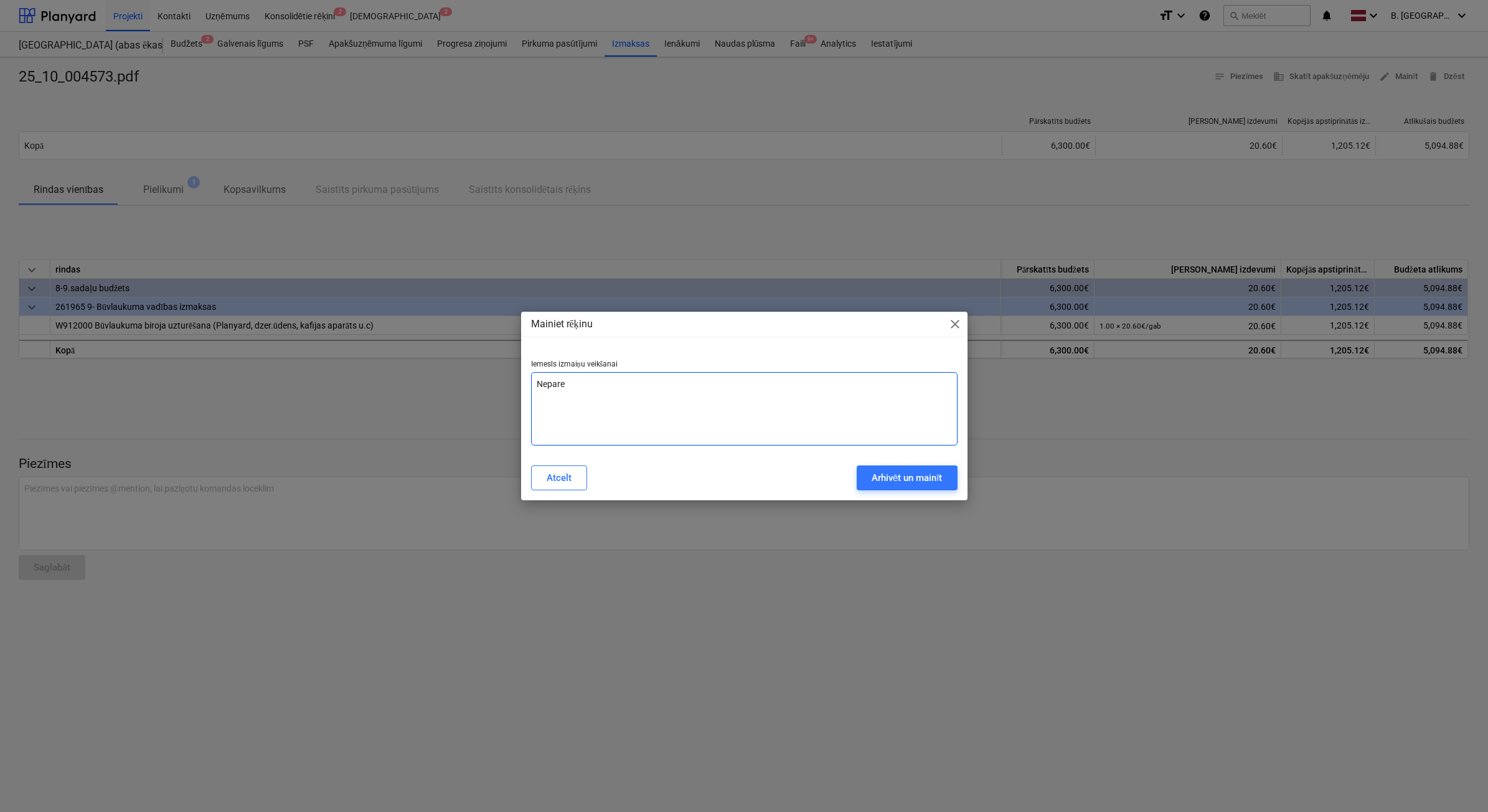
type textarea "x"
type textarea "Nepareiz"
type textarea "x"
type textarea "Nepareiza"
type textarea "x"
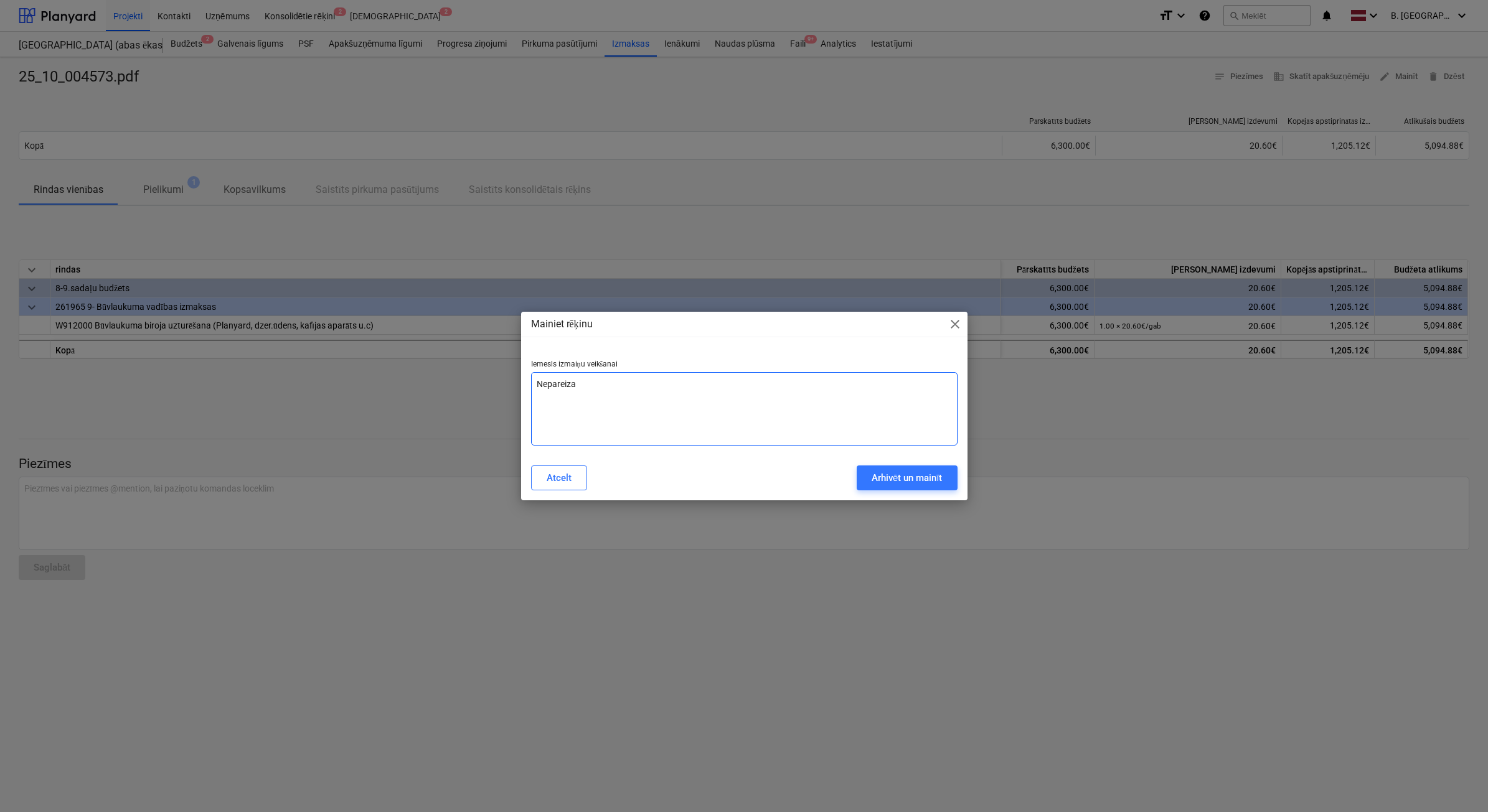
type textarea "Nepareiza"
type textarea "x"
type textarea "Nepareiza n"
type textarea "x"
type textarea "Nepareiza ne"
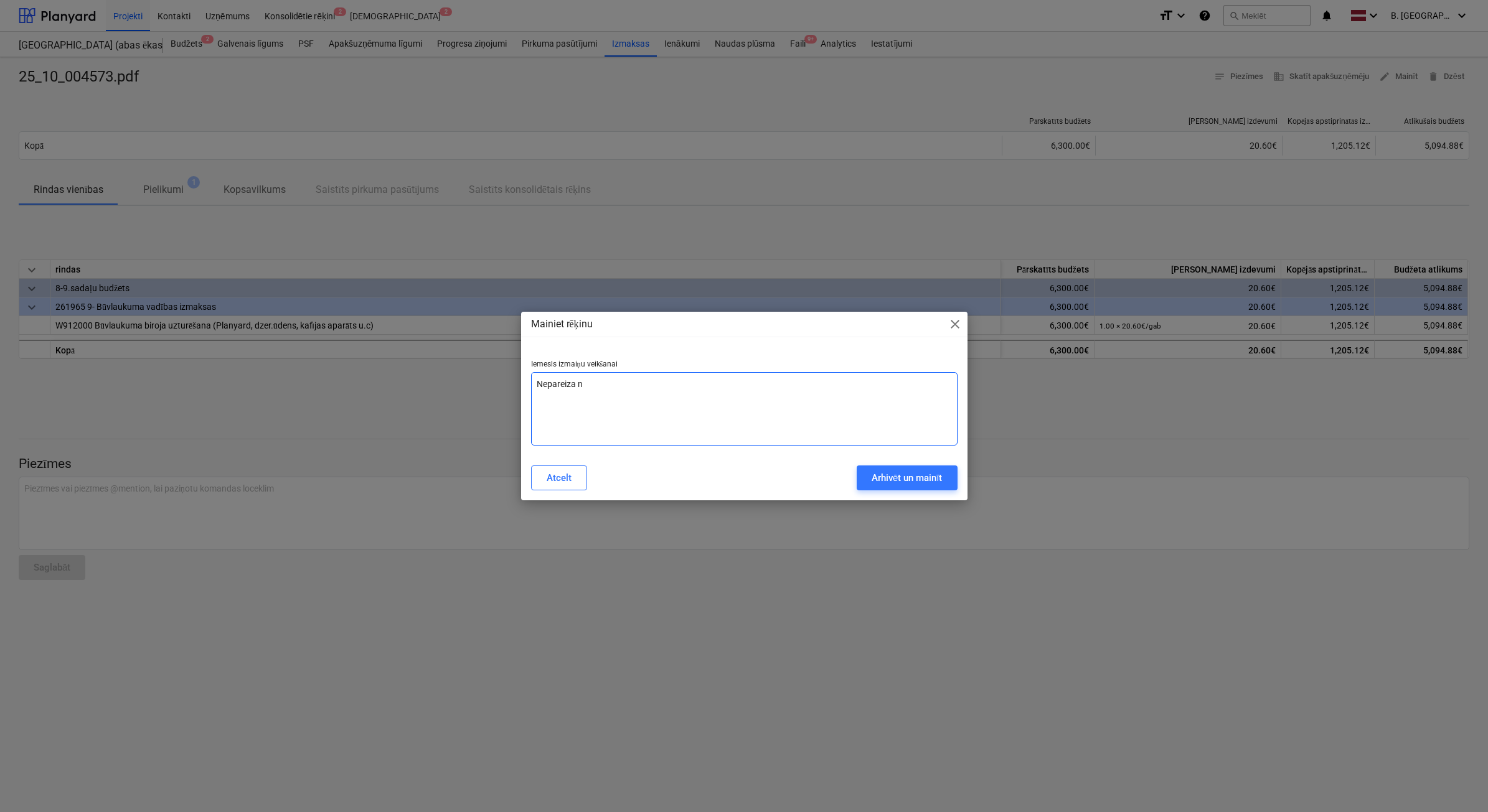
type textarea "x"
type textarea "Nepareiza net"
type textarea "x"
type textarea "Nepareiza net"
type textarea "x"
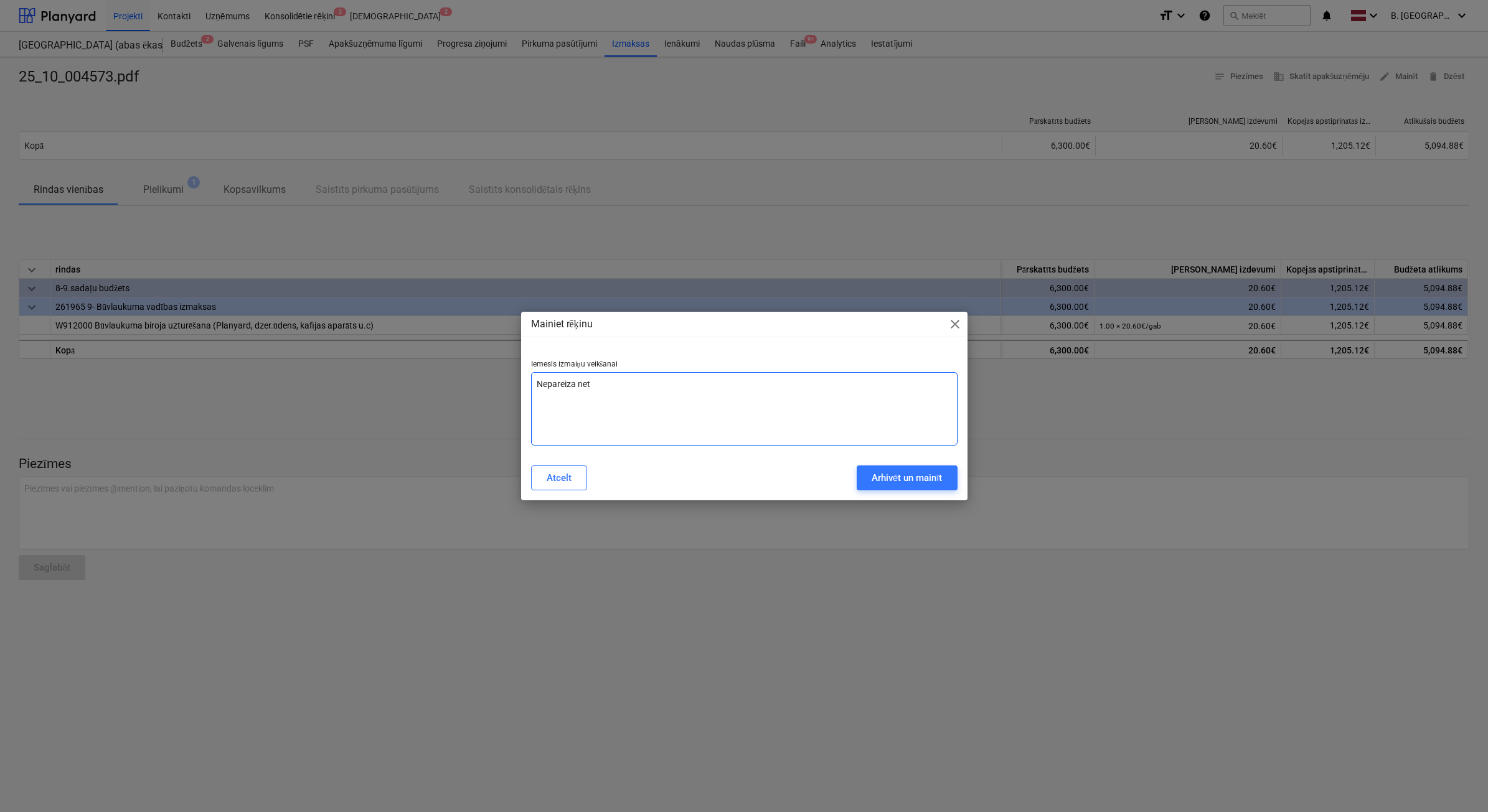
type textarea "Nepareiza net s"
type textarea "x"
type textarea "Nepareiza net su"
type textarea "x"
type textarea "Nepareiza net sum"
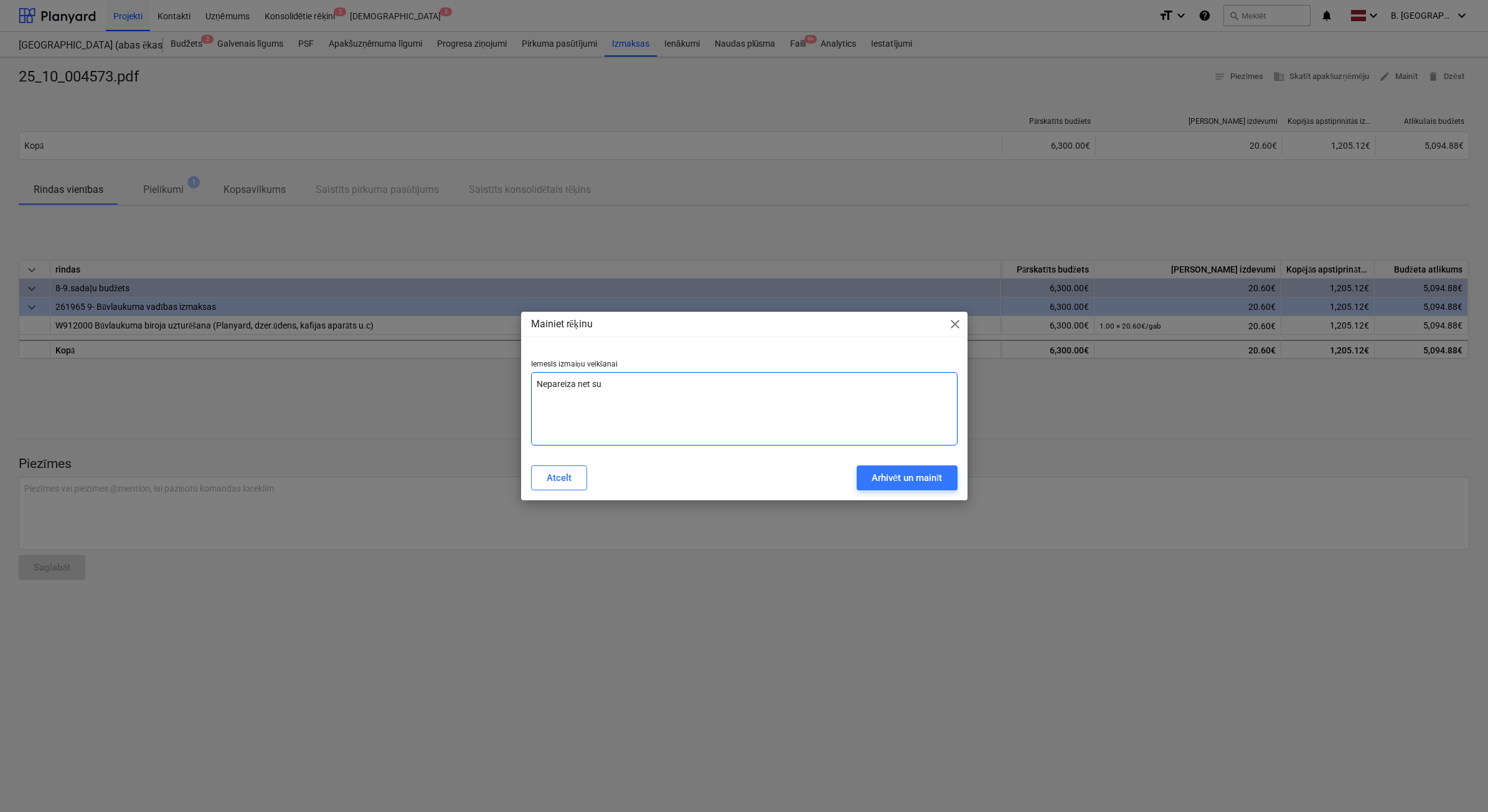
type textarea "x"
type textarea "Nepareiza net summ"
type textarea "x"
type textarea "Nepareiza net summa"
type textarea "x"
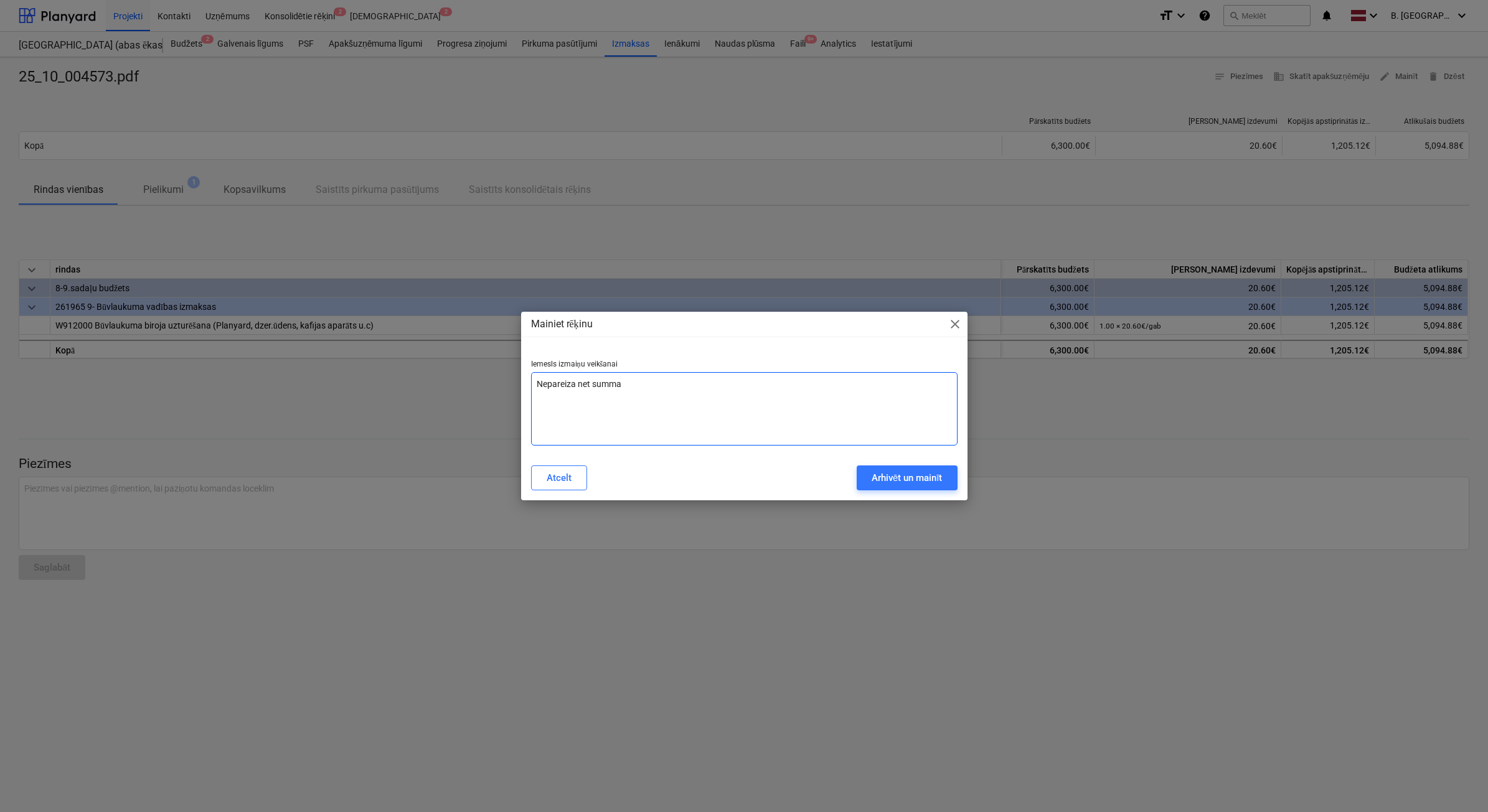
type textarea "Nepareiza net summa"
click at [777, 462] on div "Mainiet rēķinu close Iemesls izmaiņu veikšanai Nepareiza net summa Atcelt Arhiv…" at bounding box center [744, 406] width 1488 height 812
click at [777, 462] on div "Arhivēt un mainīt" at bounding box center [908, 478] width 71 height 16
type textarea "x"
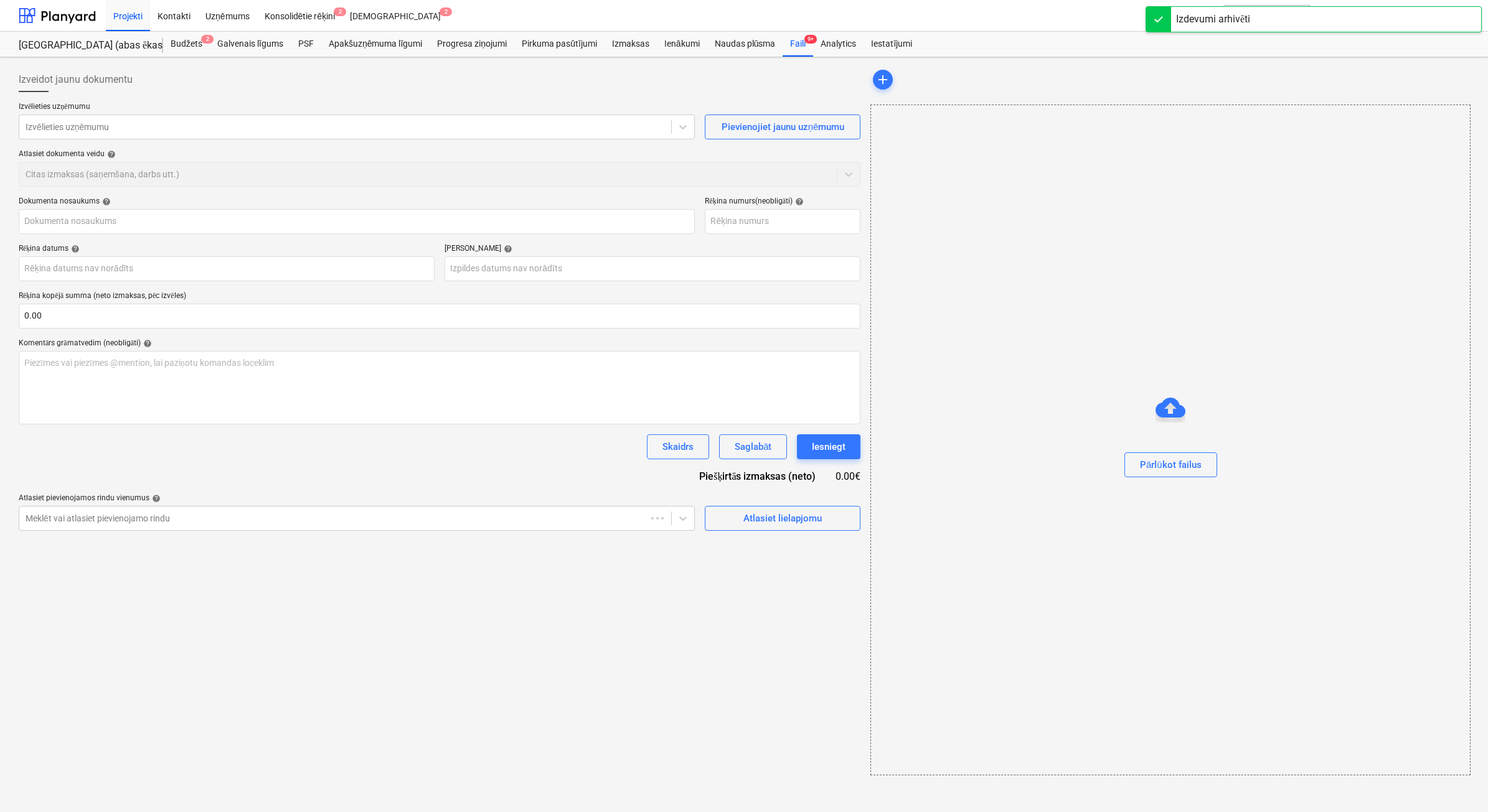
type input "25_10_004573.pdf"
type input "03 Oct 2025"
type input "17 Oct 2025"
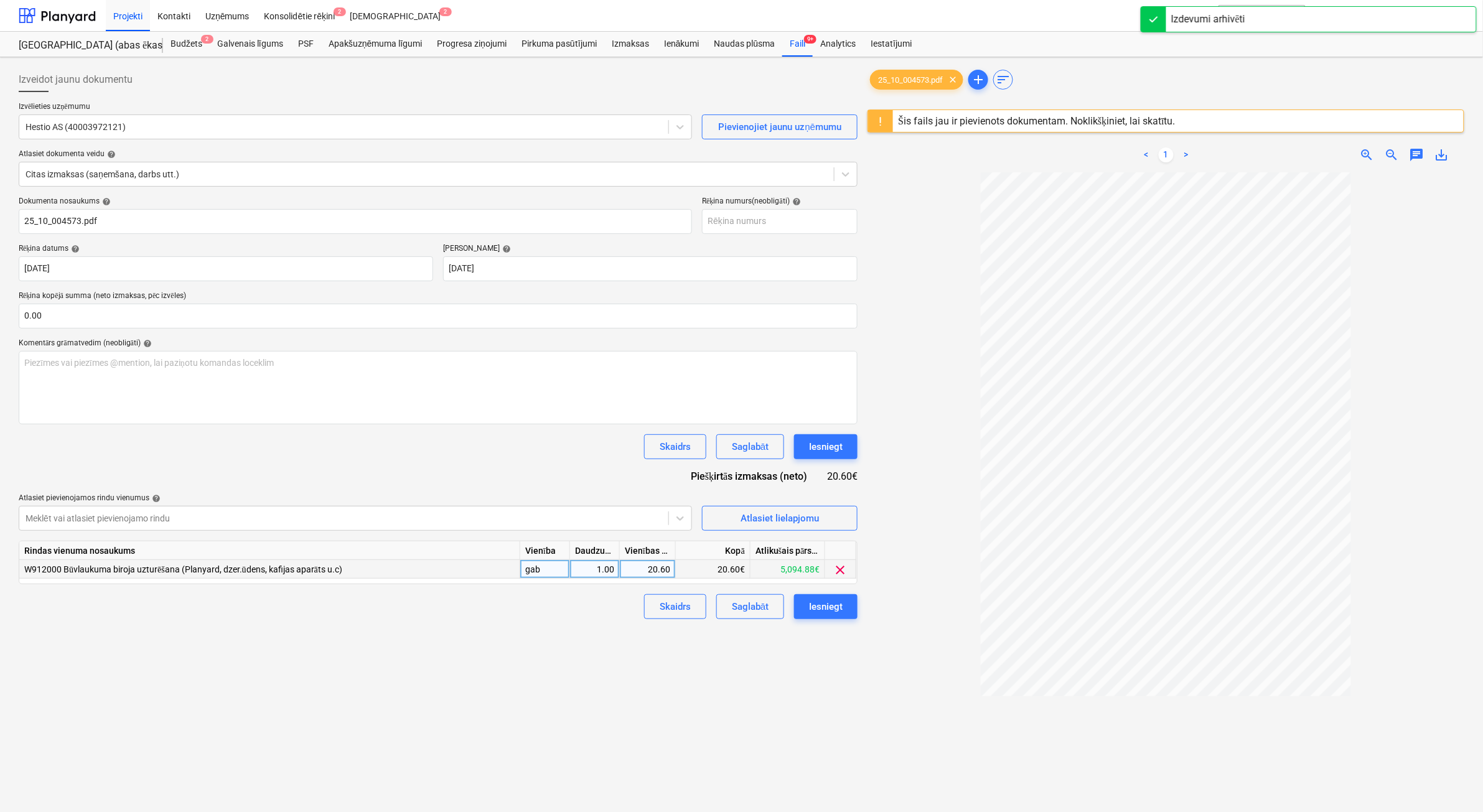
click at [647, 462] on div "20.60" at bounding box center [648, 570] width 45 height 19
type input "23.2"
click at [777, 462] on div at bounding box center [1165, 560] width 597 height 777
click at [777, 462] on div "Izveidot jaunu dokumentu Izvēlieties uzņēmumu Hestio AS (40003972121) Pievienoj…" at bounding box center [438, 509] width 849 height 893
click at [777, 462] on div "Iesniegt" at bounding box center [826, 607] width 33 height 16
